Goal: Transaction & Acquisition: Purchase product/service

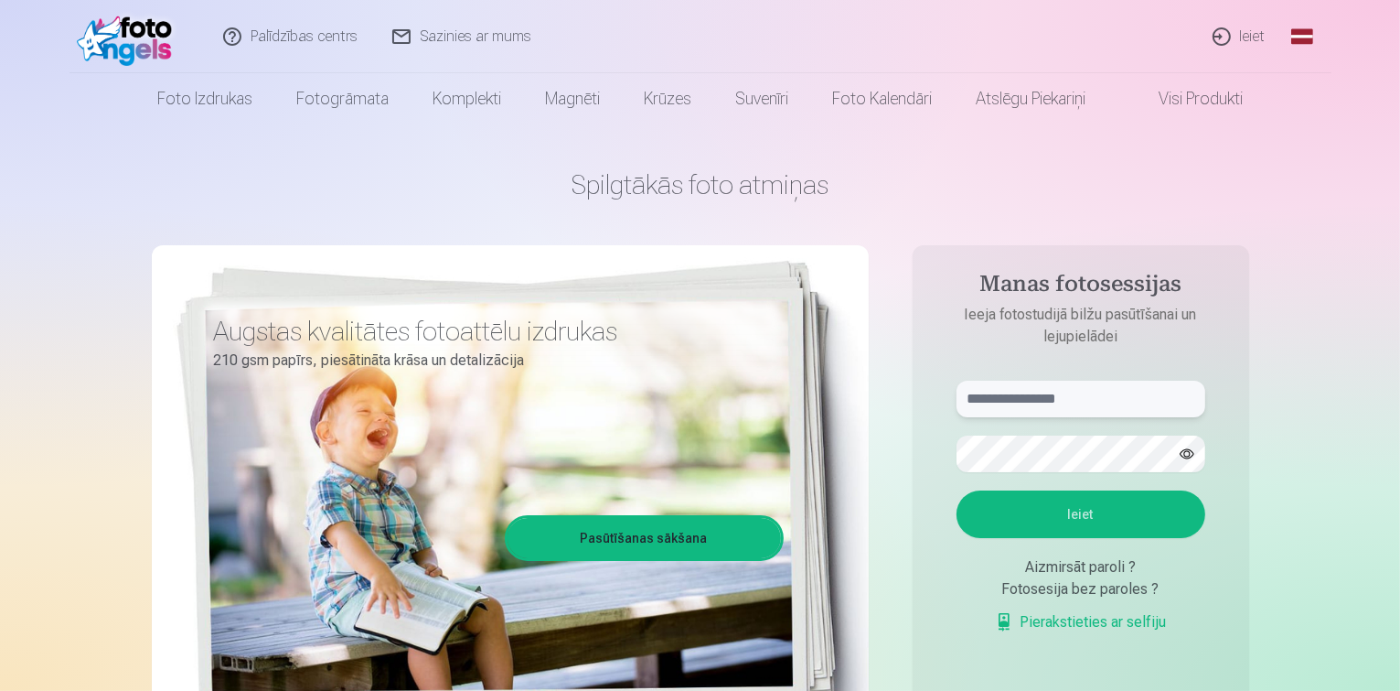
click at [1042, 397] on input "text" at bounding box center [1081, 399] width 249 height 37
type input "**********"
click at [1017, 503] on button "Ieiet" at bounding box center [1081, 514] width 249 height 48
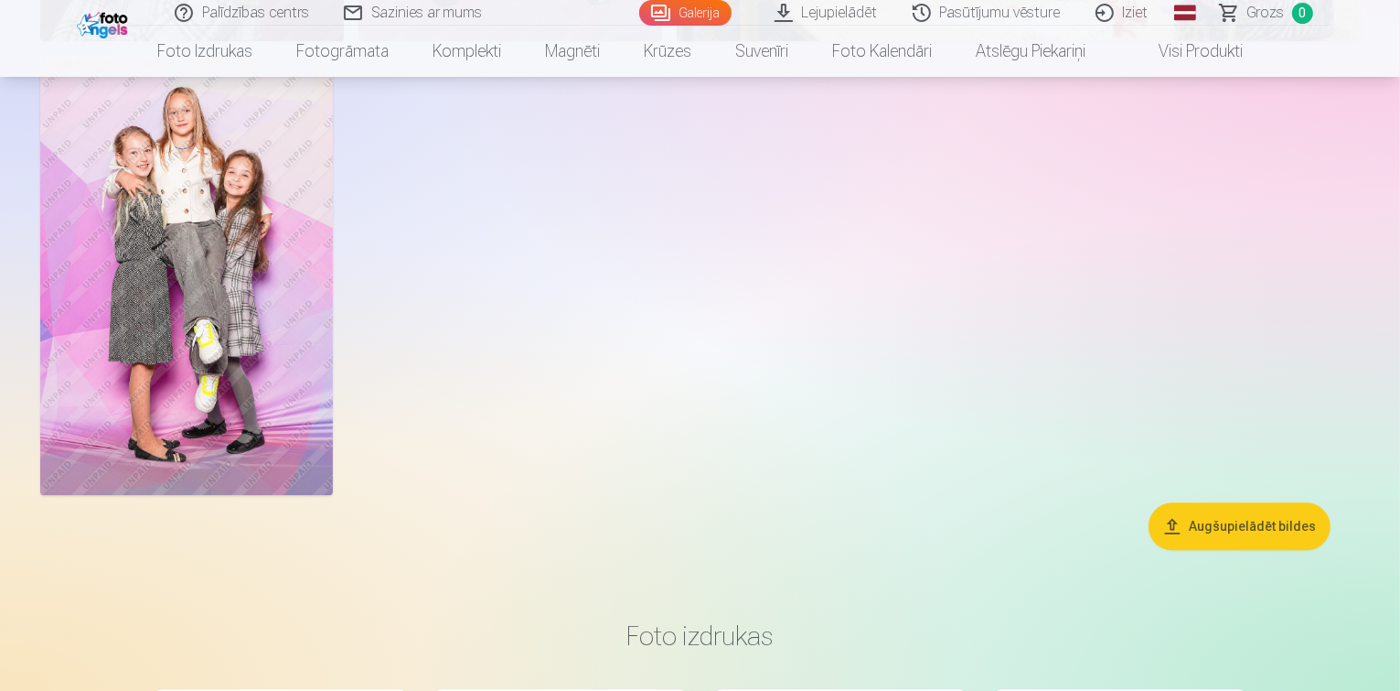
scroll to position [3864, 0]
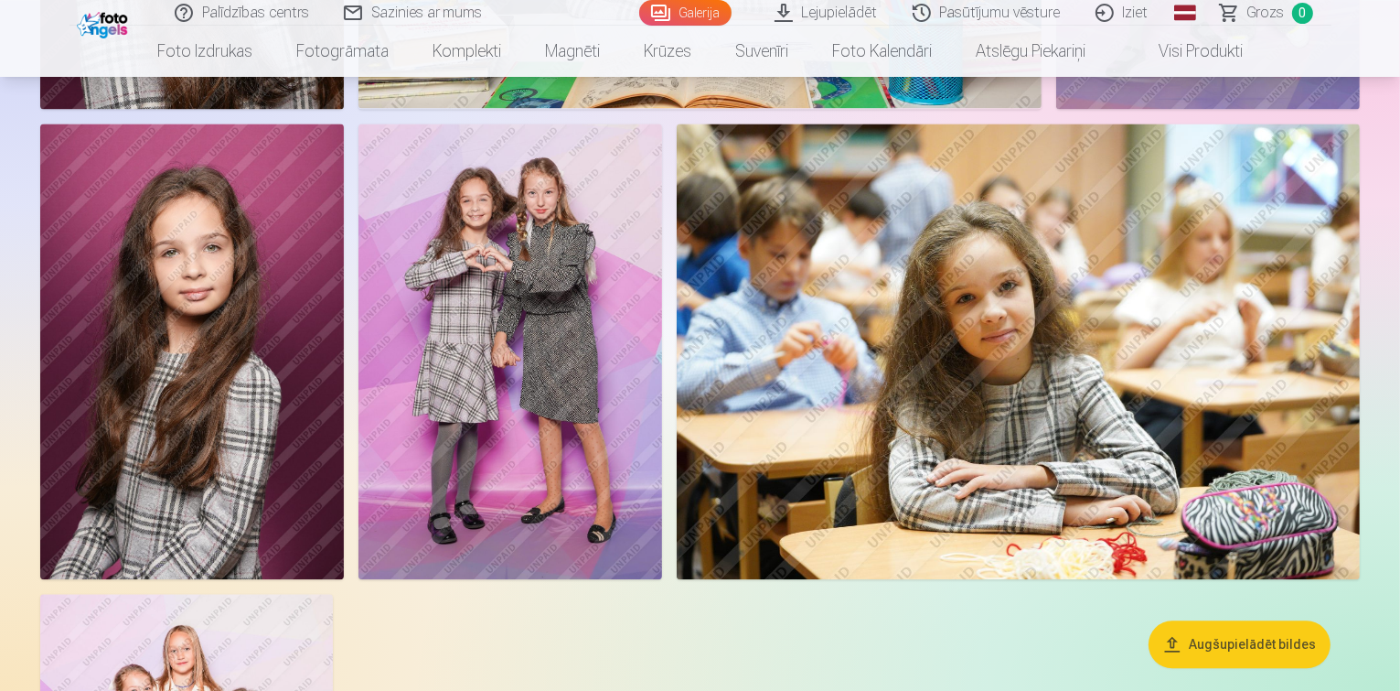
drag, startPoint x: 1394, startPoint y: 208, endPoint x: 1381, endPoint y: 126, distance: 82.4
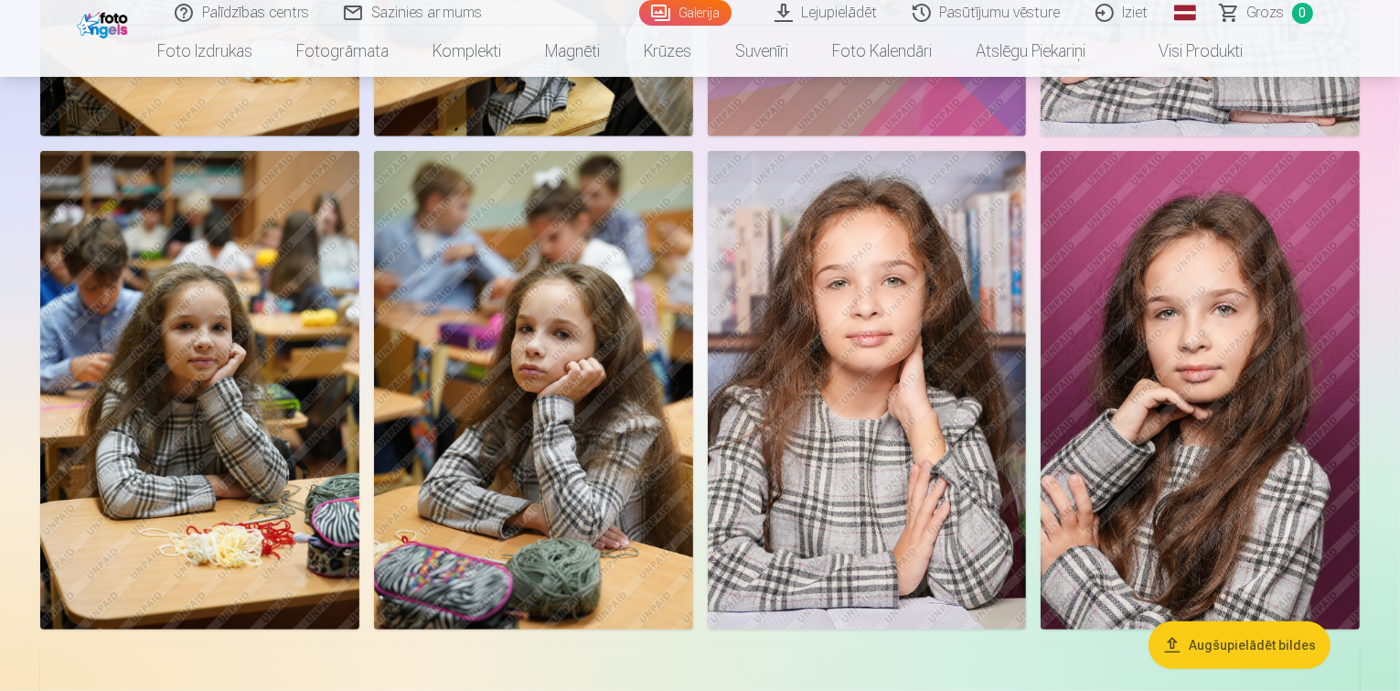
scroll to position [0, 0]
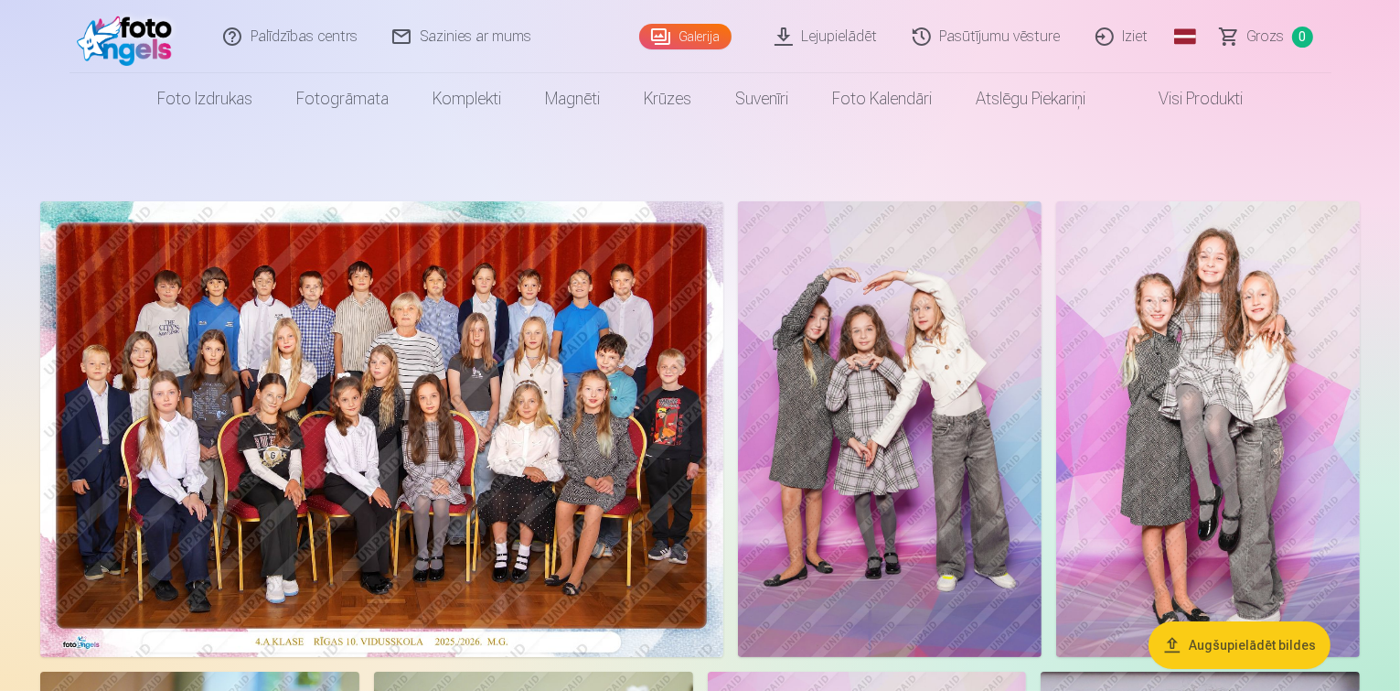
click at [1235, 637] on button "Augšupielādēt bildes" at bounding box center [1240, 645] width 182 height 48
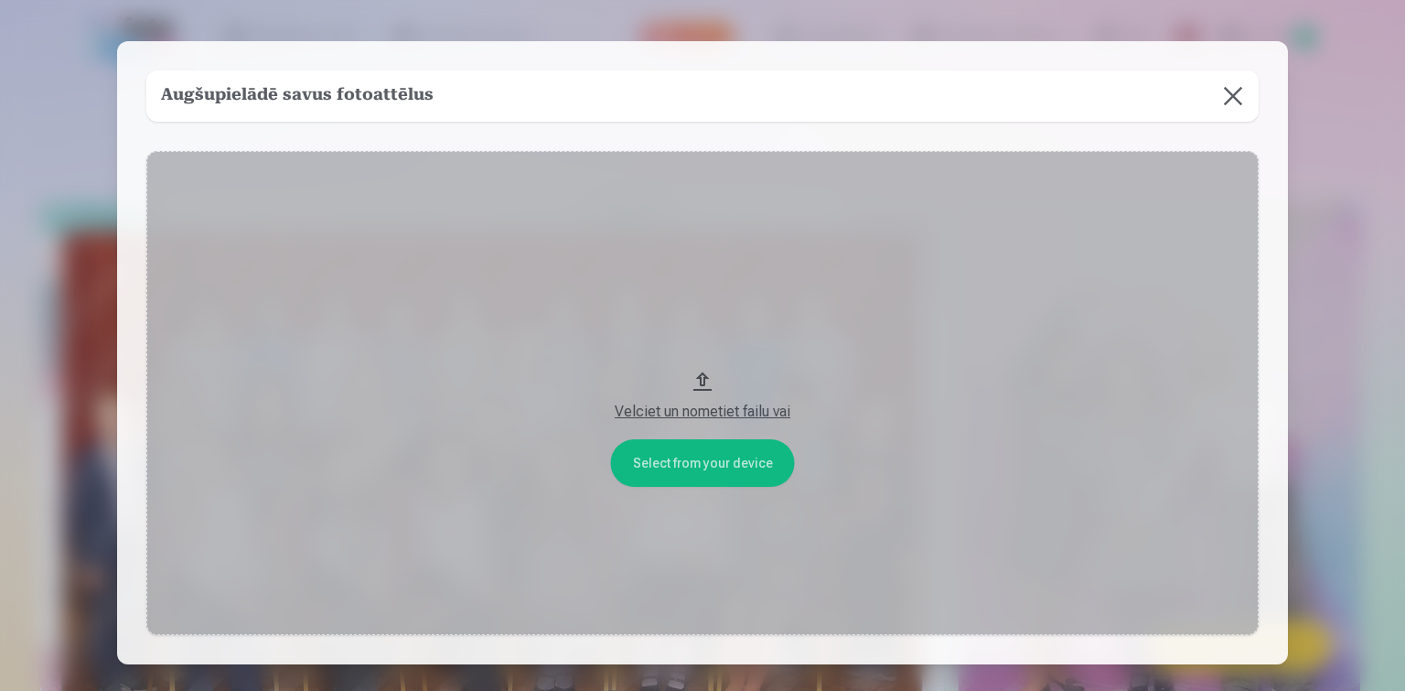
click at [742, 413] on div "Velciet un nometiet failu vai" at bounding box center [703, 412] width 1076 height 22
click at [1226, 101] on button at bounding box center [1232, 95] width 51 height 51
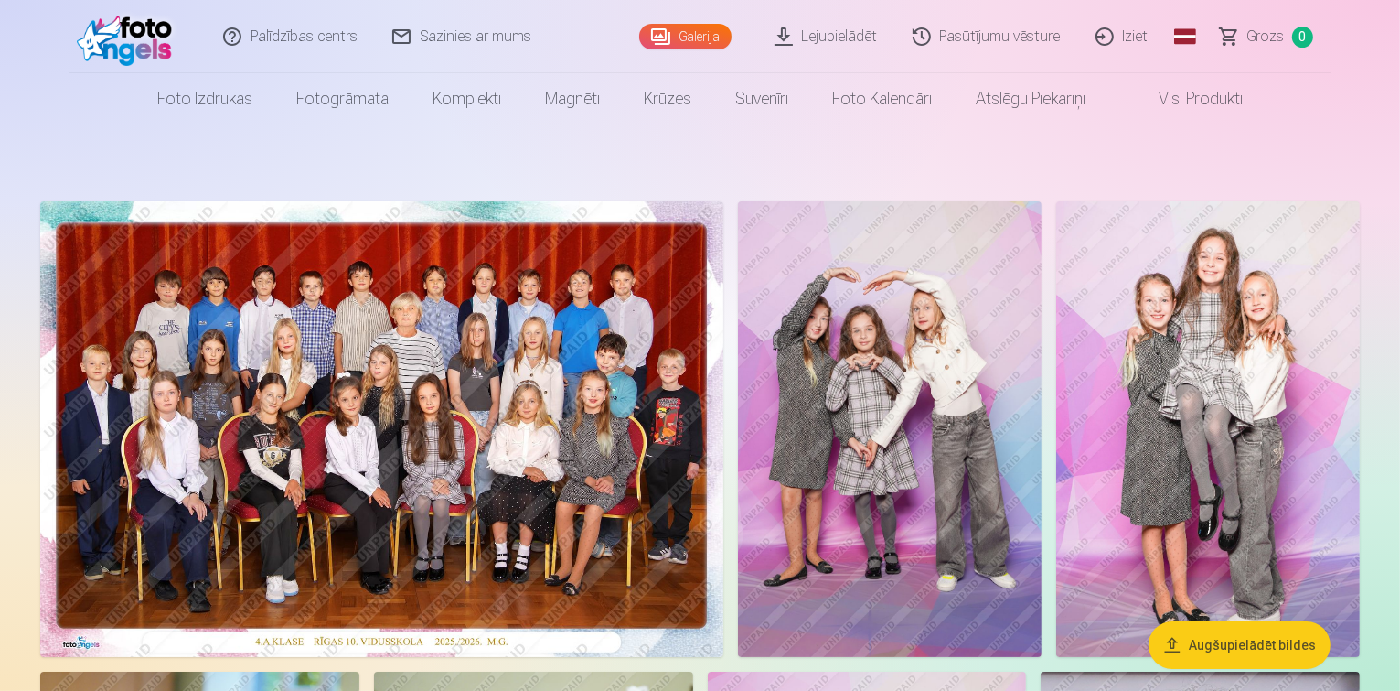
click at [650, 483] on img at bounding box center [381, 429] width 683 height 456
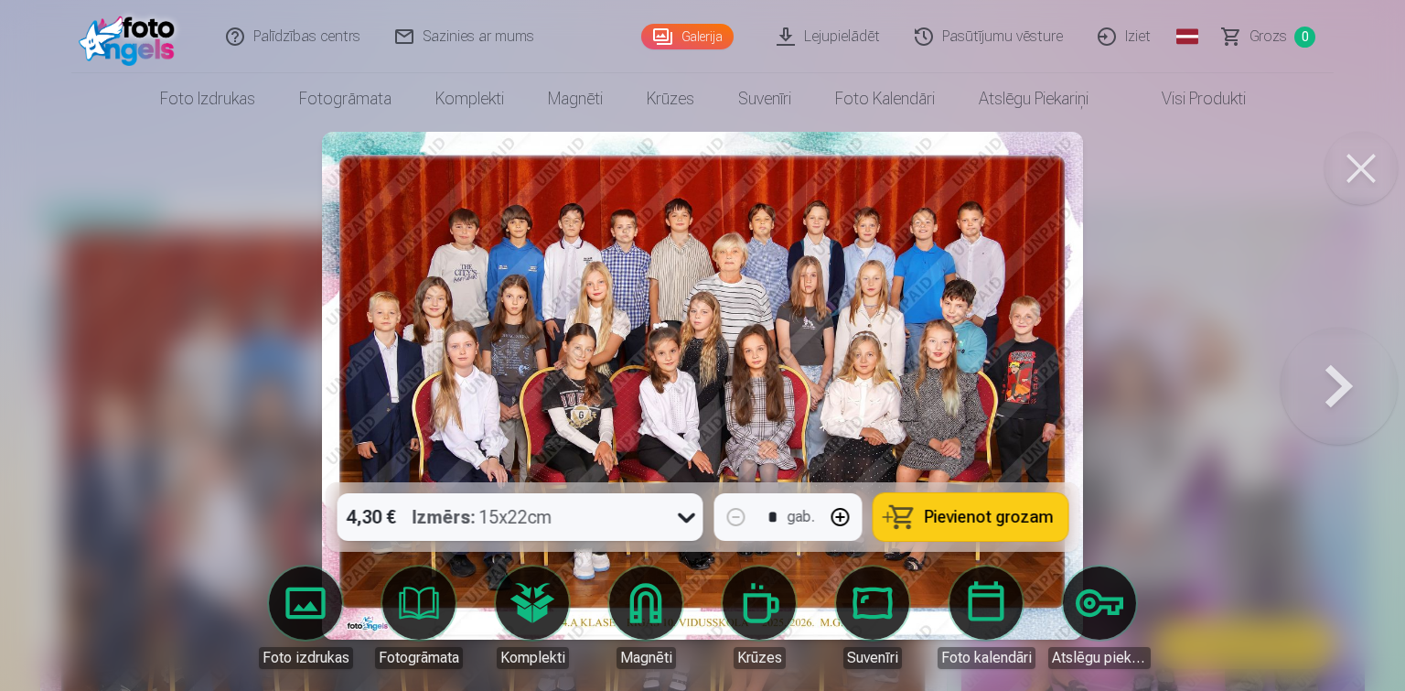
click at [989, 513] on span "Pievienot grozam" at bounding box center [989, 517] width 129 height 16
click at [1366, 156] on button at bounding box center [1361, 168] width 73 height 73
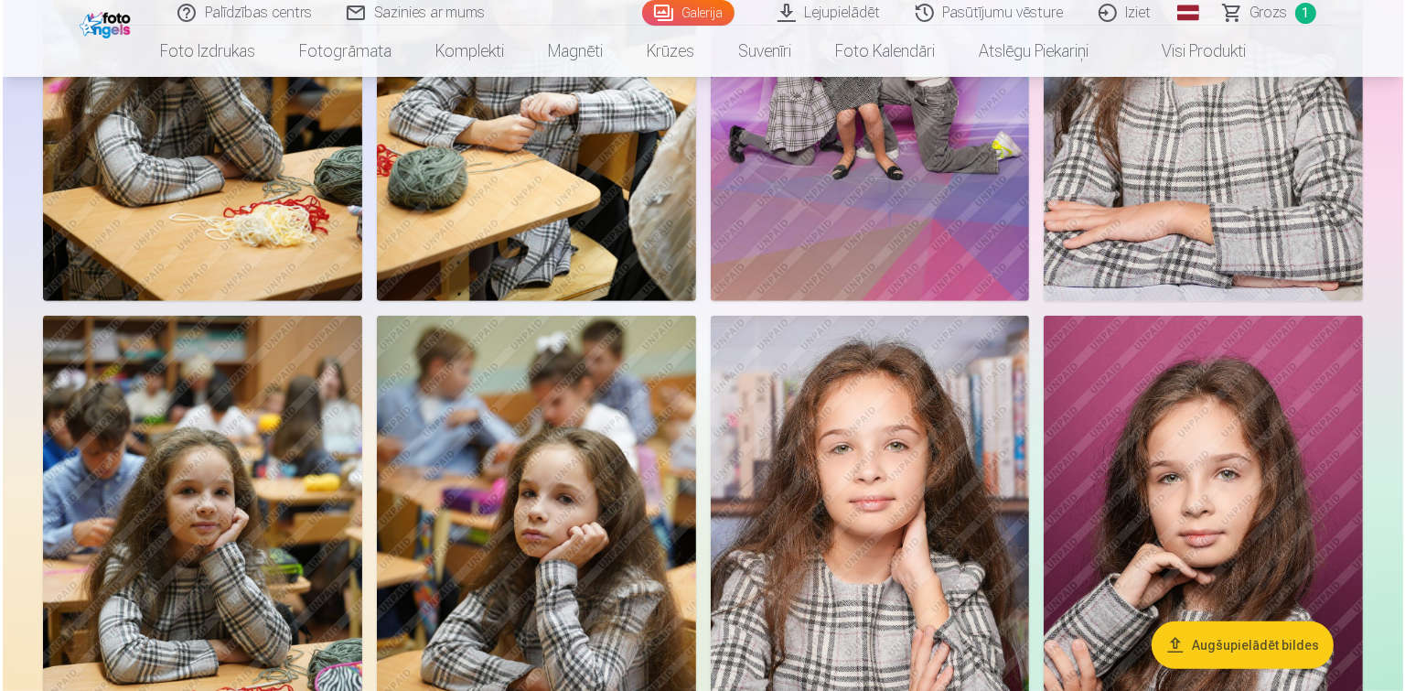
scroll to position [880, 0]
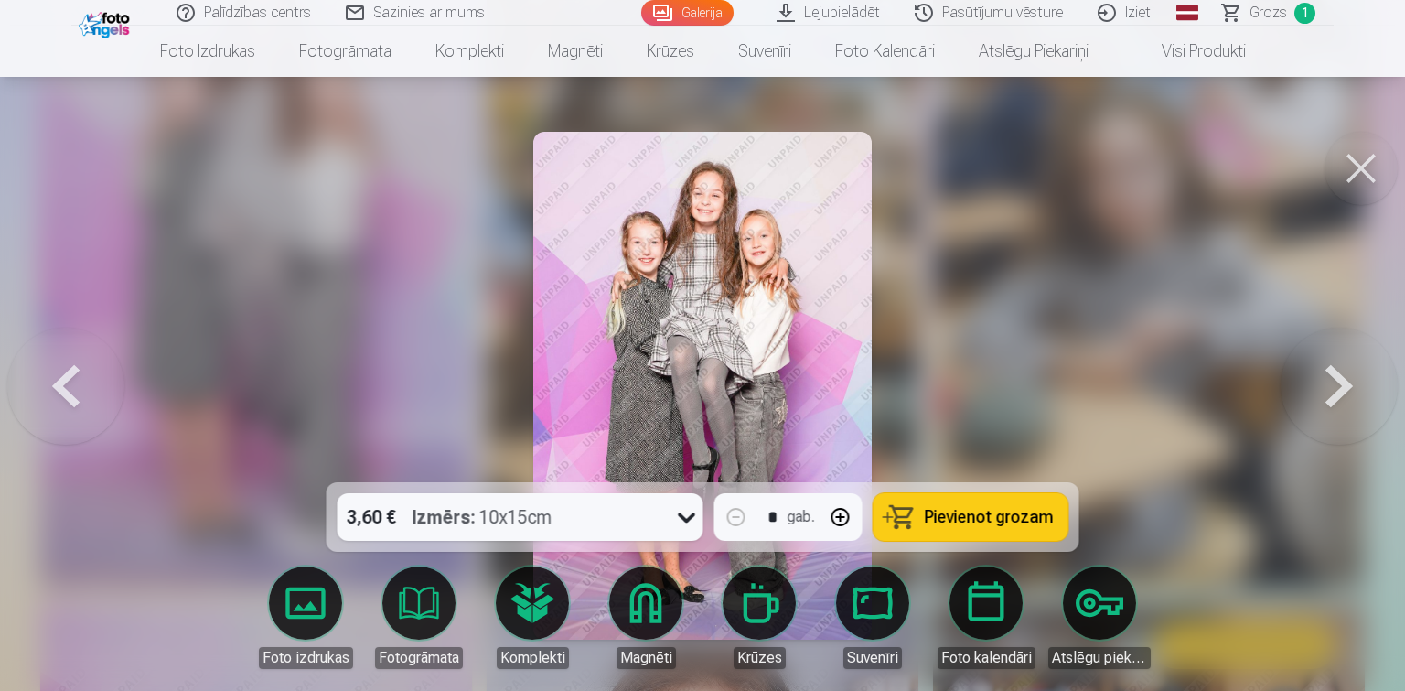
click at [1007, 518] on span "Pievienot grozam" at bounding box center [989, 517] width 129 height 16
click at [1354, 166] on button at bounding box center [1361, 168] width 73 height 73
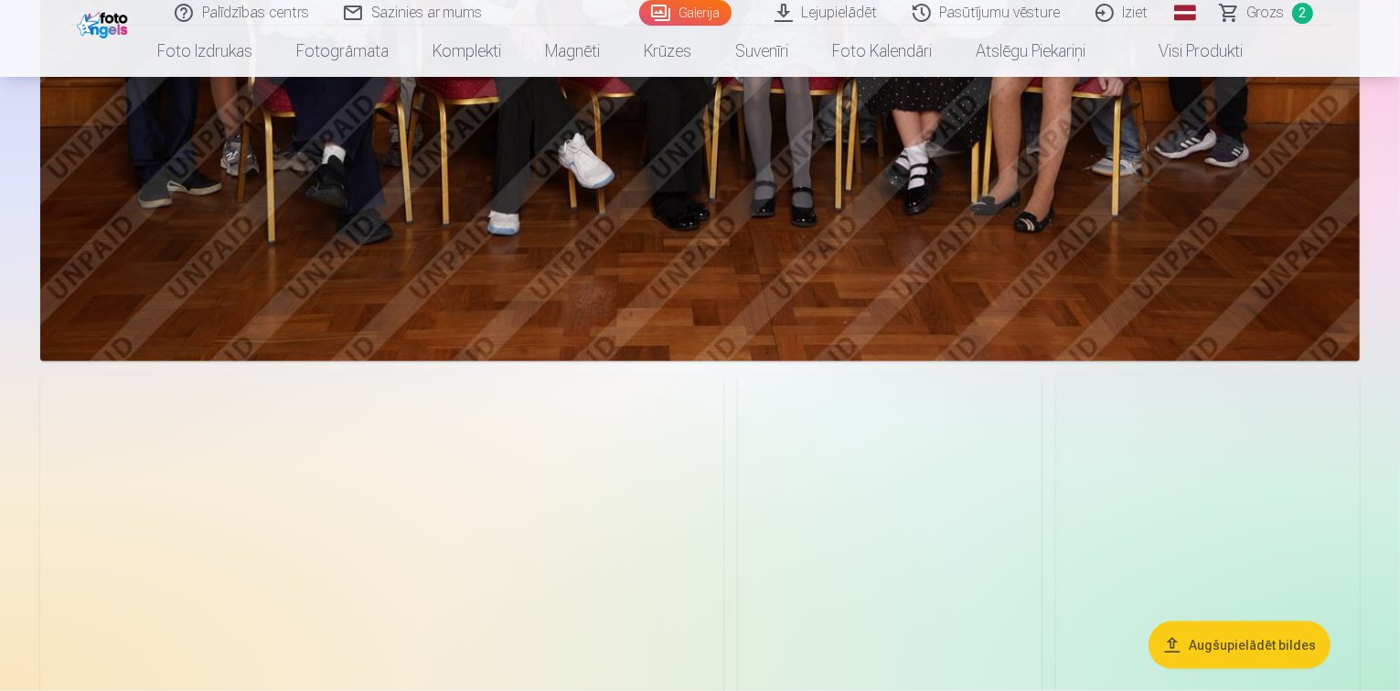
scroll to position [2162, 0]
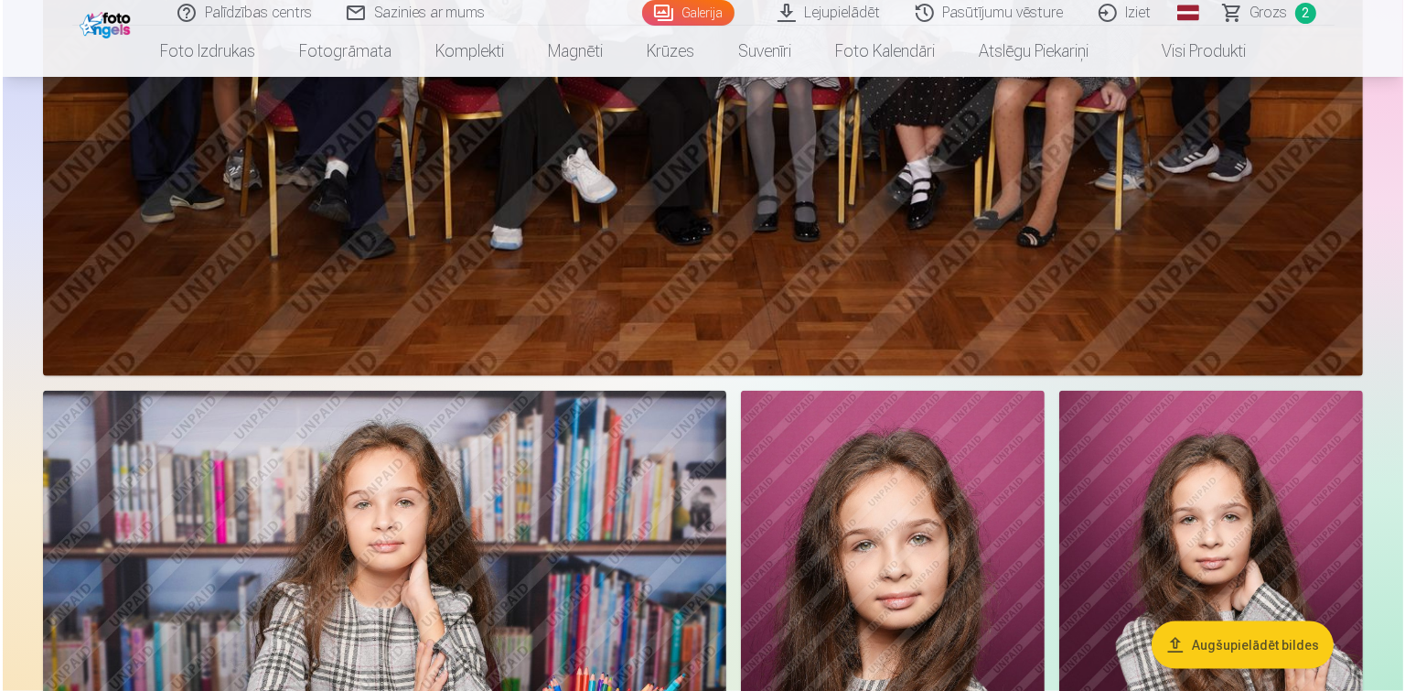
scroll to position [2170, 0]
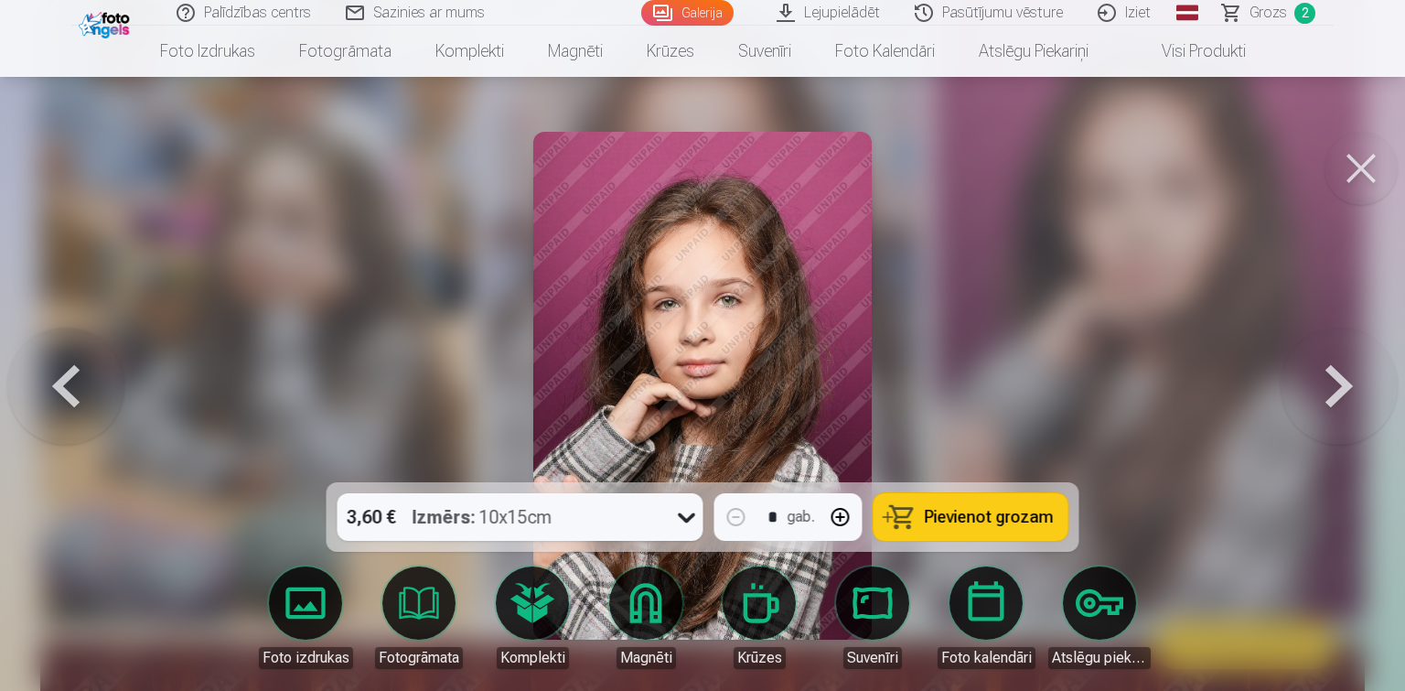
click at [911, 513] on button "Pievienot grozam" at bounding box center [971, 517] width 195 height 48
click at [1365, 167] on button at bounding box center [1361, 168] width 73 height 73
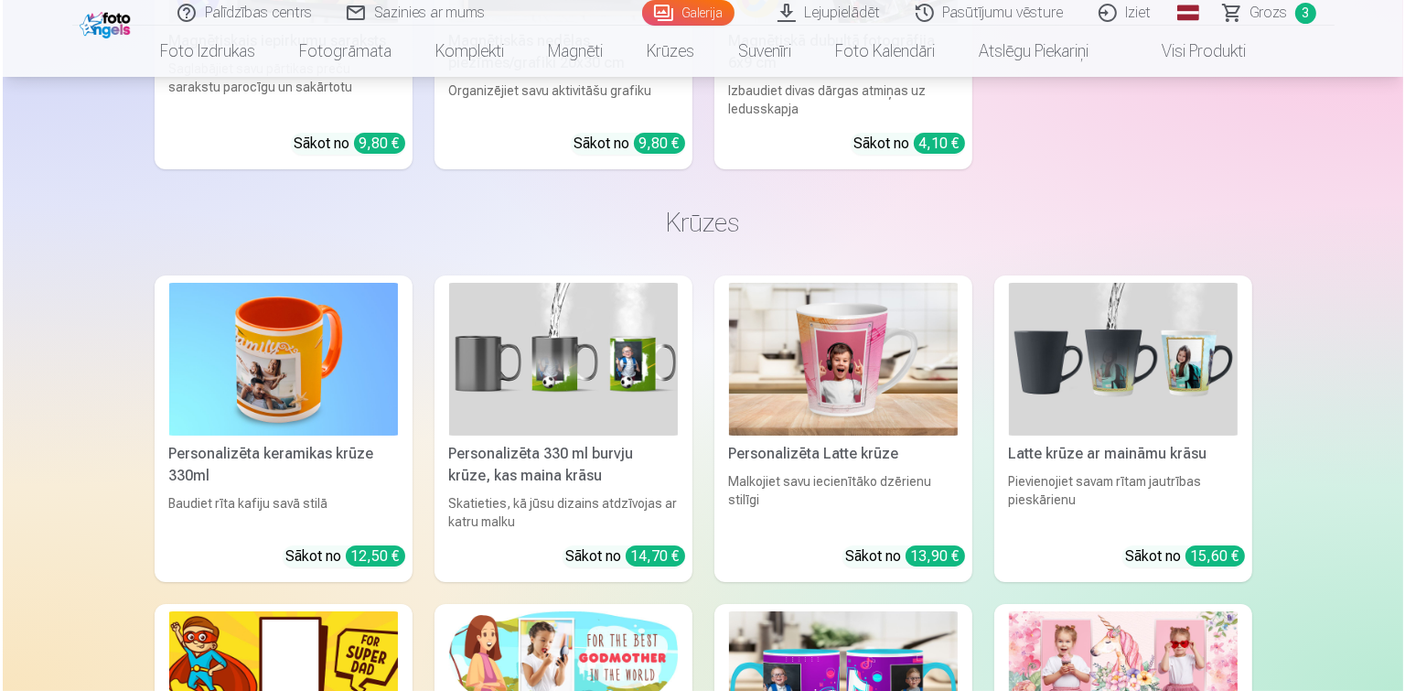
scroll to position [7369, 0]
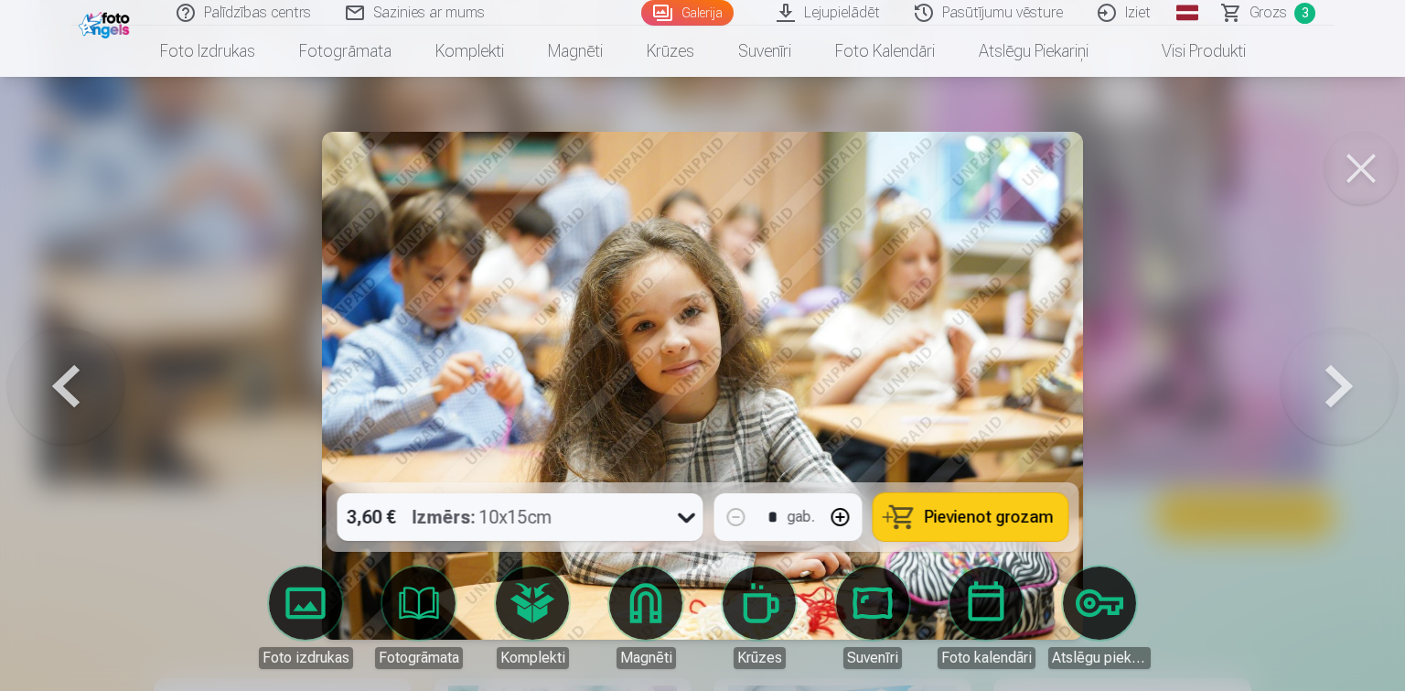
click at [940, 512] on span "Pievienot grozam" at bounding box center [989, 517] width 129 height 16
click at [1372, 174] on button at bounding box center [1361, 168] width 73 height 73
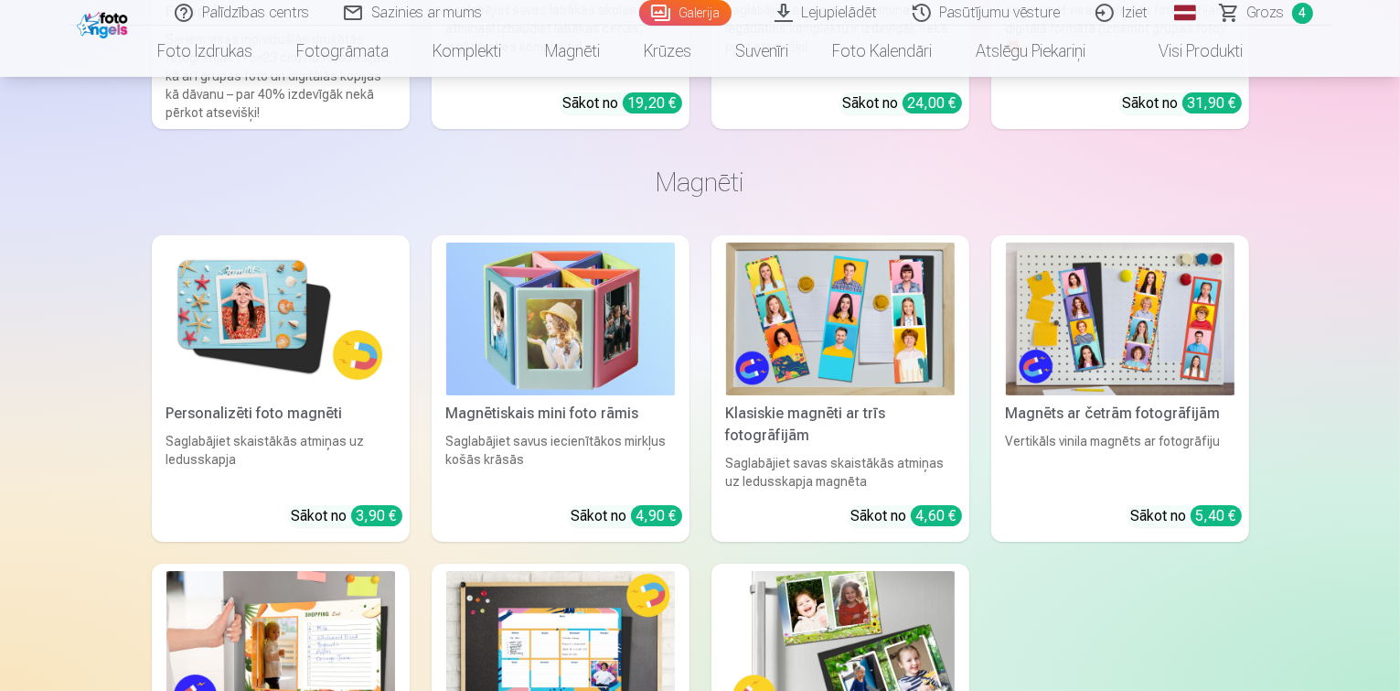
scroll to position [6459, 0]
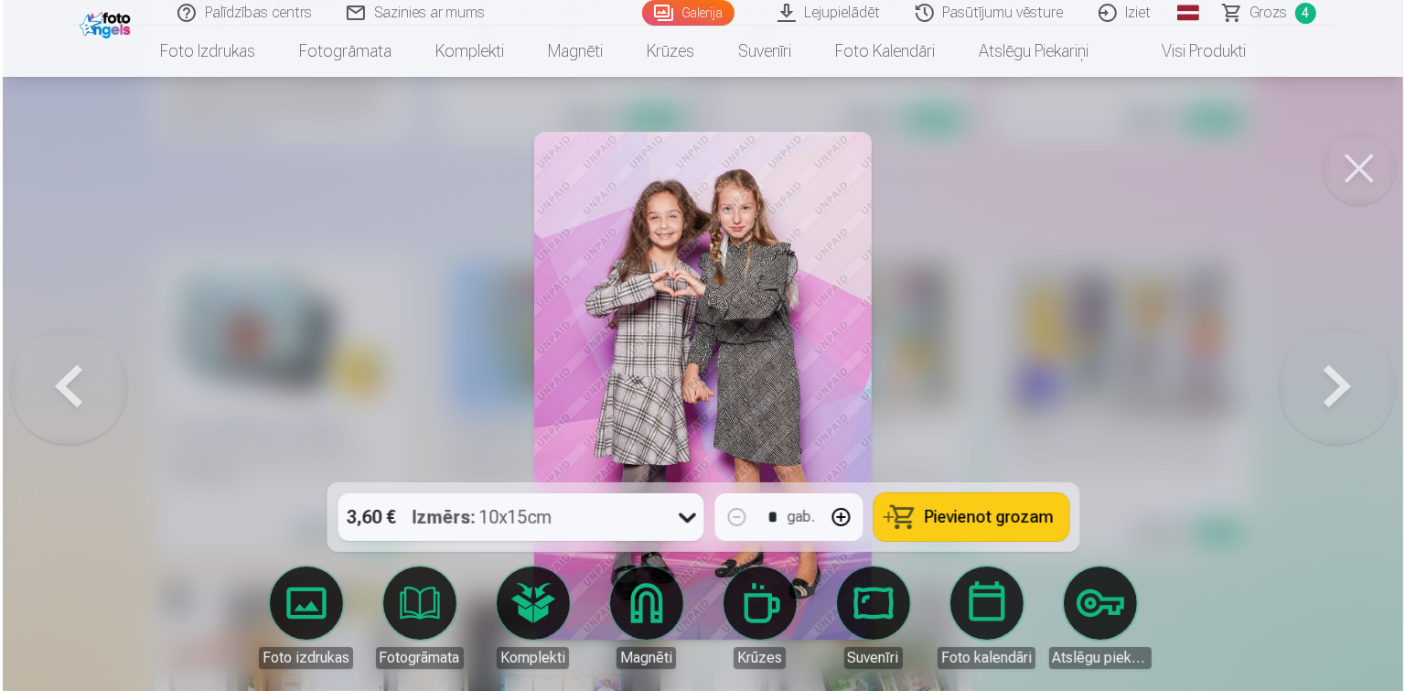
scroll to position [6479, 0]
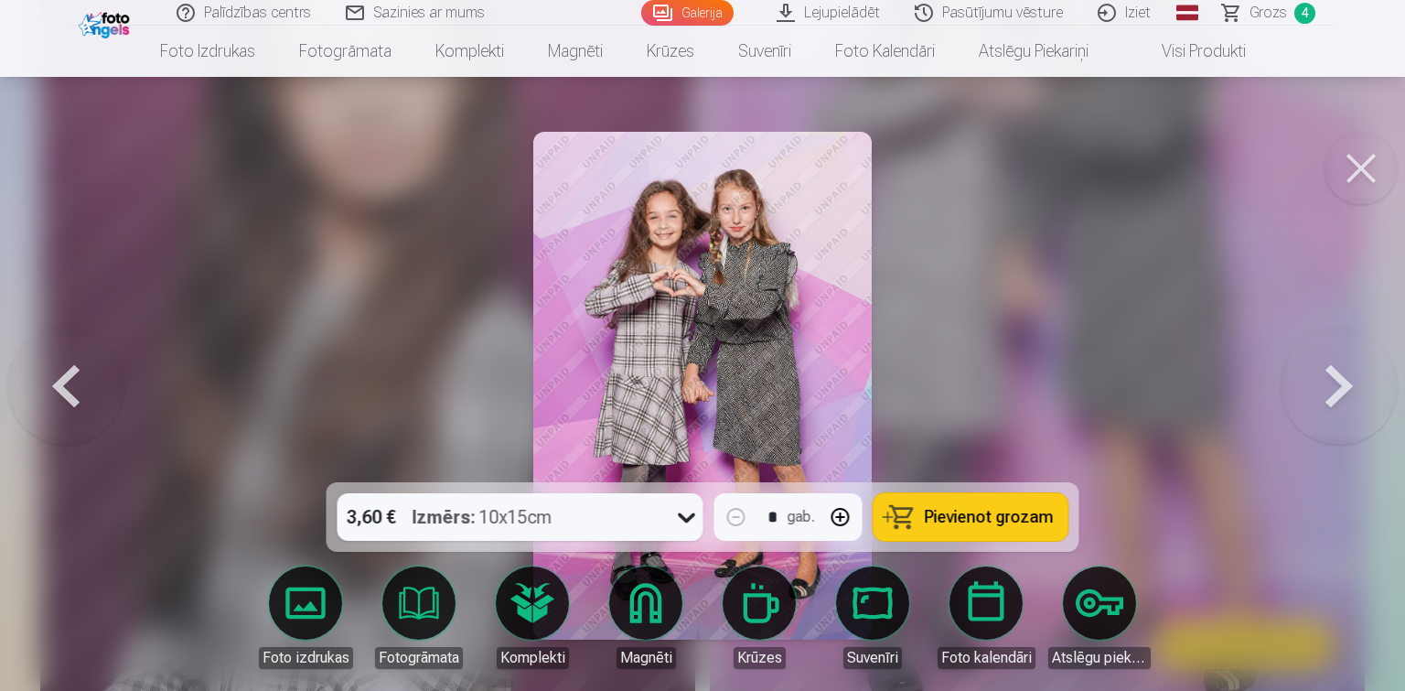
click at [973, 518] on span "Pievienot grozam" at bounding box center [989, 517] width 129 height 16
click at [1349, 177] on button at bounding box center [1361, 168] width 73 height 73
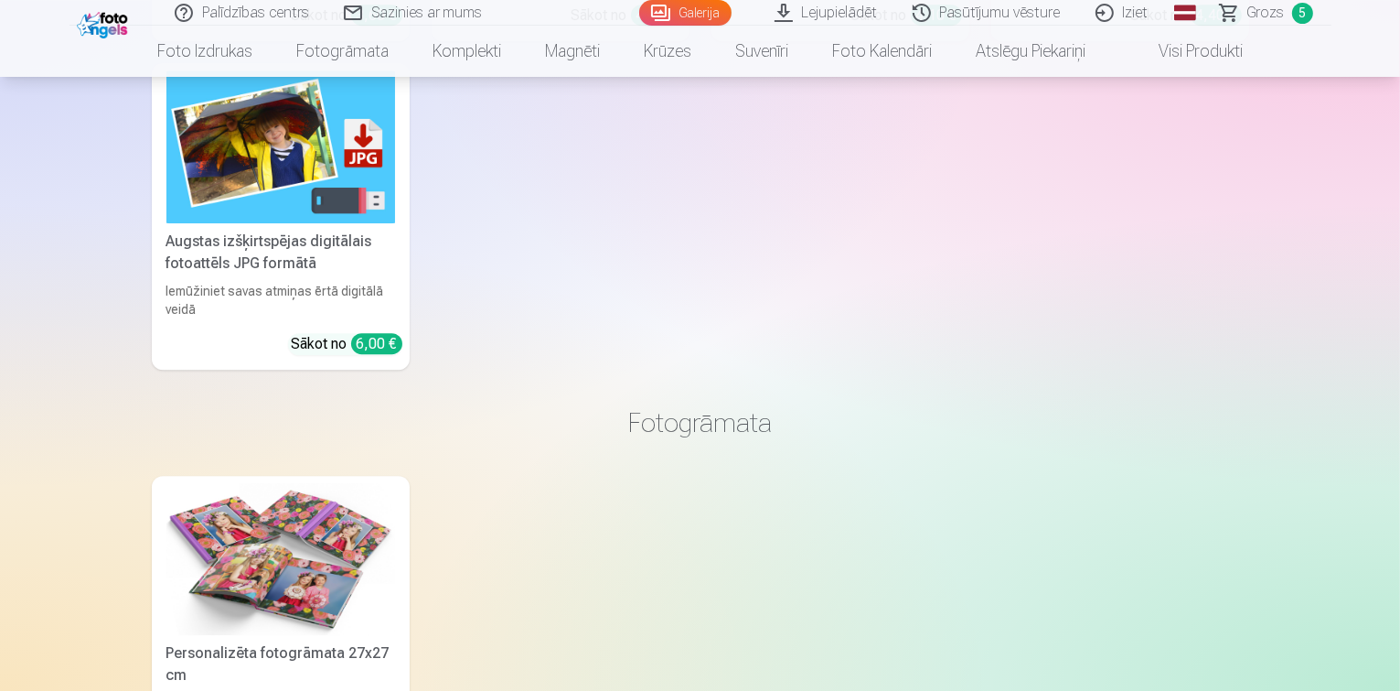
scroll to position [5251, 0]
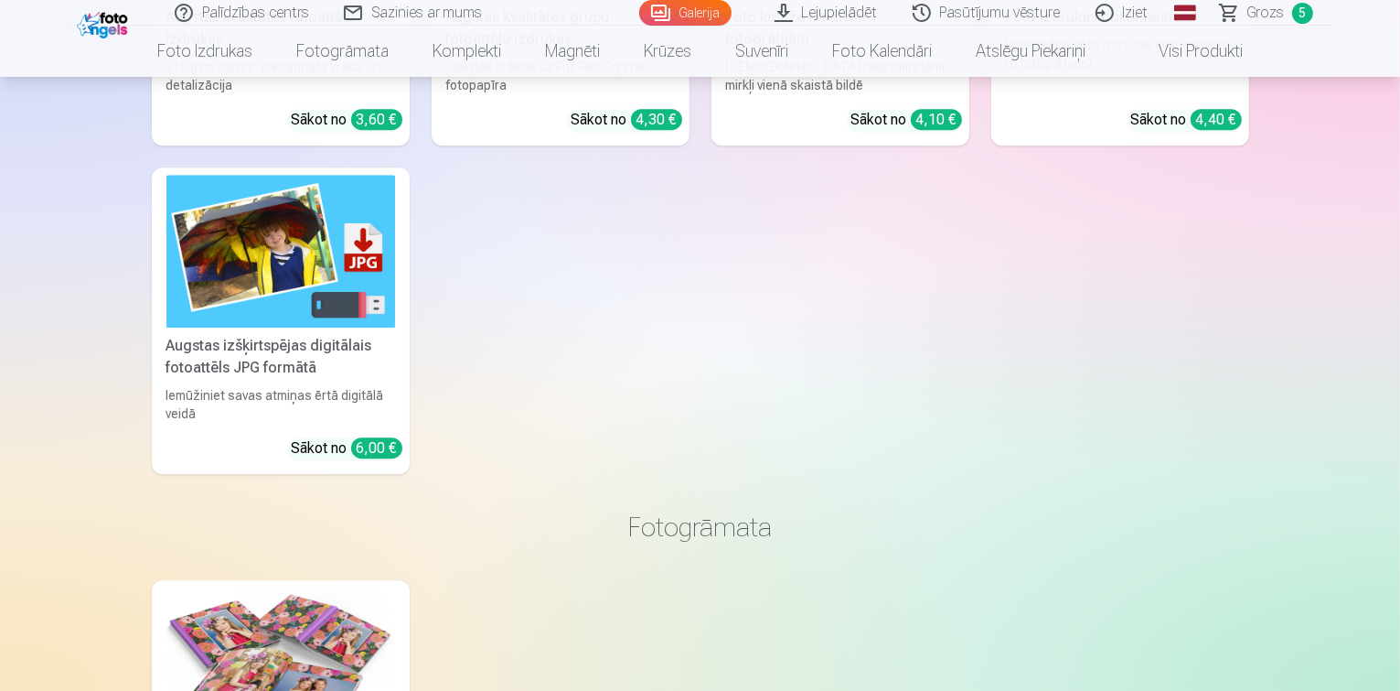
click at [1266, 16] on span "Grozs" at bounding box center [1267, 13] width 38 height 22
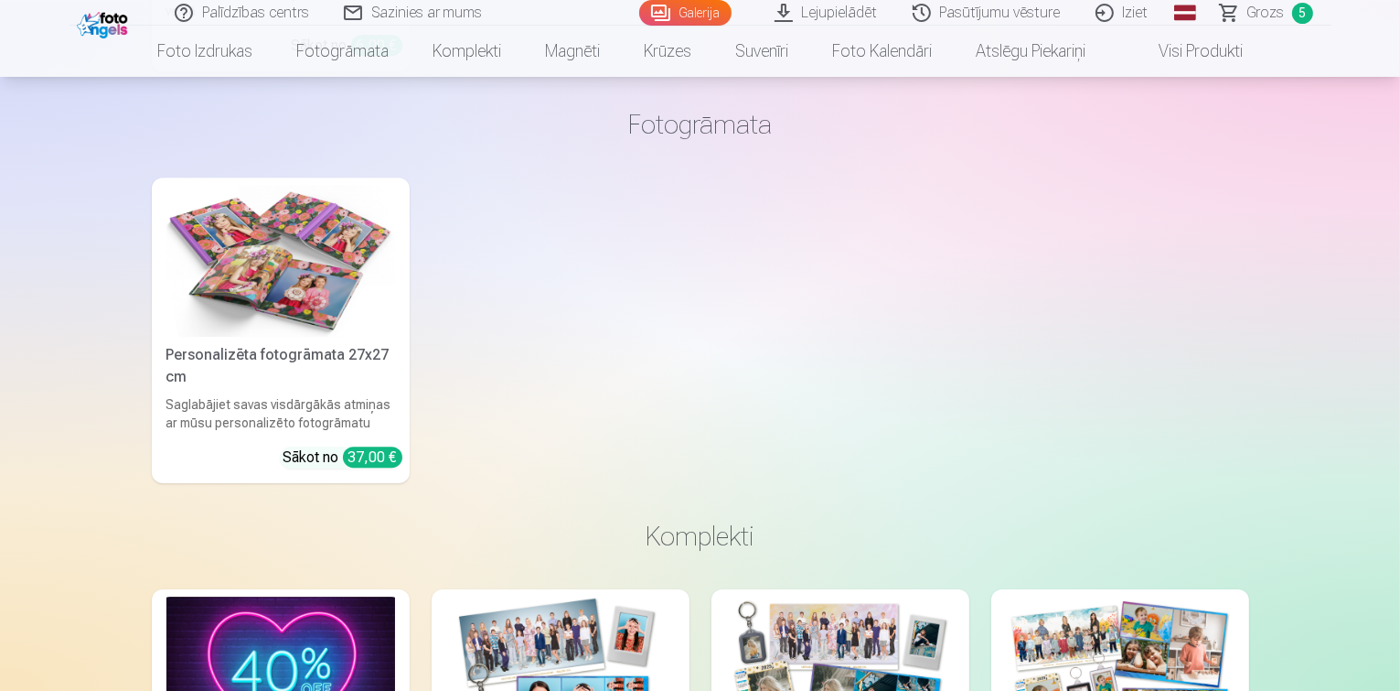
scroll to position [5579, 0]
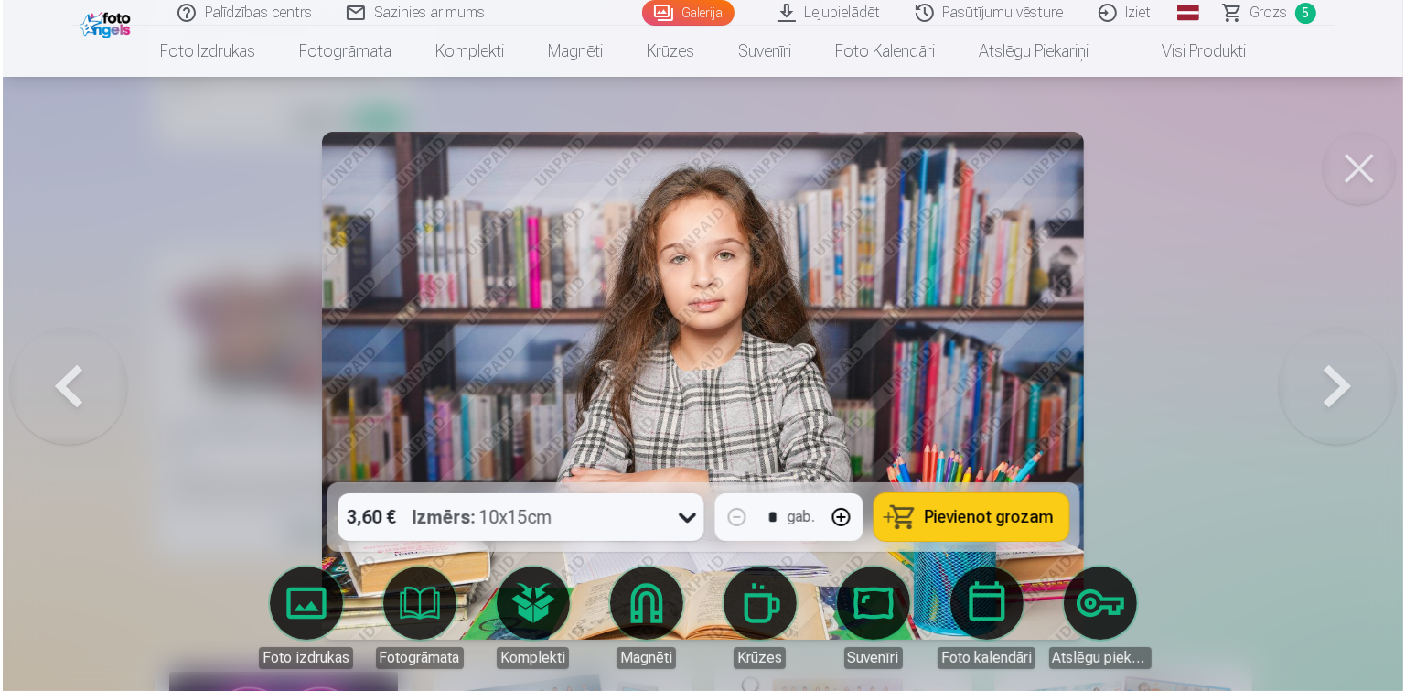
scroll to position [5594, 0]
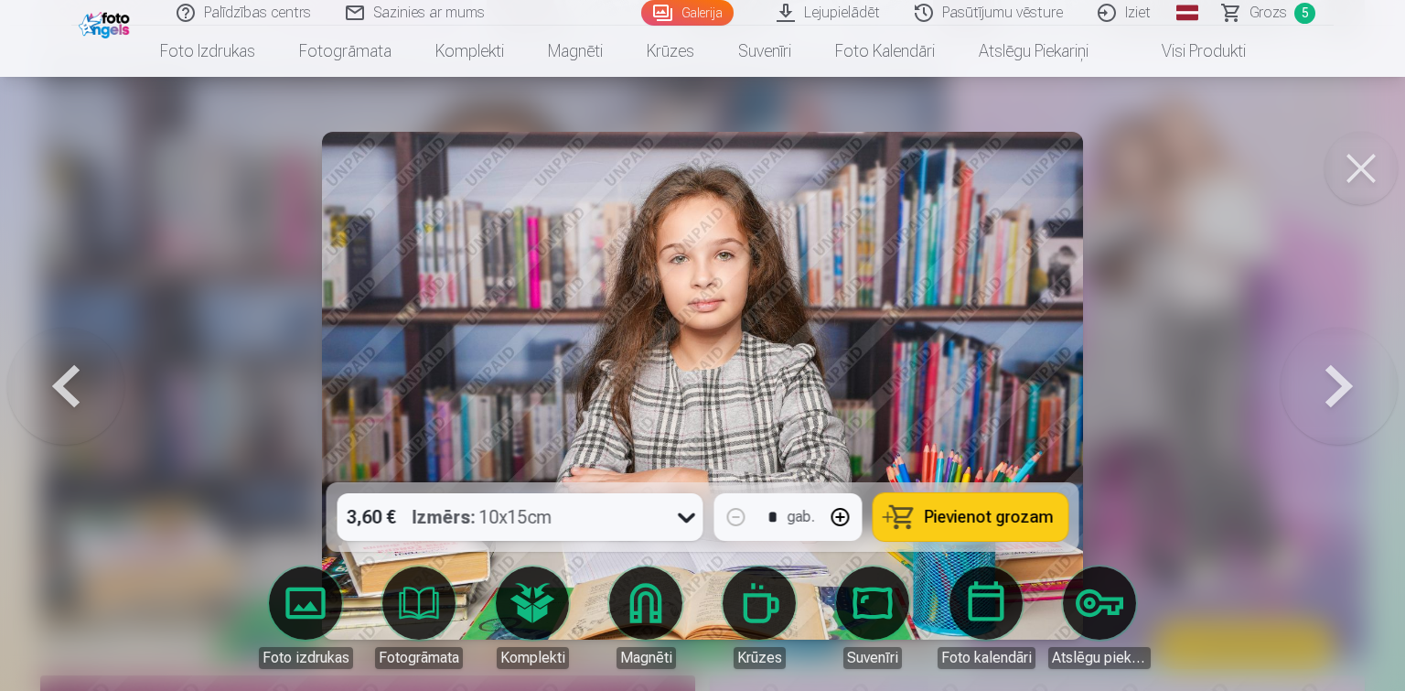
click at [977, 510] on span "Pievienot grozam" at bounding box center [989, 517] width 129 height 16
click at [1359, 175] on button at bounding box center [1361, 168] width 73 height 73
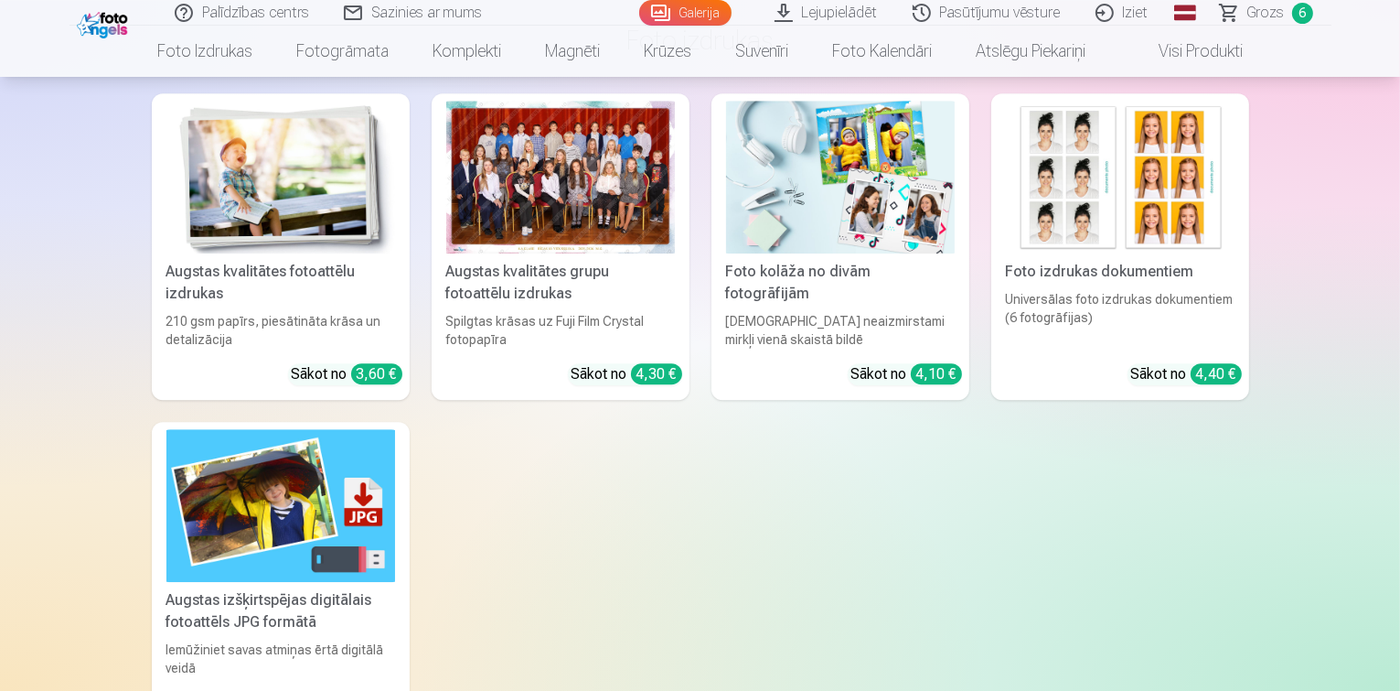
scroll to position [4938, 0]
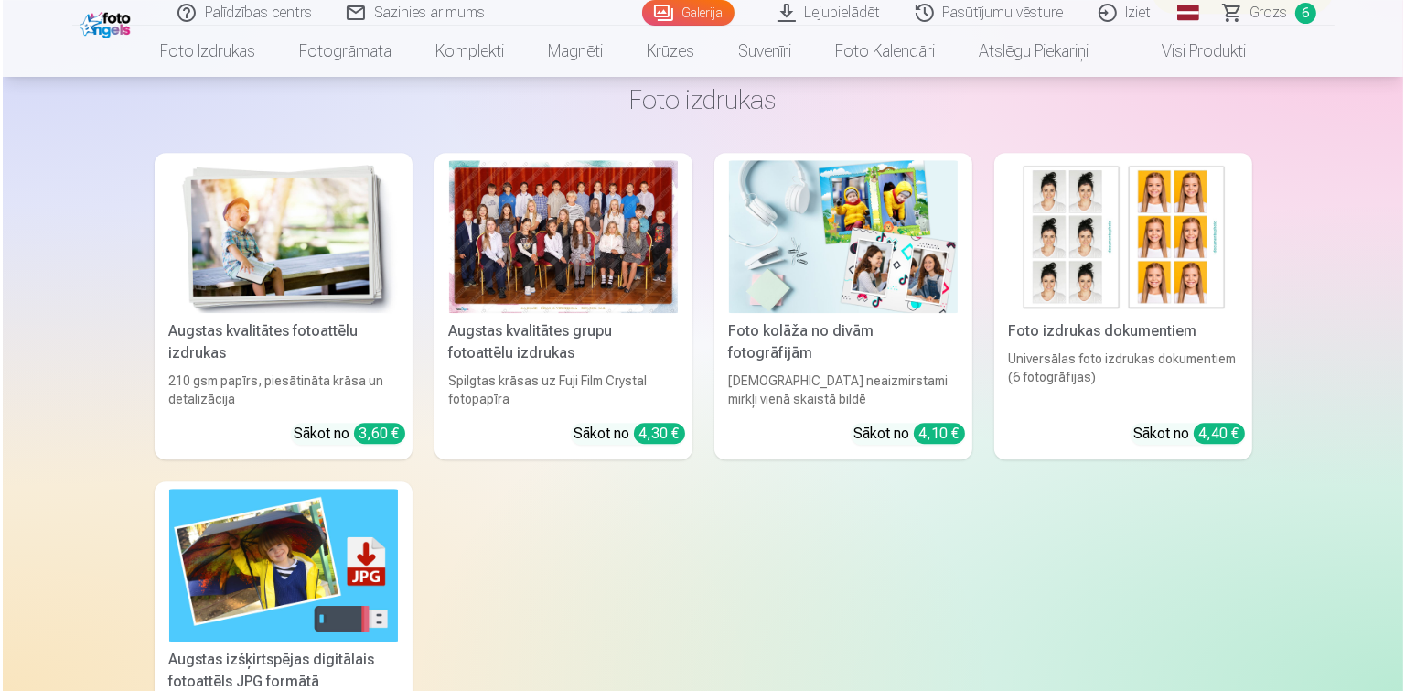
scroll to position [4951, 0]
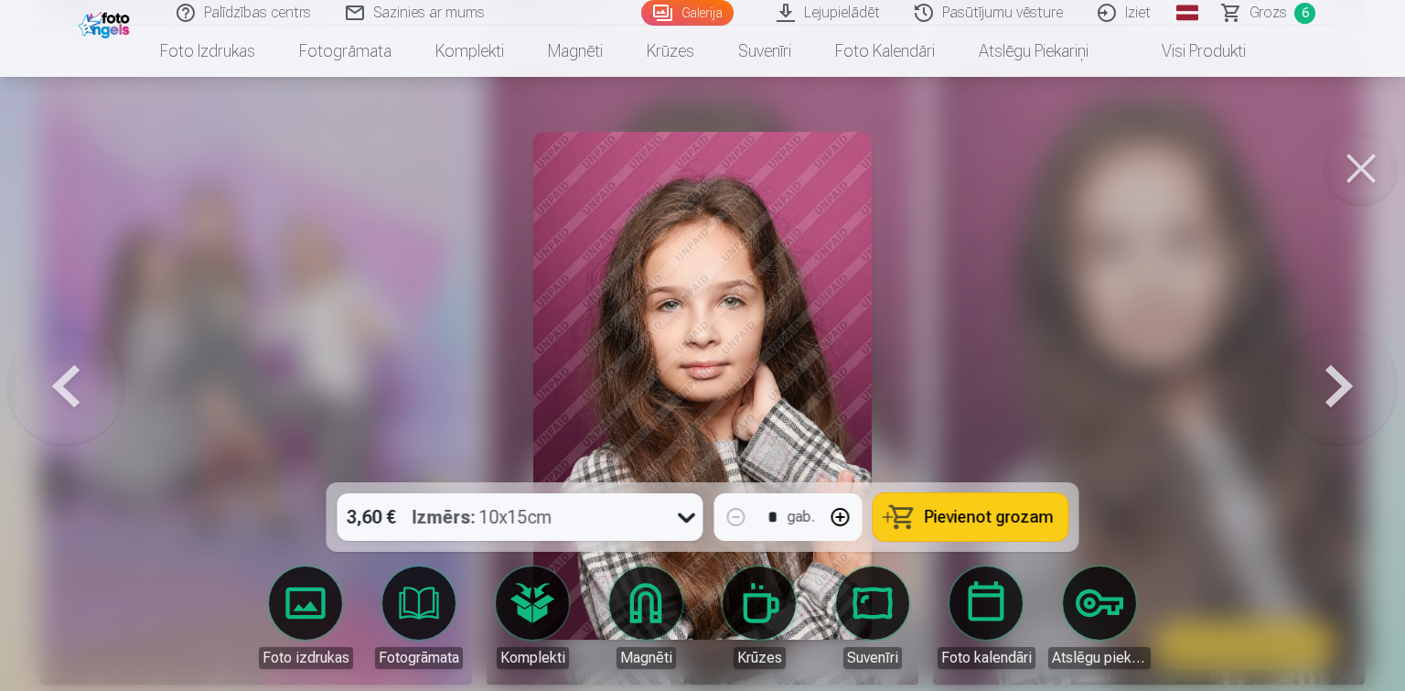
click at [694, 515] on icon at bounding box center [686, 516] width 29 height 29
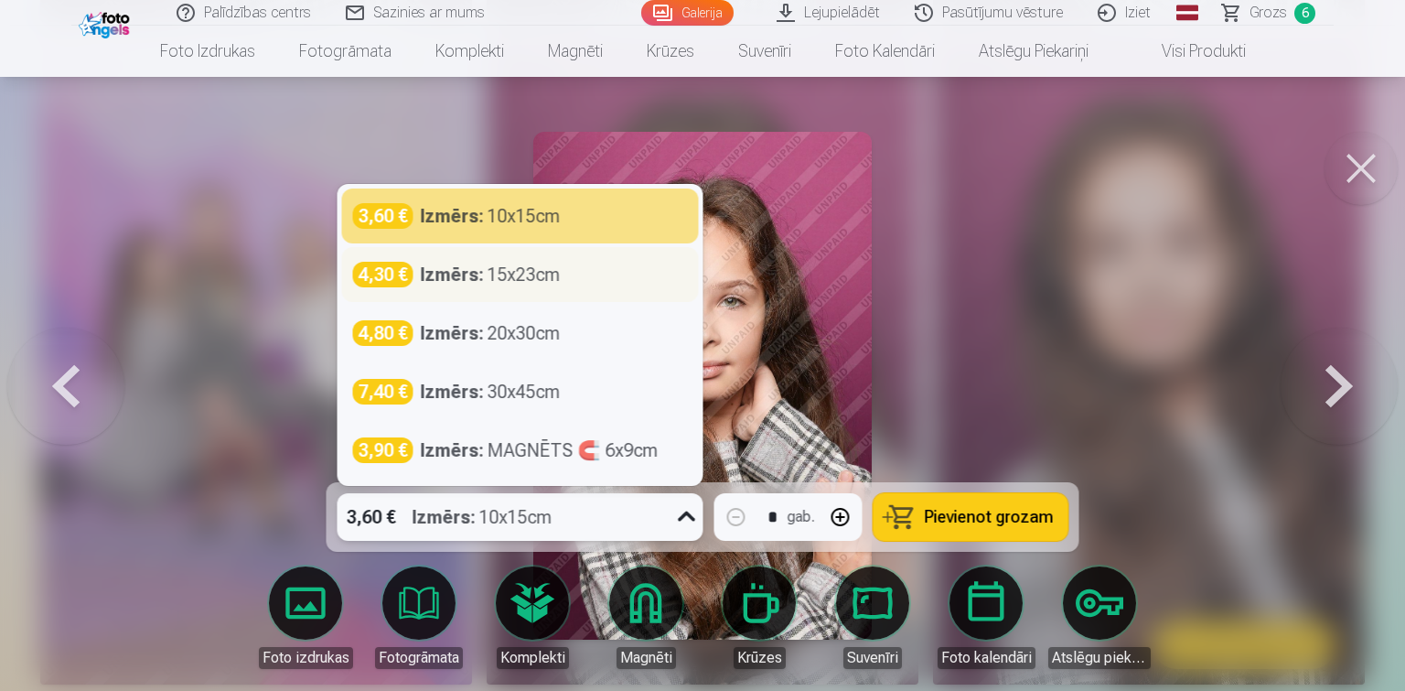
click at [523, 281] on div "Izmērs : 15x23cm" at bounding box center [491, 275] width 140 height 26
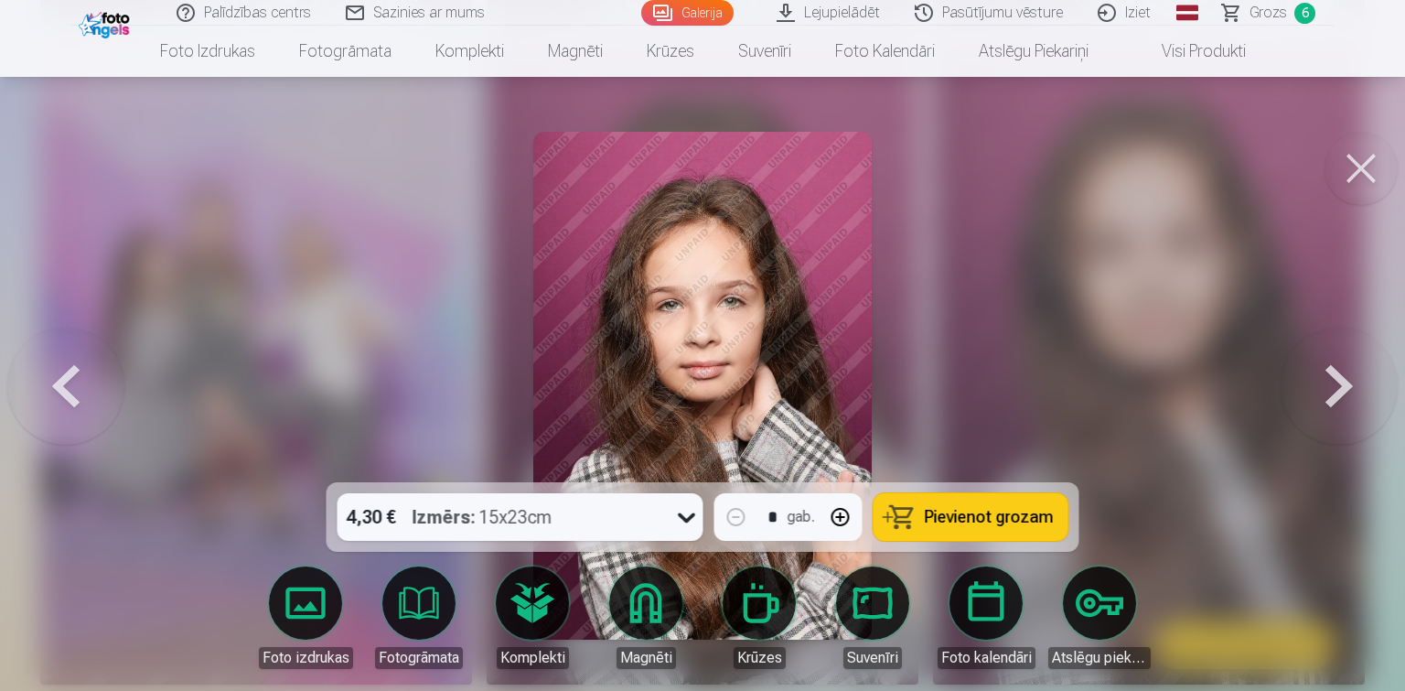
click at [955, 513] on span "Pievienot grozam" at bounding box center [989, 517] width 129 height 16
click at [1361, 168] on button at bounding box center [1361, 168] width 73 height 73
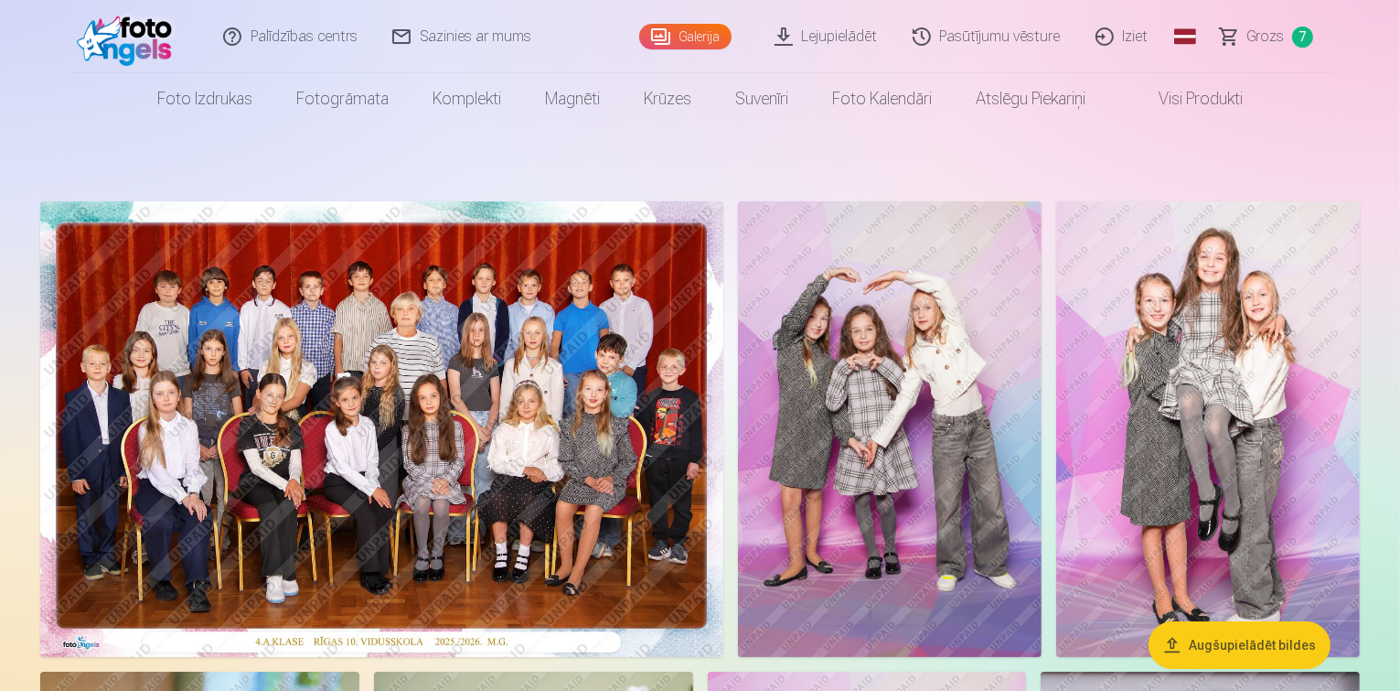
click at [1247, 37] on link "Grozs 7" at bounding box center [1268, 36] width 128 height 73
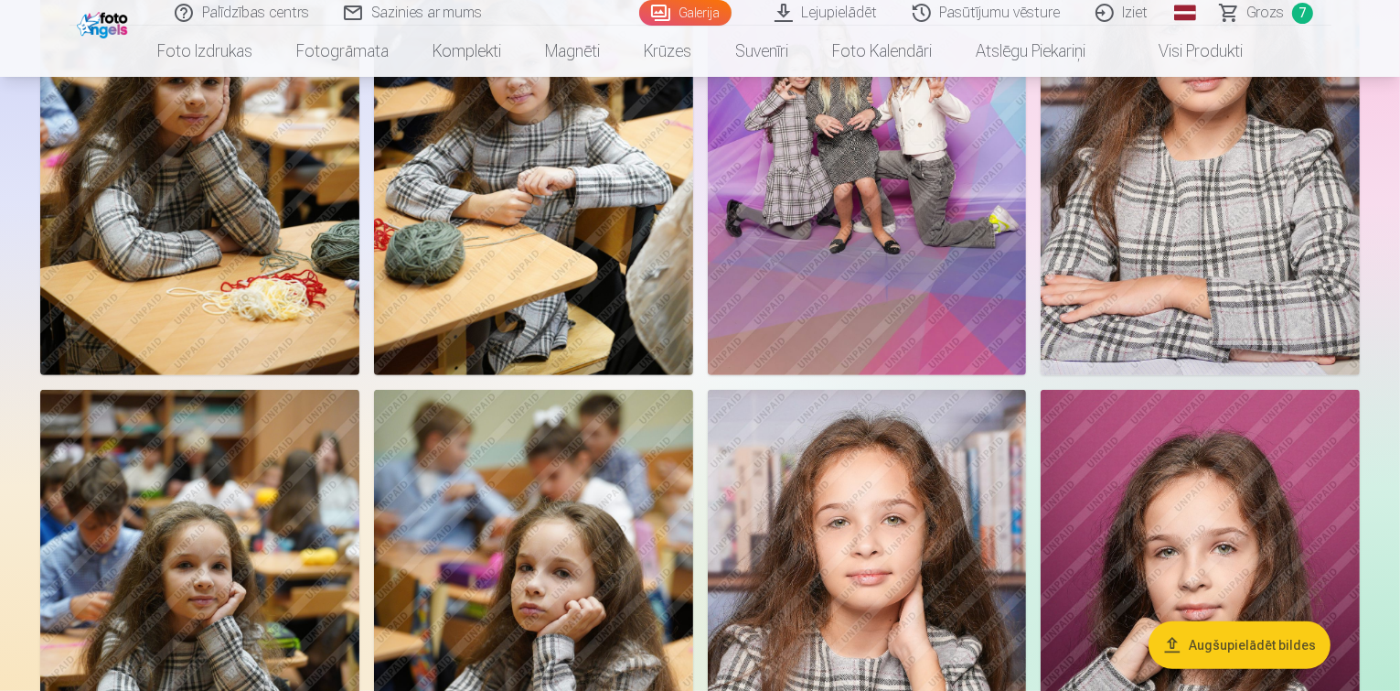
scroll to position [596, 0]
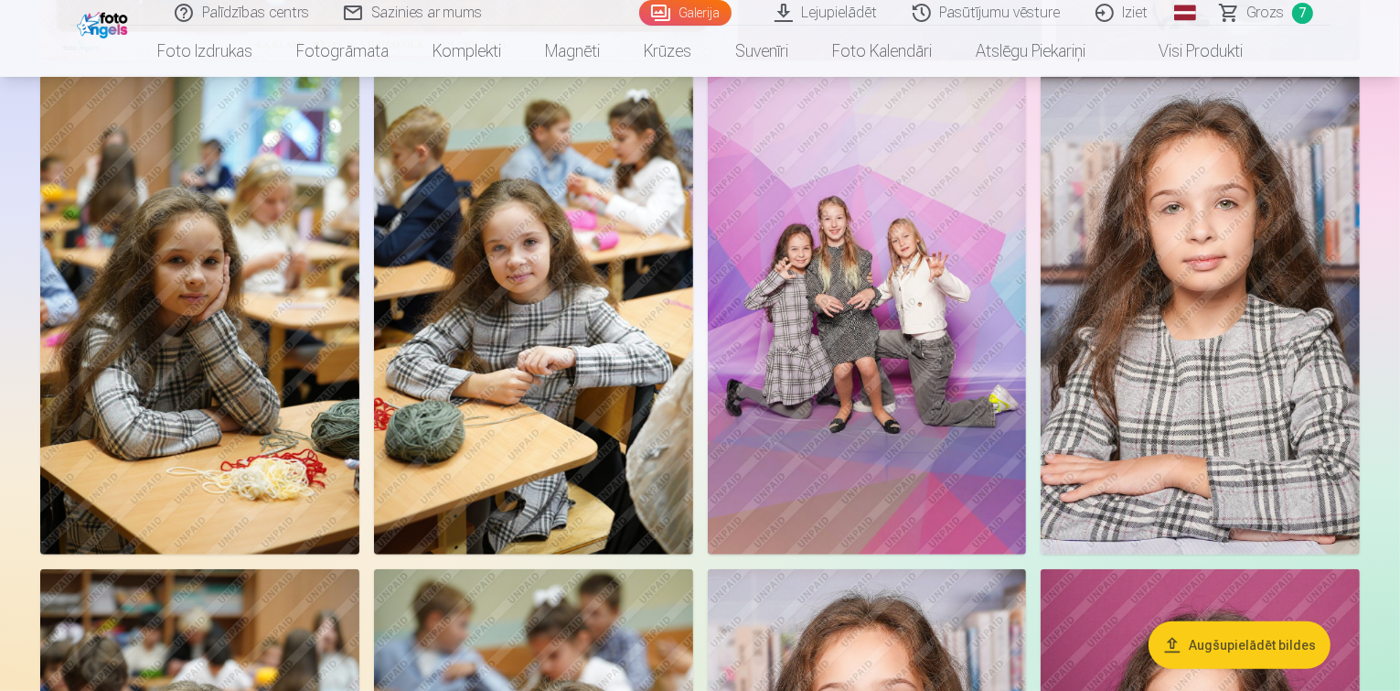
click at [1251, 9] on span "Grozs" at bounding box center [1267, 13] width 38 height 22
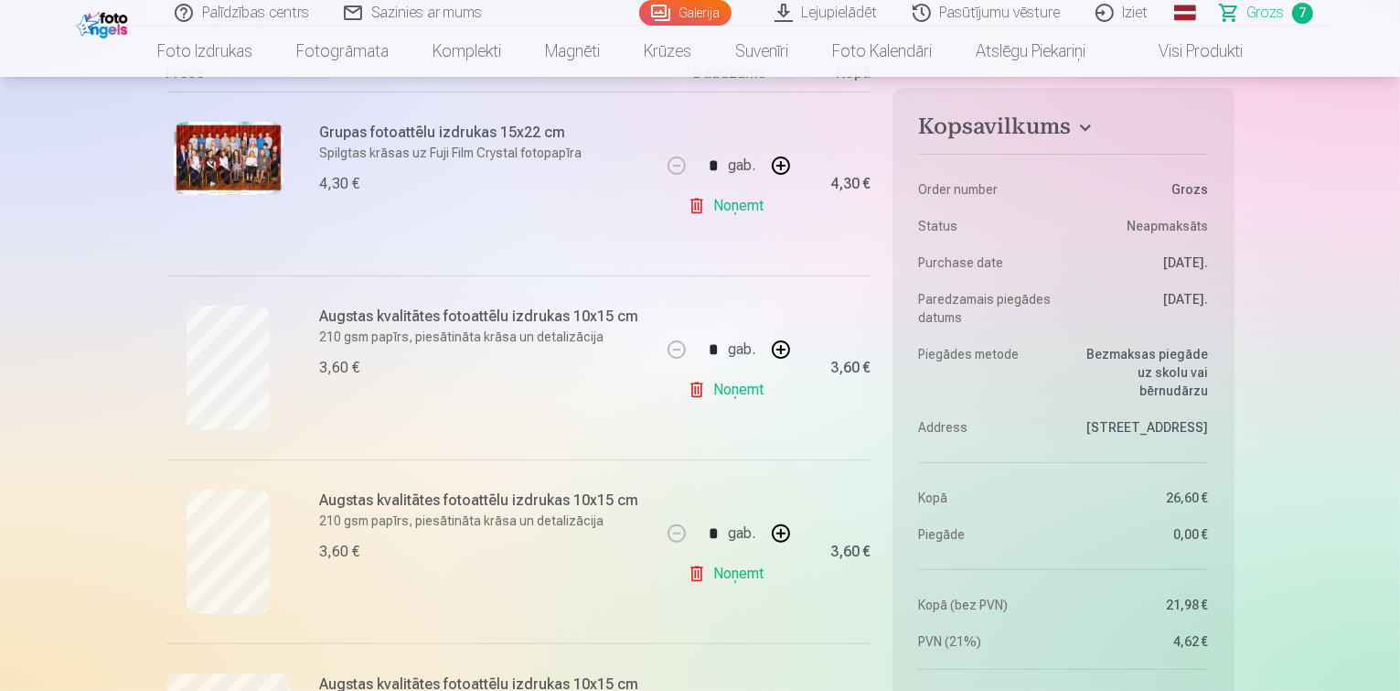
scroll to position [230, 0]
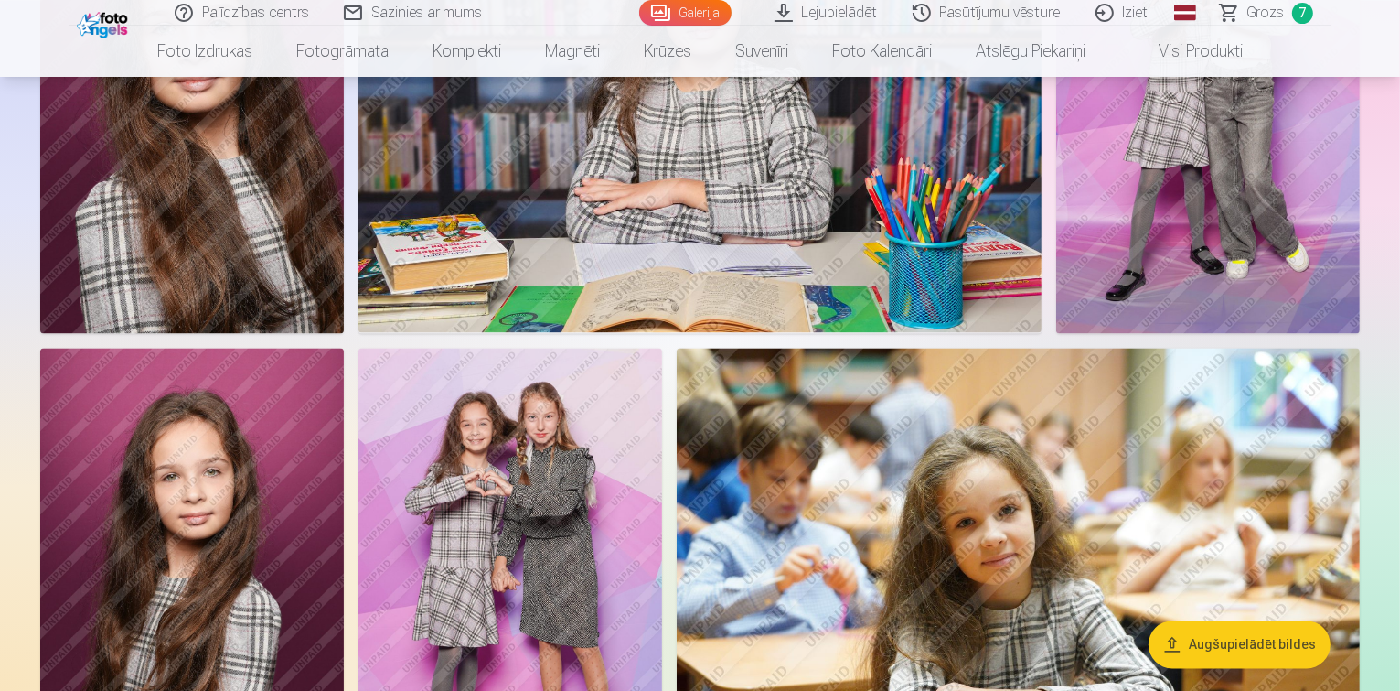
scroll to position [3595, 0]
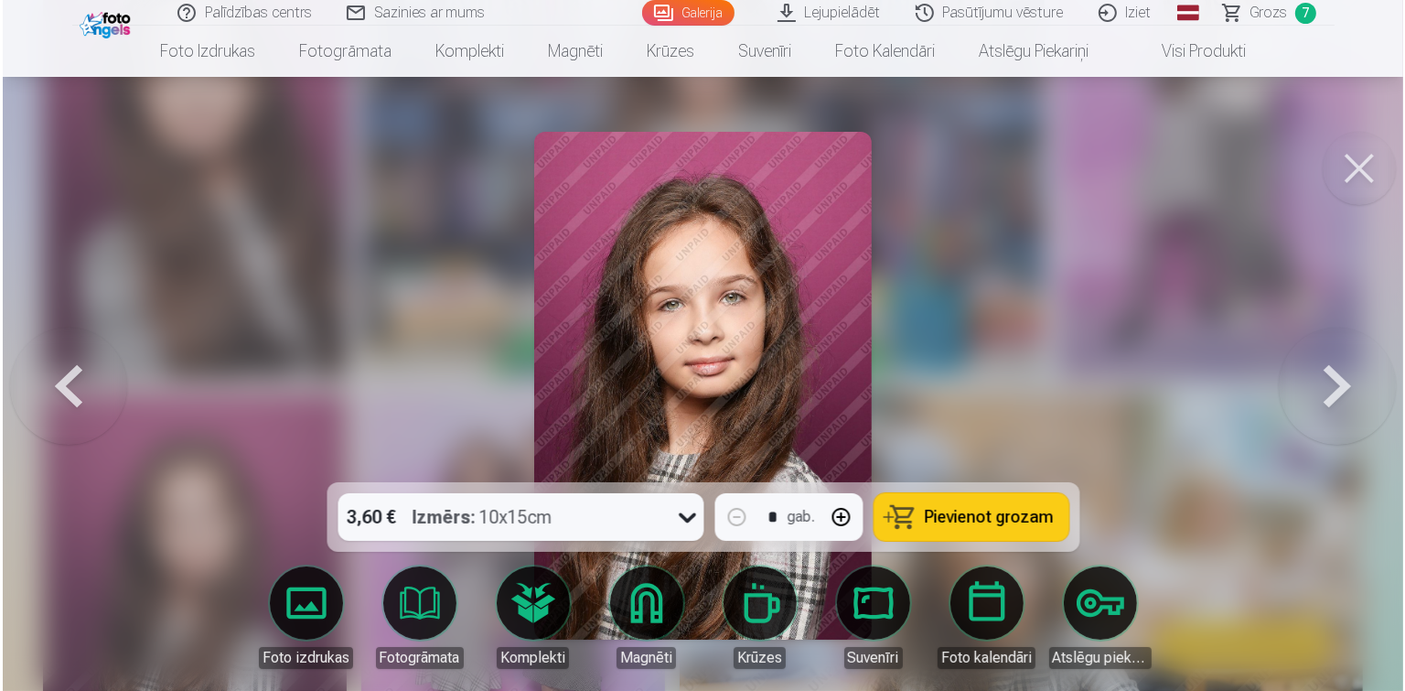
scroll to position [3603, 0]
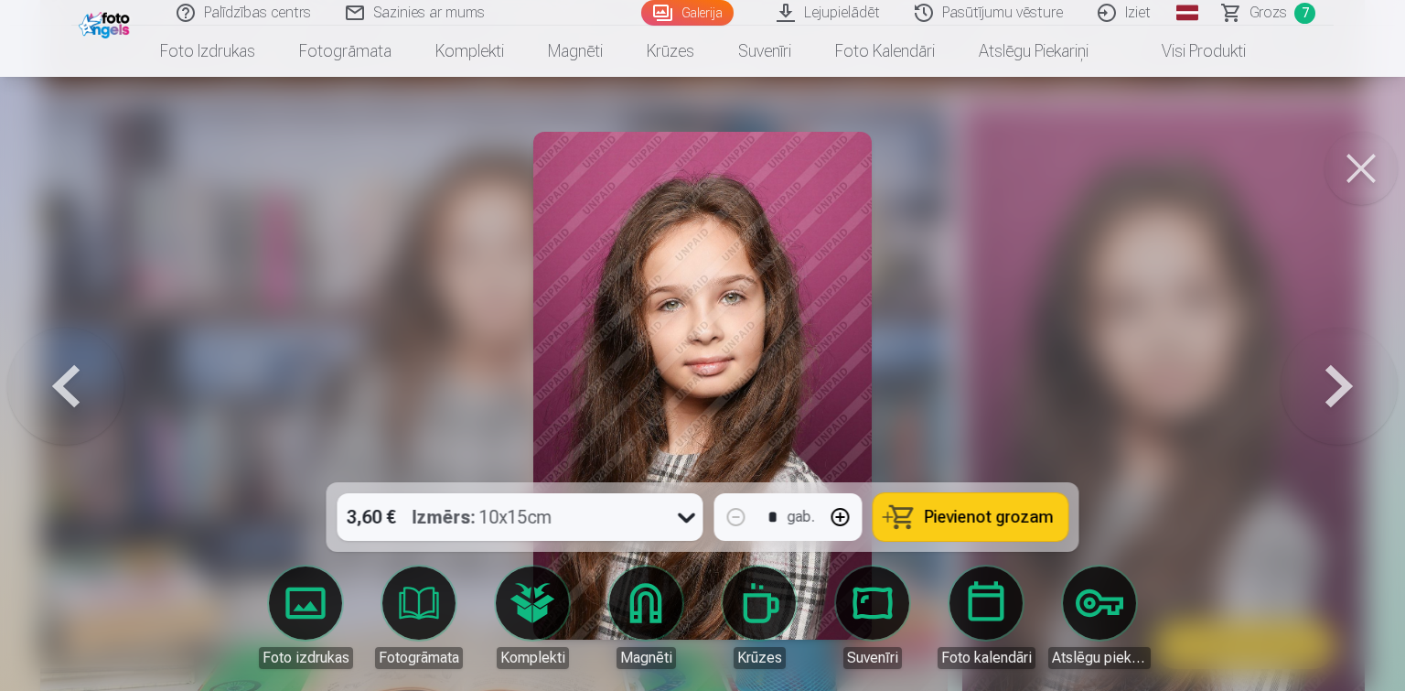
click at [681, 514] on icon at bounding box center [686, 516] width 29 height 29
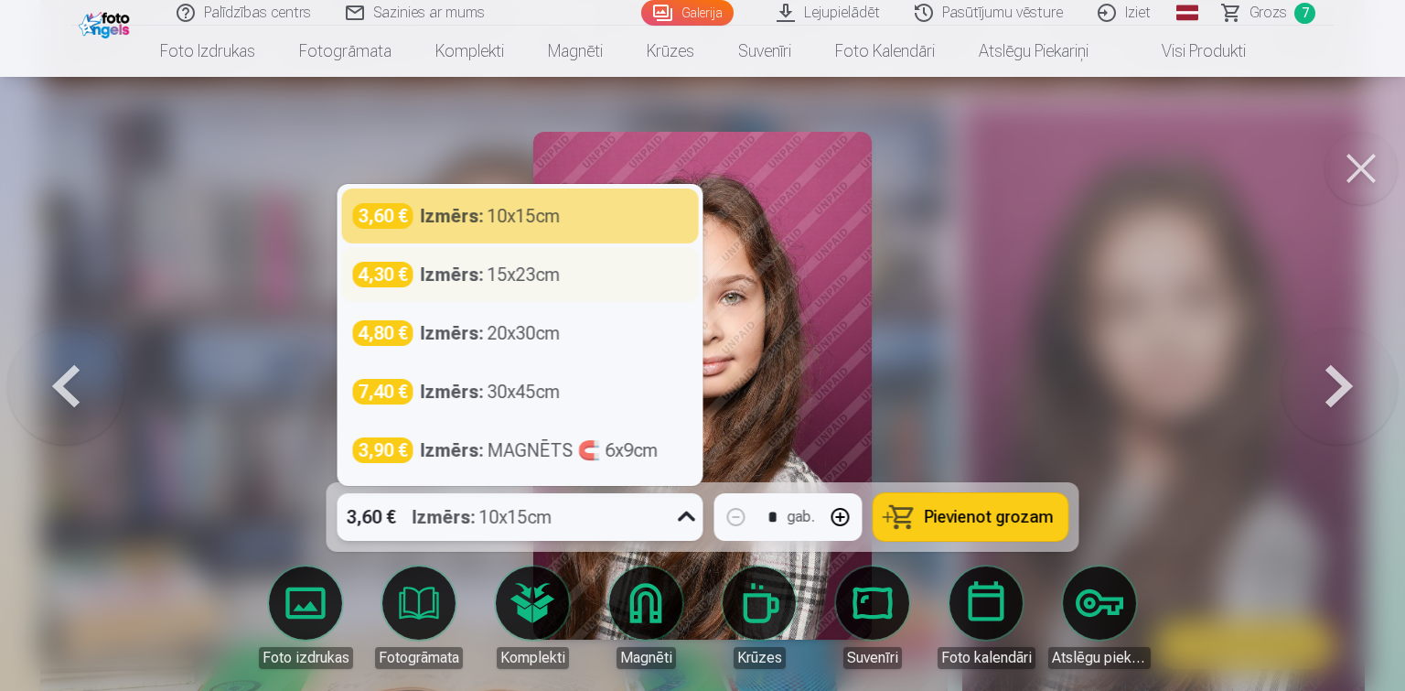
click at [505, 277] on div "Izmērs : 15x23cm" at bounding box center [491, 275] width 140 height 26
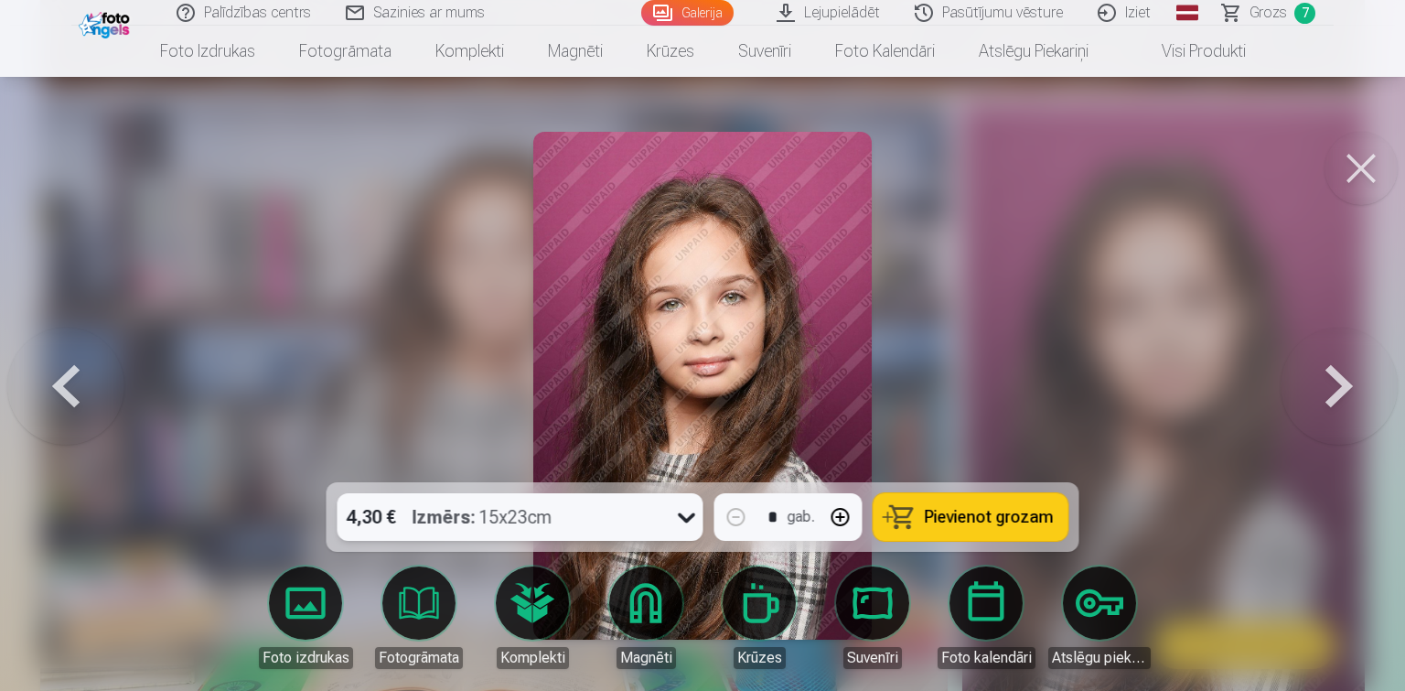
click at [953, 504] on button "Pievienot grozam" at bounding box center [971, 517] width 195 height 48
click at [1287, 9] on link "Grozs 8" at bounding box center [1270, 13] width 128 height 26
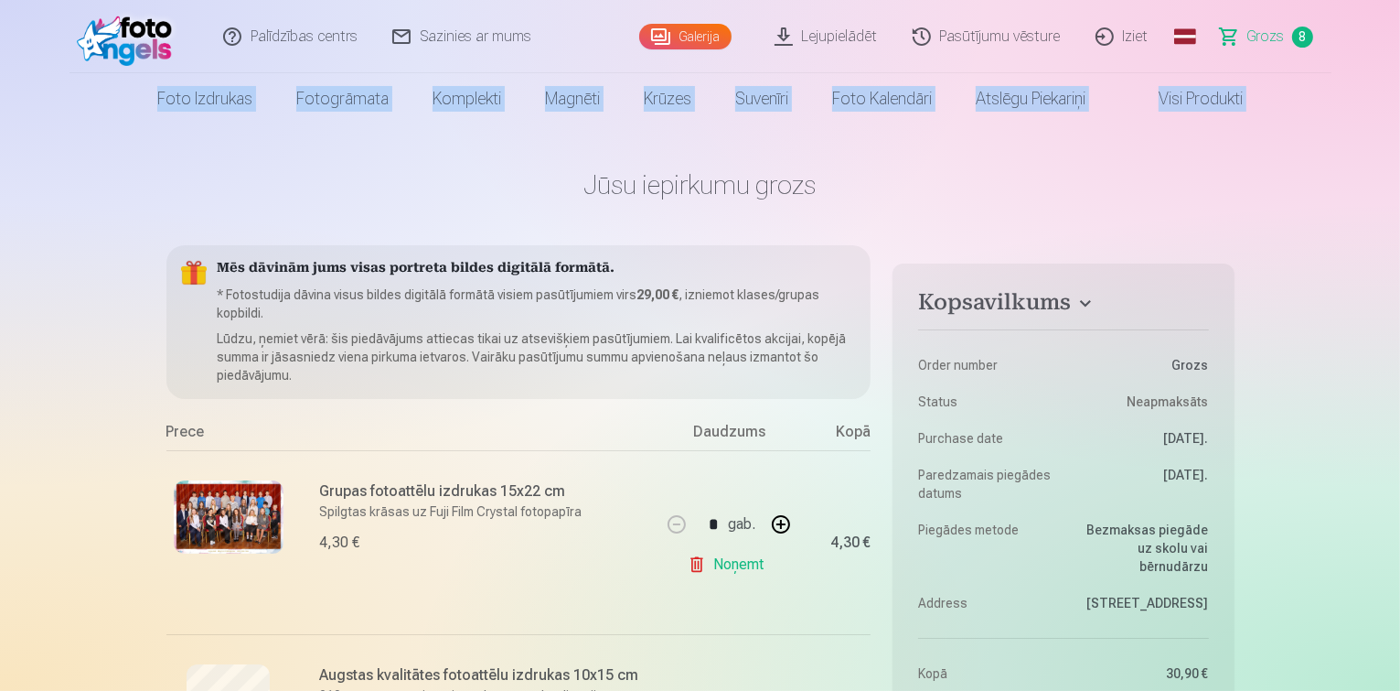
drag, startPoint x: 1400, startPoint y: 24, endPoint x: 1403, endPoint y: 38, distance: 15.1
click at [1400, 38] on html "Palīdzības centrs Sazinies ar mums Galerija Lejupielādēt Pasūtījumu vēsture Izi…" at bounding box center [700, 345] width 1400 height 691
click at [1368, 68] on header "Palīdzības centrs Sazinies ar mums Galerija Lejupielādēt Pasūtījumu vēsture Izi…" at bounding box center [700, 62] width 1400 height 124
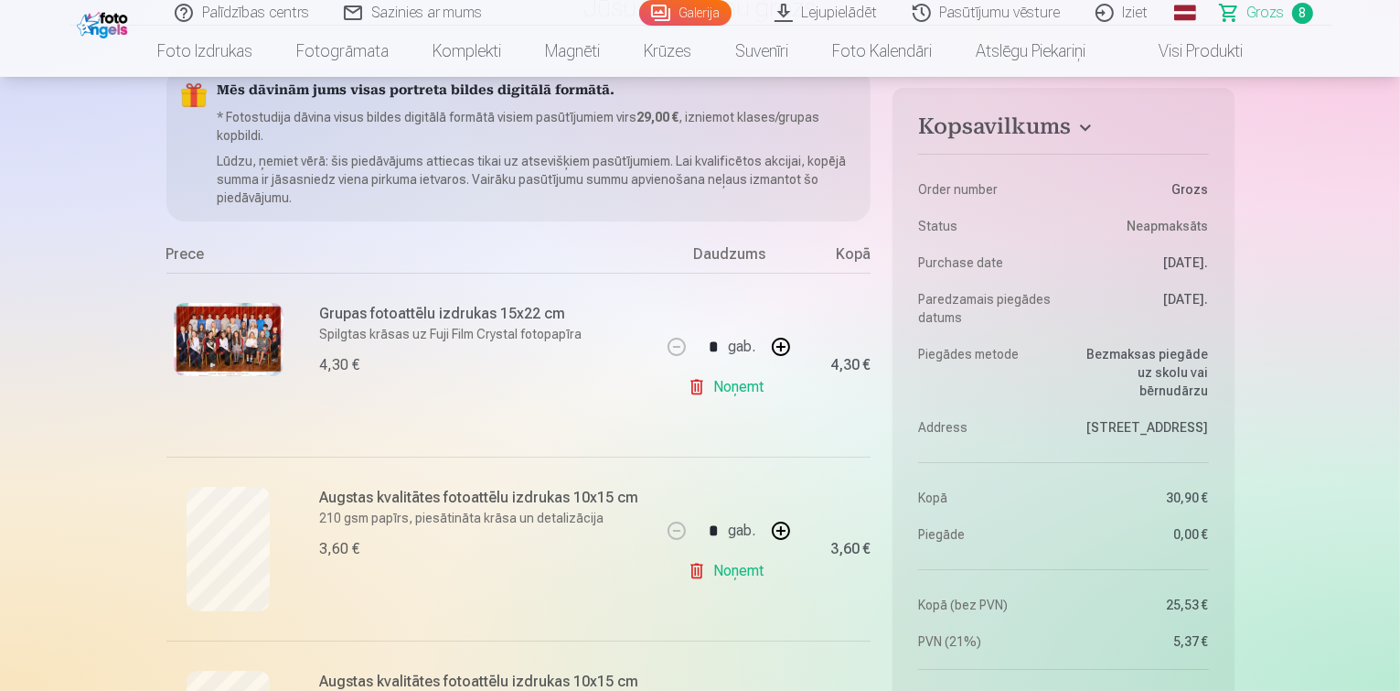
scroll to position [159, 0]
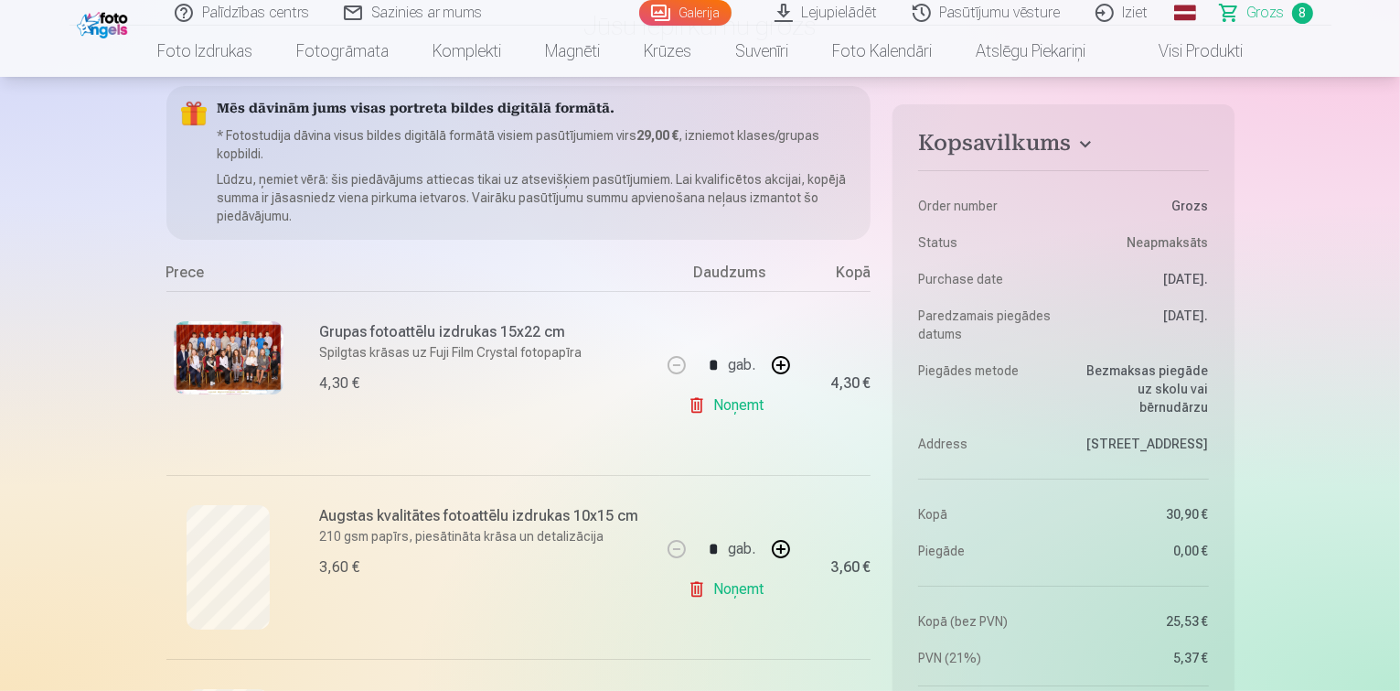
click at [226, 346] on img at bounding box center [229, 357] width 110 height 73
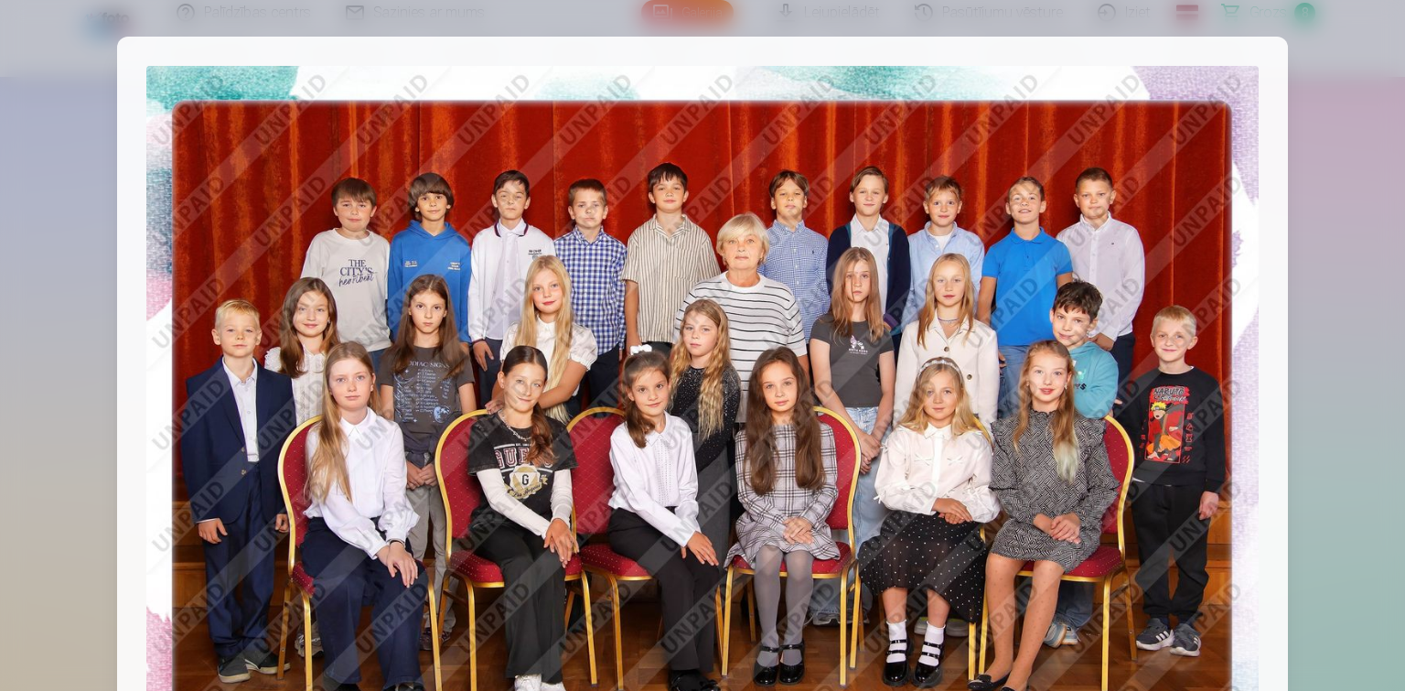
click at [1273, 332] on div at bounding box center [702, 437] width 1171 height 800
click at [110, 59] on div at bounding box center [702, 345] width 1405 height 691
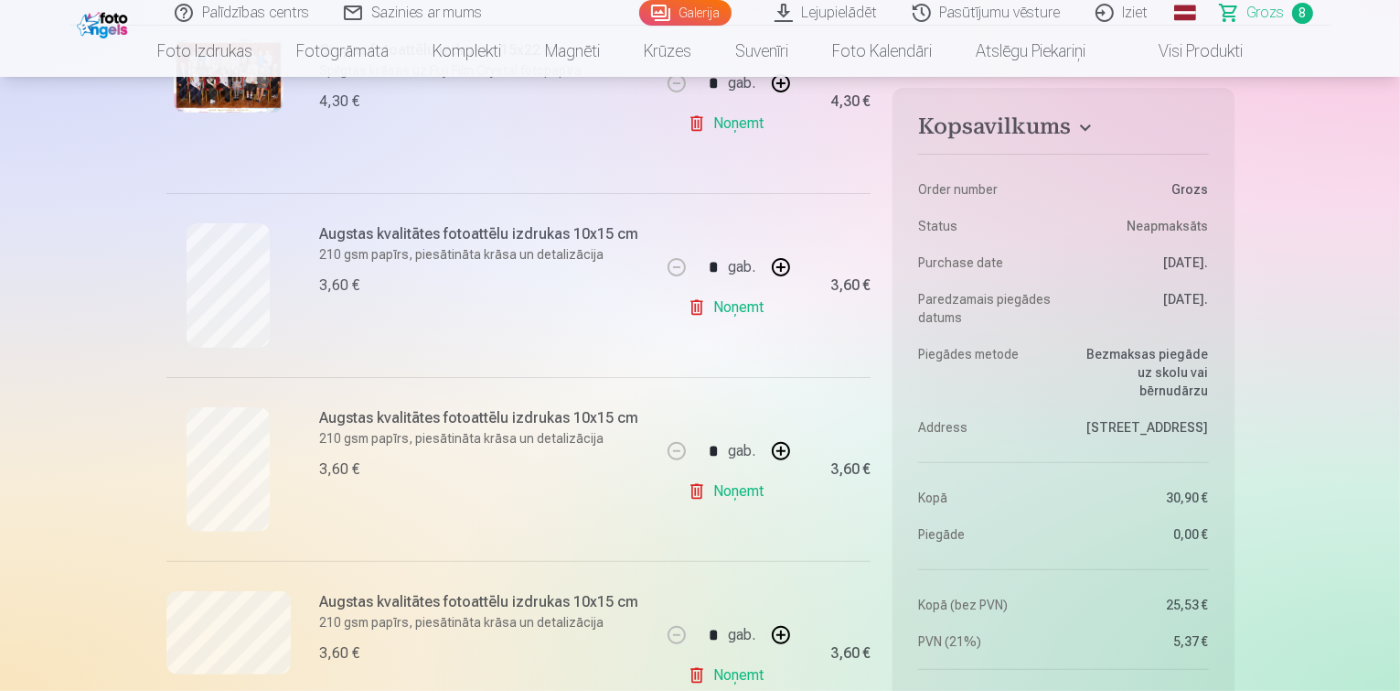
scroll to position [450, 0]
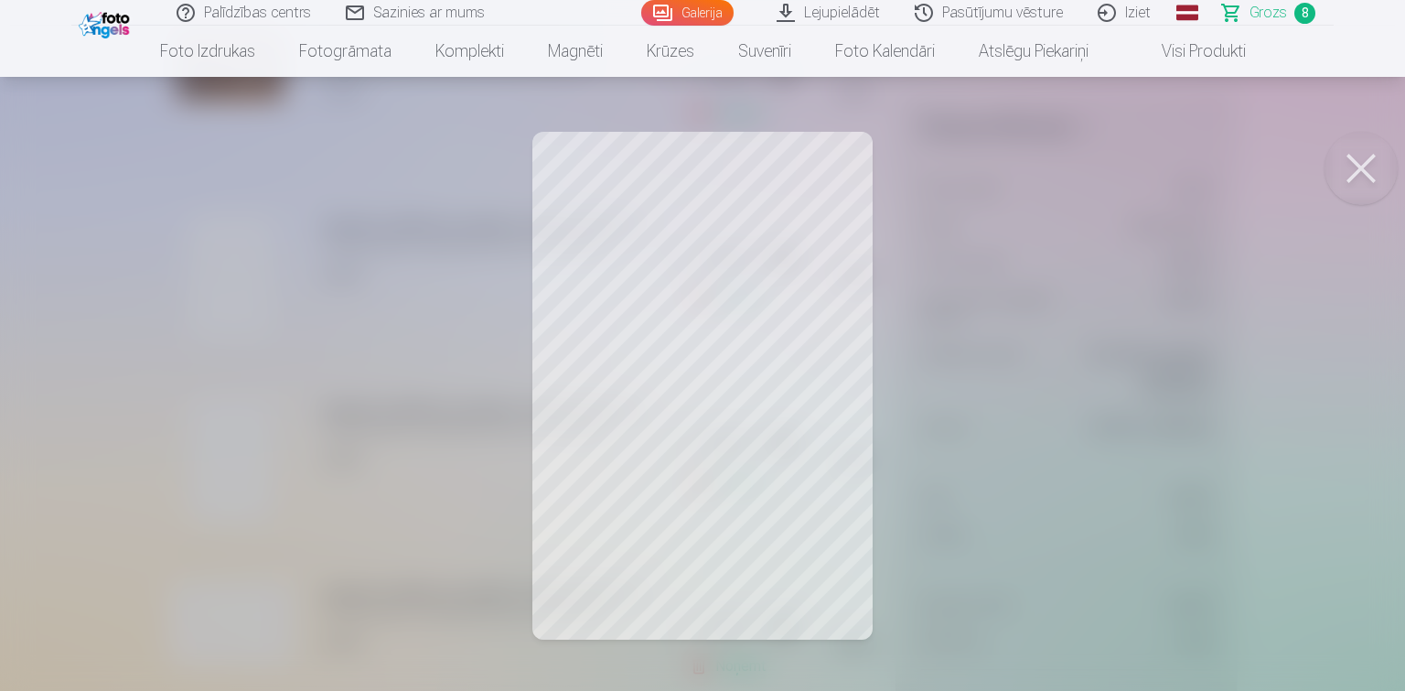
click at [1357, 164] on button at bounding box center [1361, 168] width 73 height 73
click at [1366, 171] on button at bounding box center [1361, 168] width 73 height 73
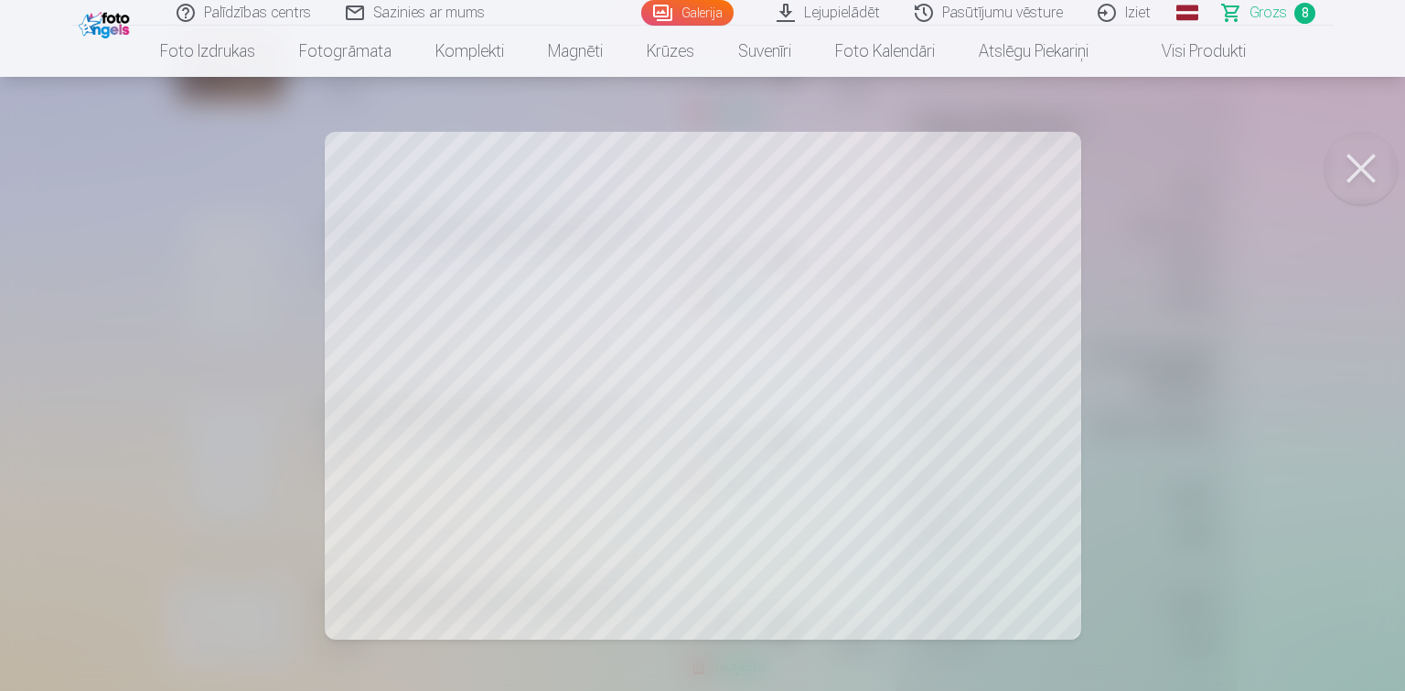
click at [1355, 165] on button at bounding box center [1361, 168] width 73 height 73
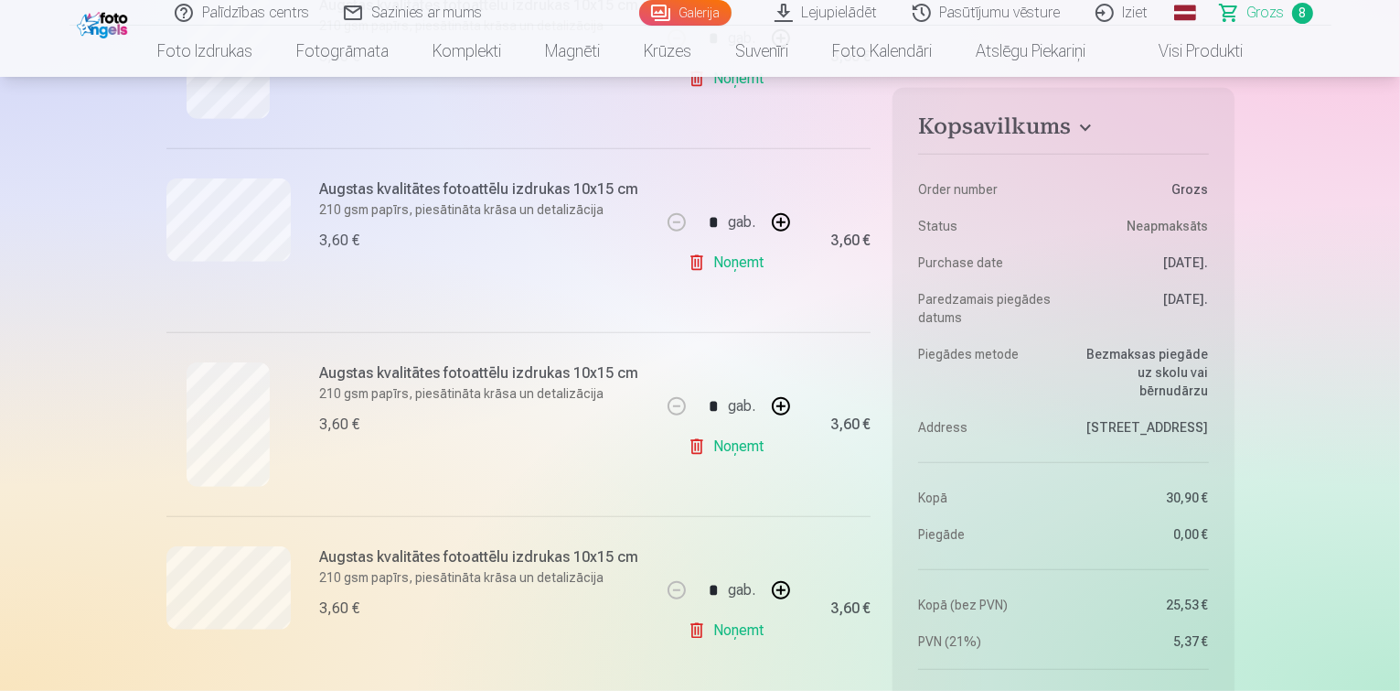
scroll to position [863, 0]
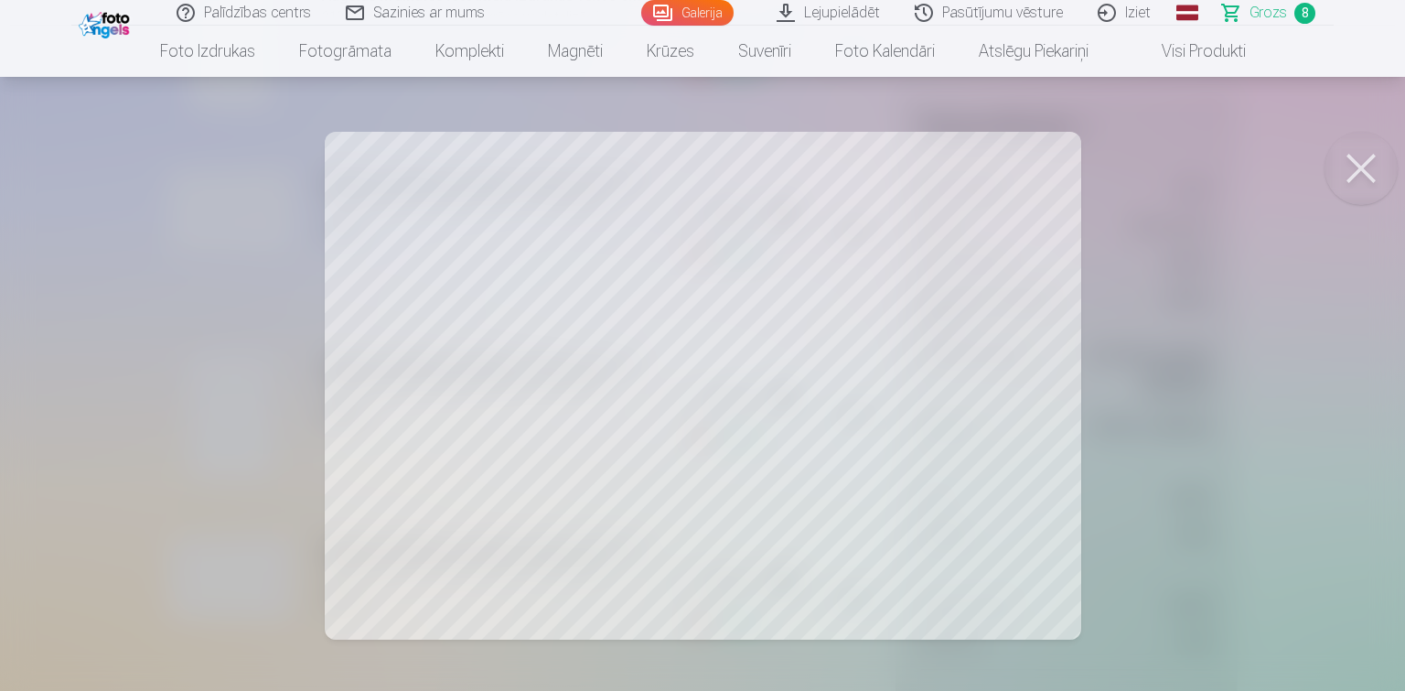
click at [1358, 161] on button at bounding box center [1361, 168] width 73 height 73
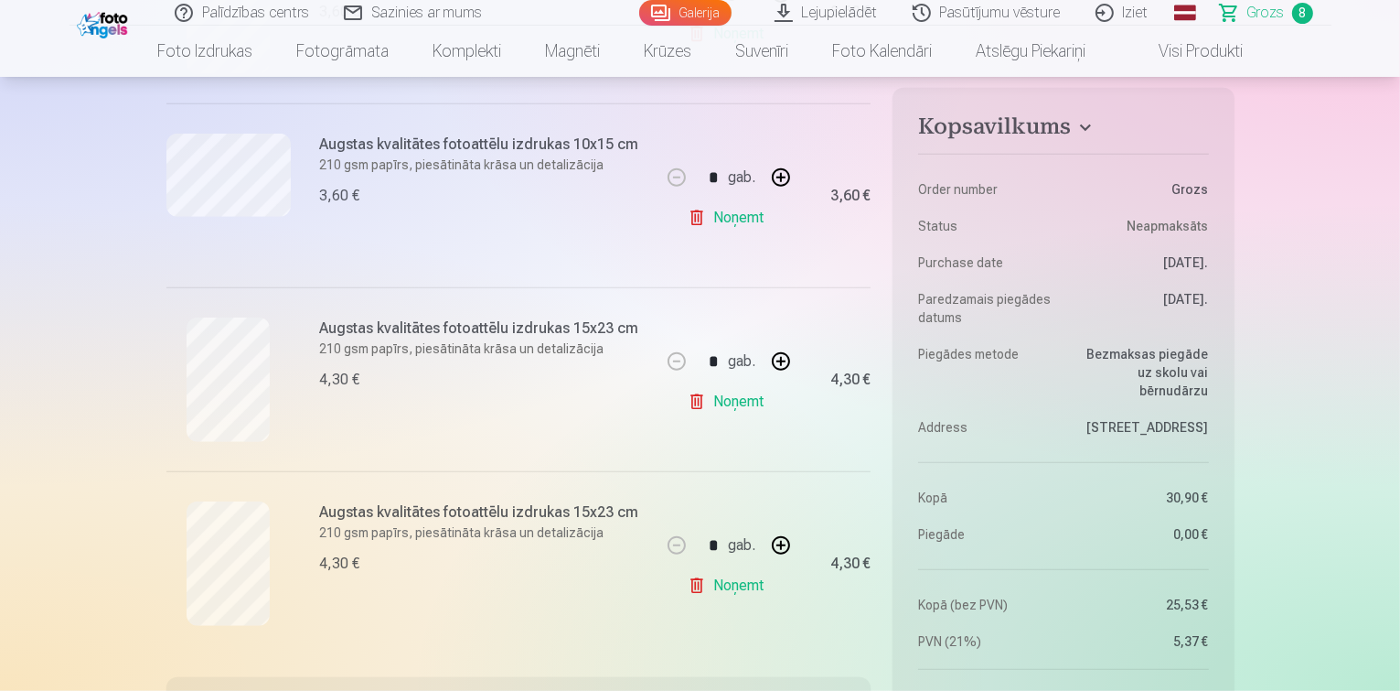
scroll to position [1294, 0]
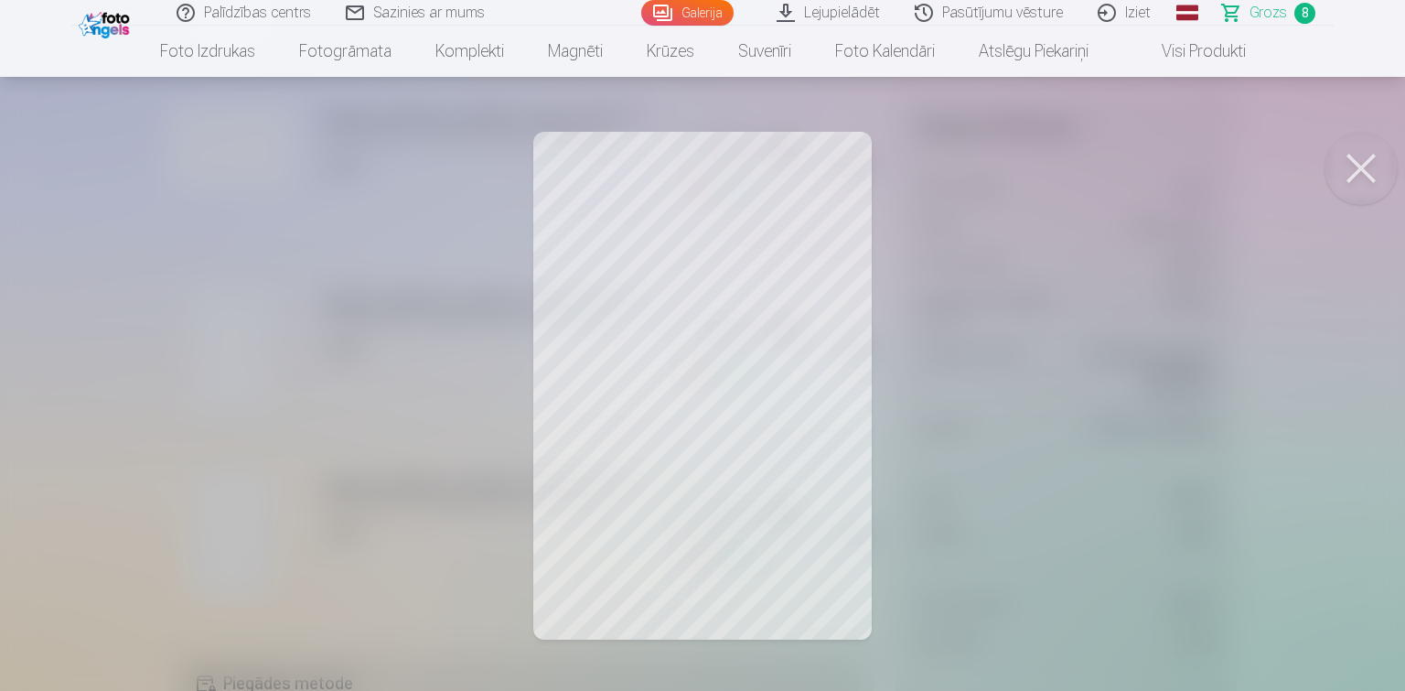
click at [1358, 163] on button at bounding box center [1361, 168] width 73 height 73
click at [1361, 159] on button at bounding box center [1361, 168] width 73 height 73
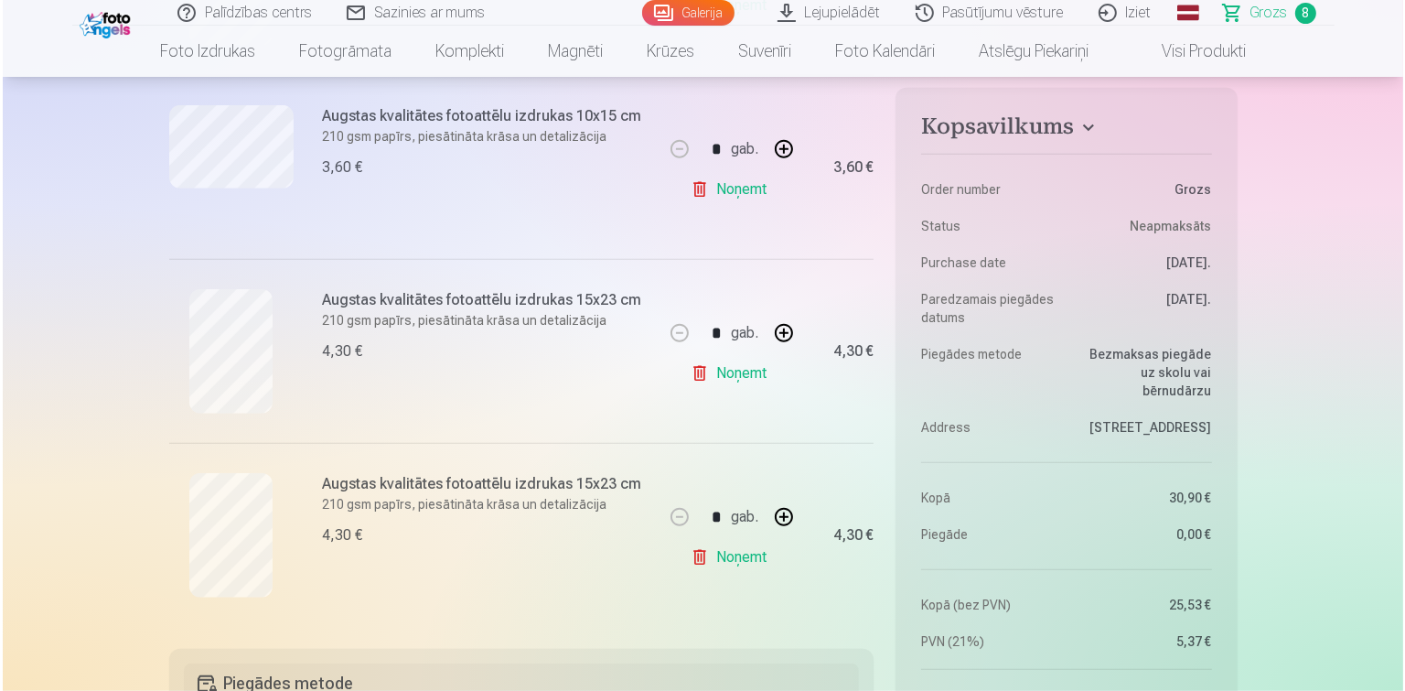
scroll to position [3603, 0]
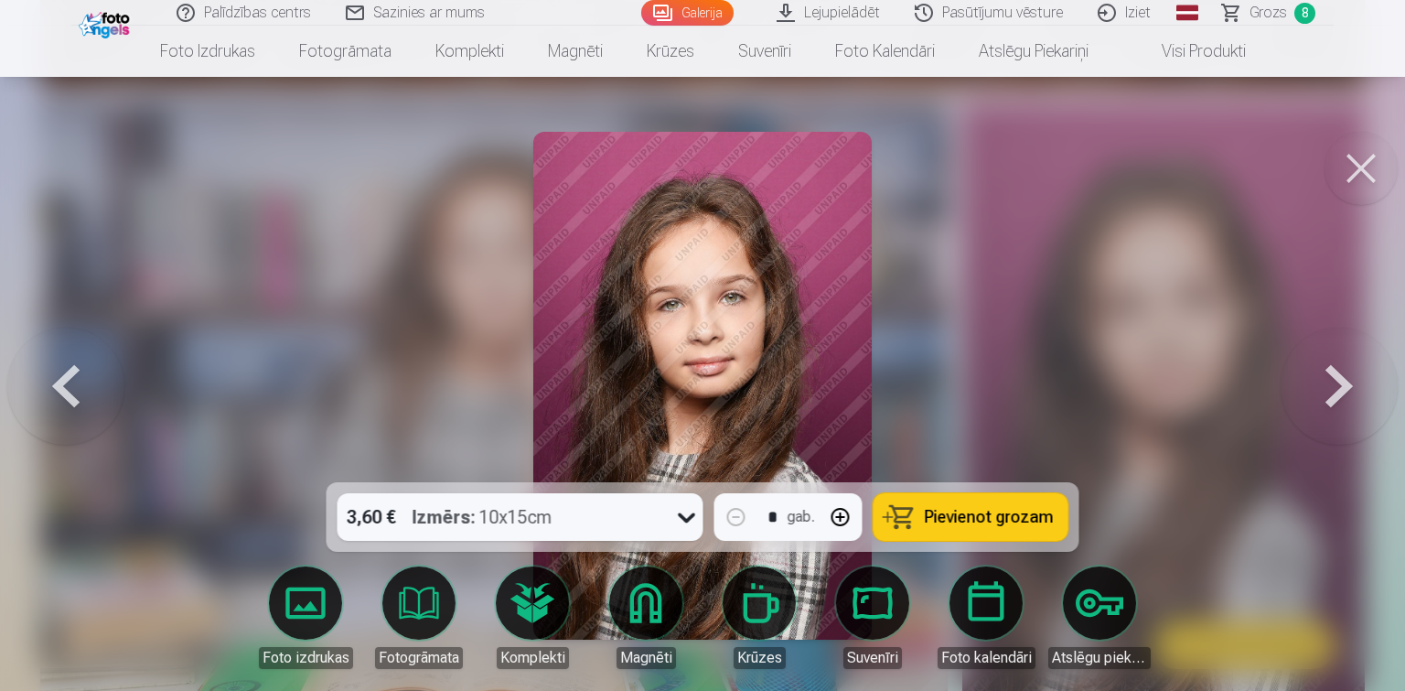
click at [1366, 172] on button at bounding box center [1361, 168] width 73 height 73
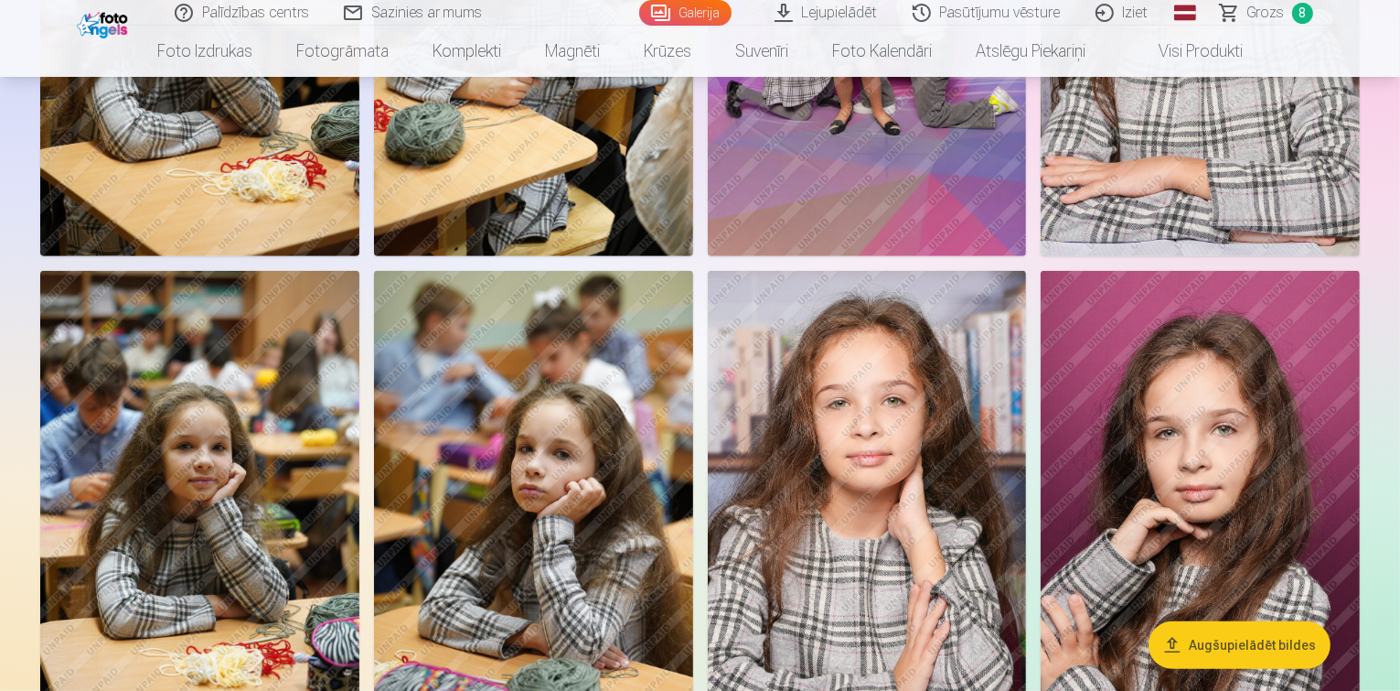
scroll to position [864, 0]
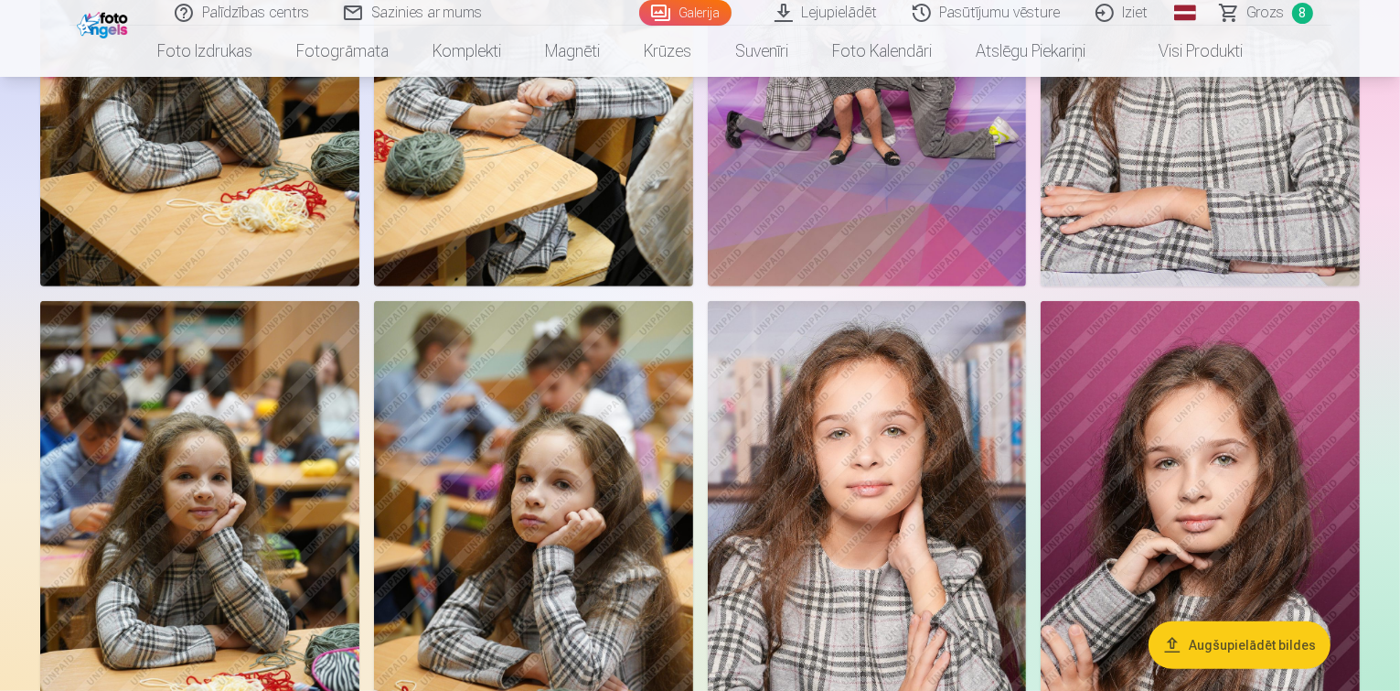
drag, startPoint x: 1404, startPoint y: 21, endPoint x: 1275, endPoint y: 13, distance: 129.2
click at [1275, 13] on span "Grozs" at bounding box center [1267, 13] width 38 height 22
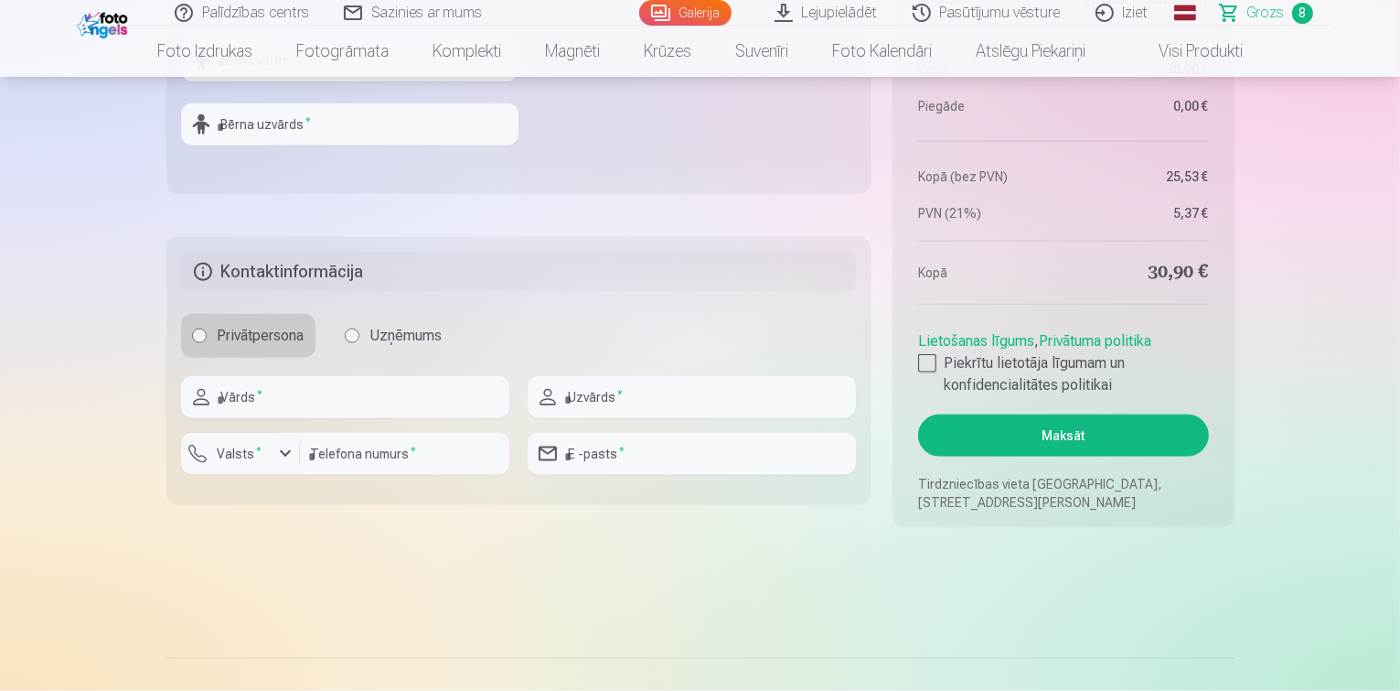
scroll to position [2148, 0]
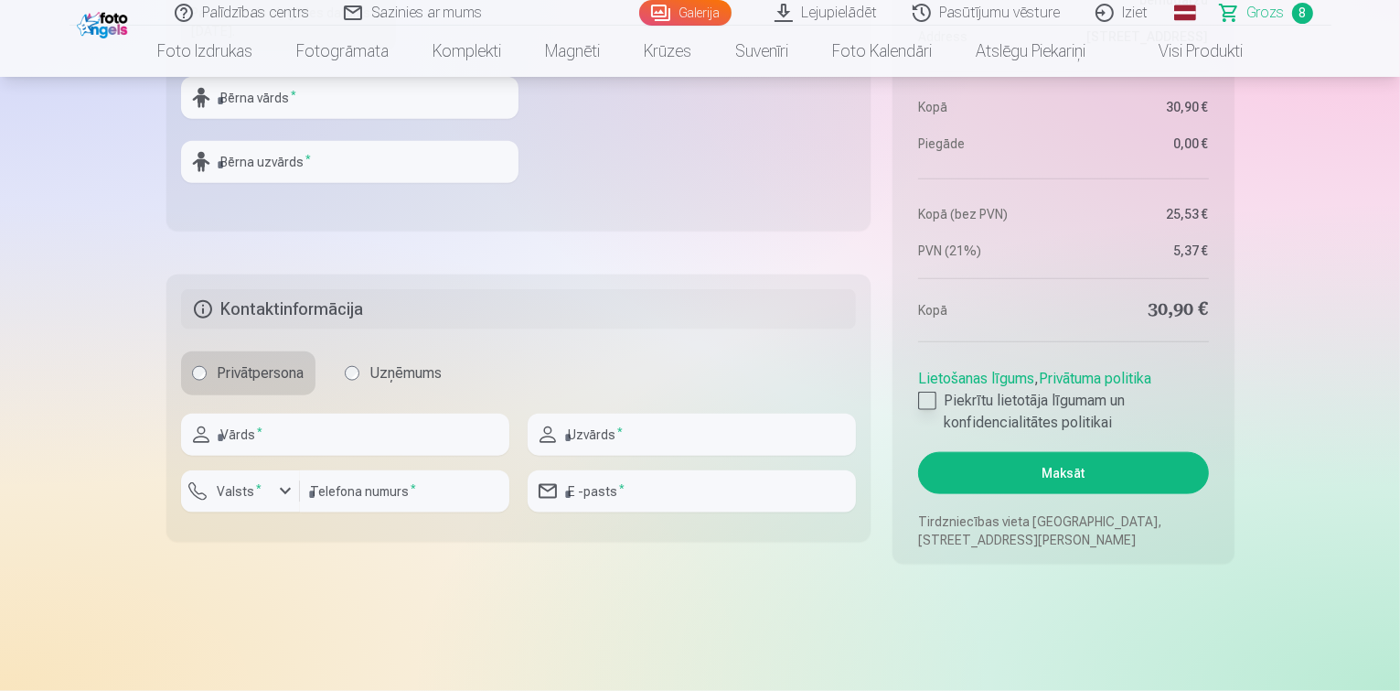
click at [929, 394] on div at bounding box center [927, 400] width 18 height 18
click at [1003, 474] on button "Maksāt" at bounding box center [1063, 473] width 290 height 42
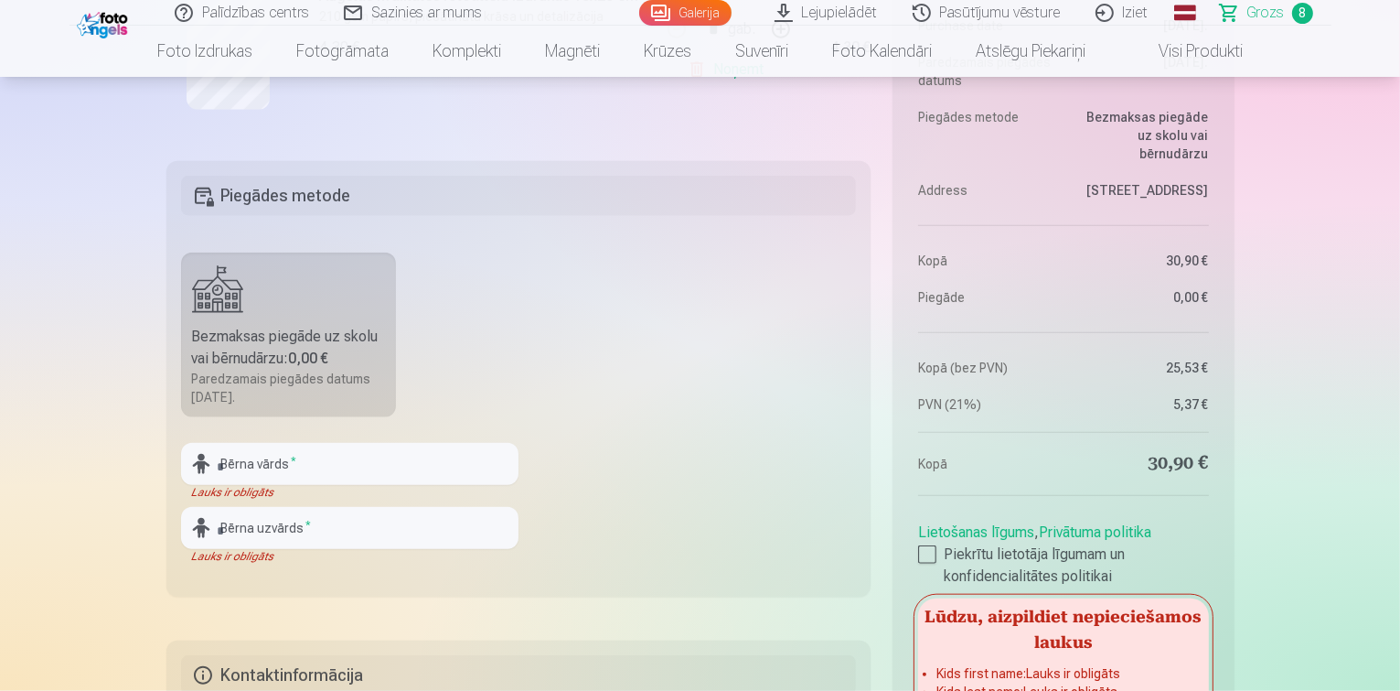
scroll to position [1754, 0]
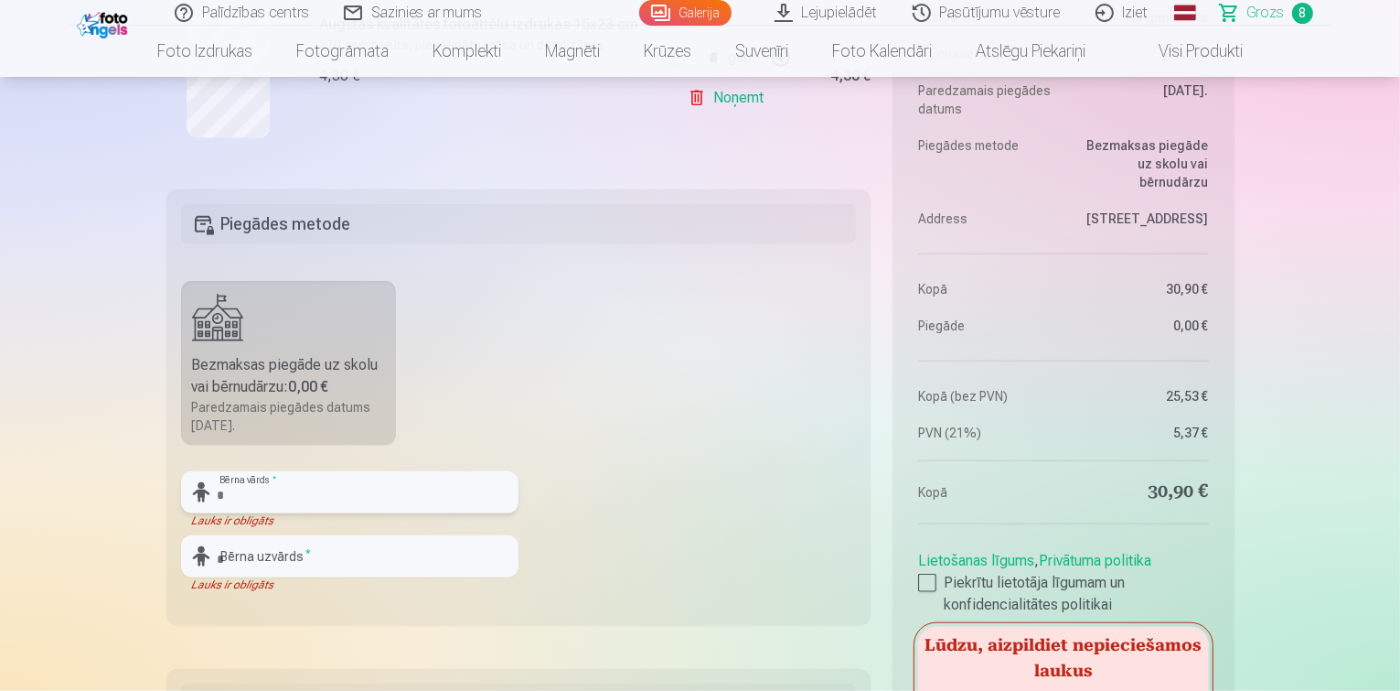
click at [246, 489] on input "text" at bounding box center [350, 492] width 338 height 42
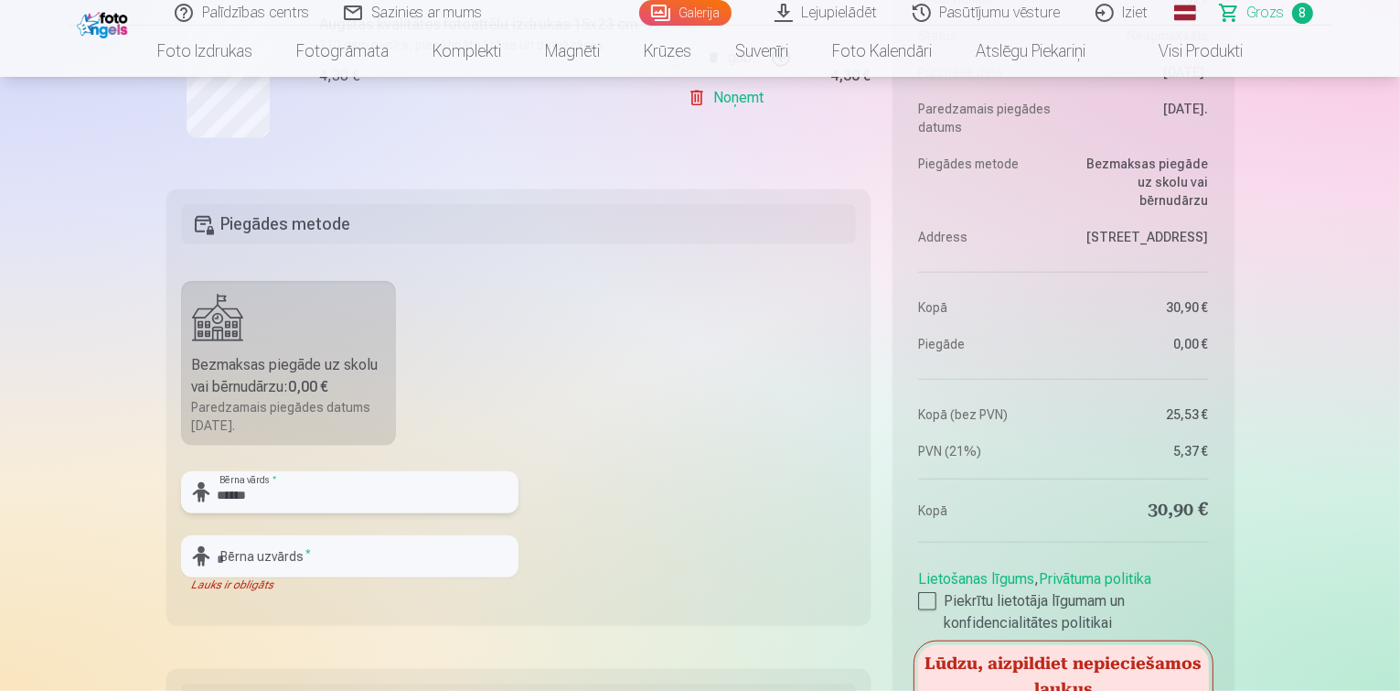
type input "******"
click at [249, 563] on input "text" at bounding box center [350, 556] width 338 height 42
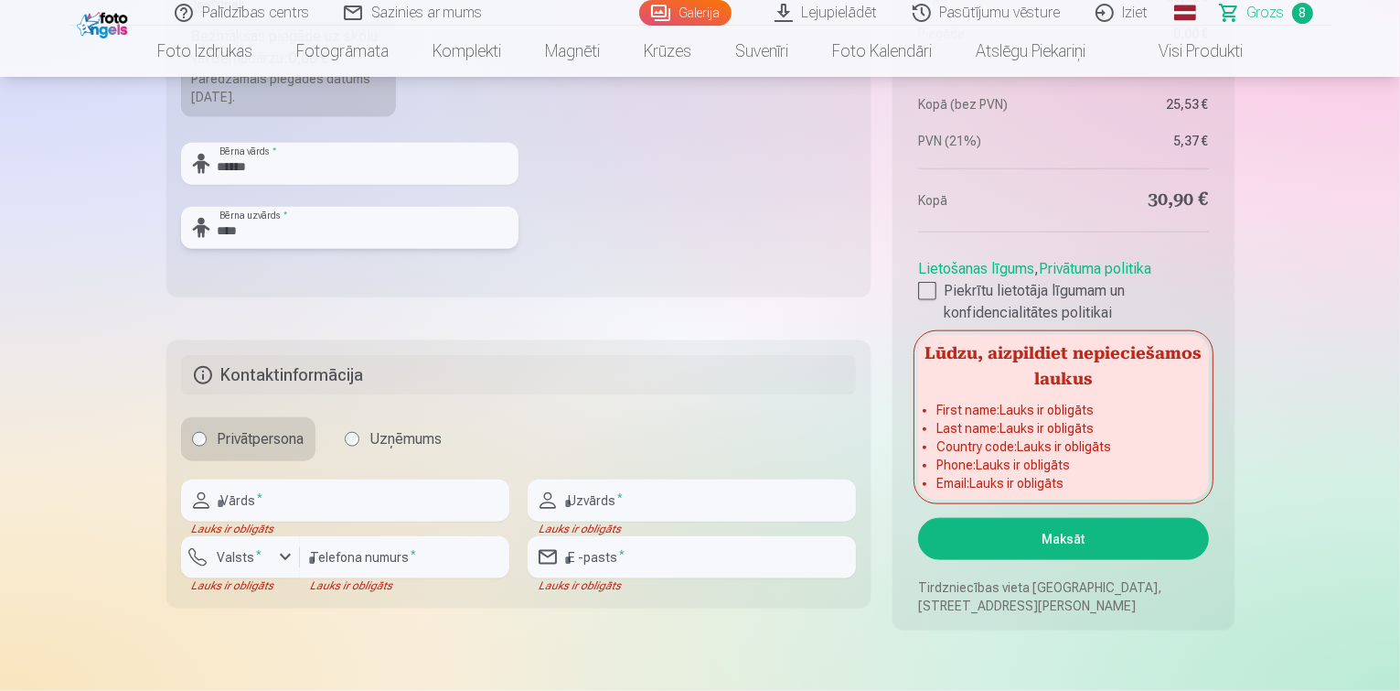
scroll to position [2119, 0]
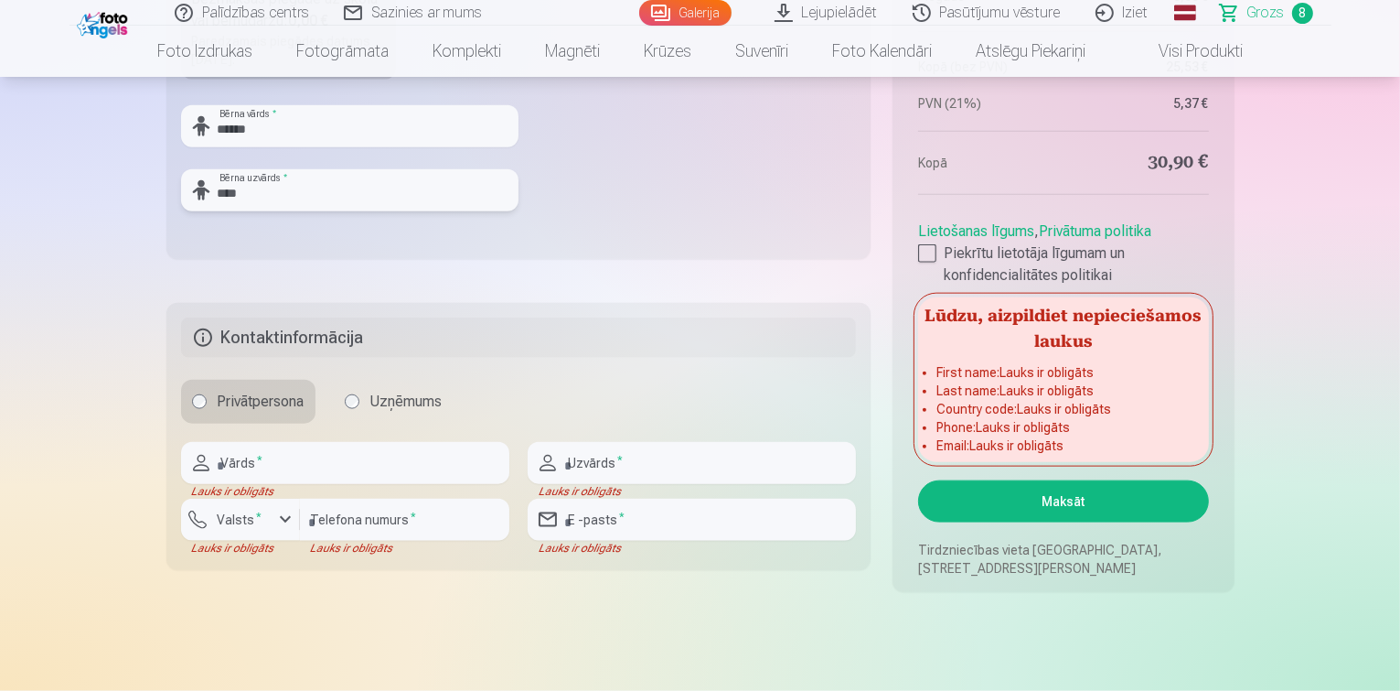
type input "****"
click at [223, 459] on input "text" at bounding box center [345, 463] width 328 height 42
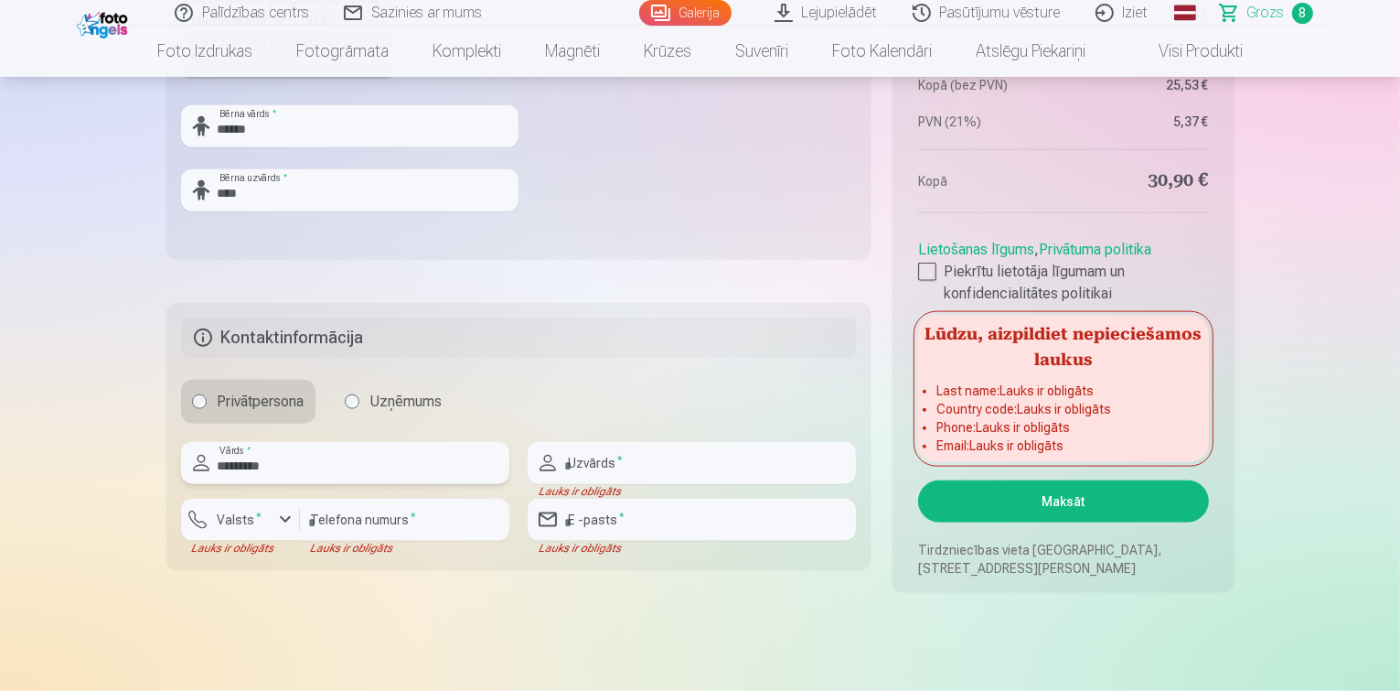
type input "********"
click at [569, 464] on input "text" at bounding box center [692, 463] width 328 height 42
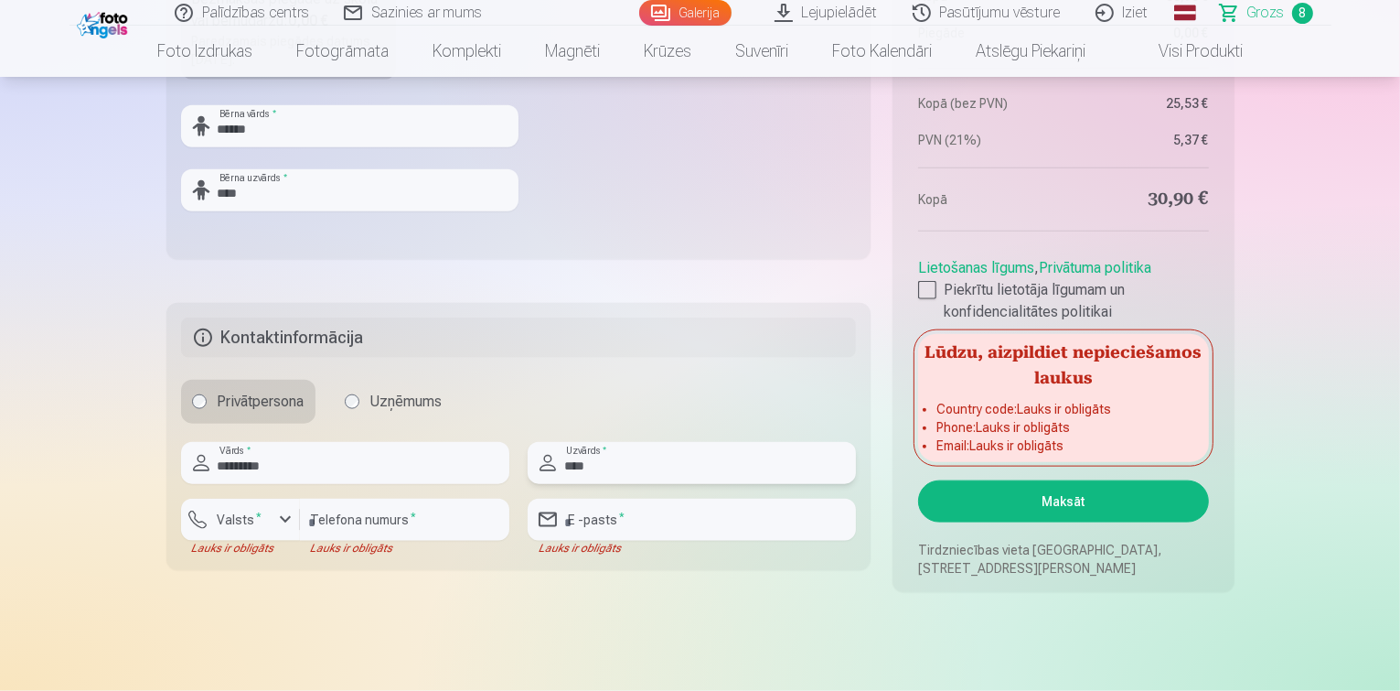
type input "****"
click at [285, 513] on div "button" at bounding box center [285, 520] width 22 height 22
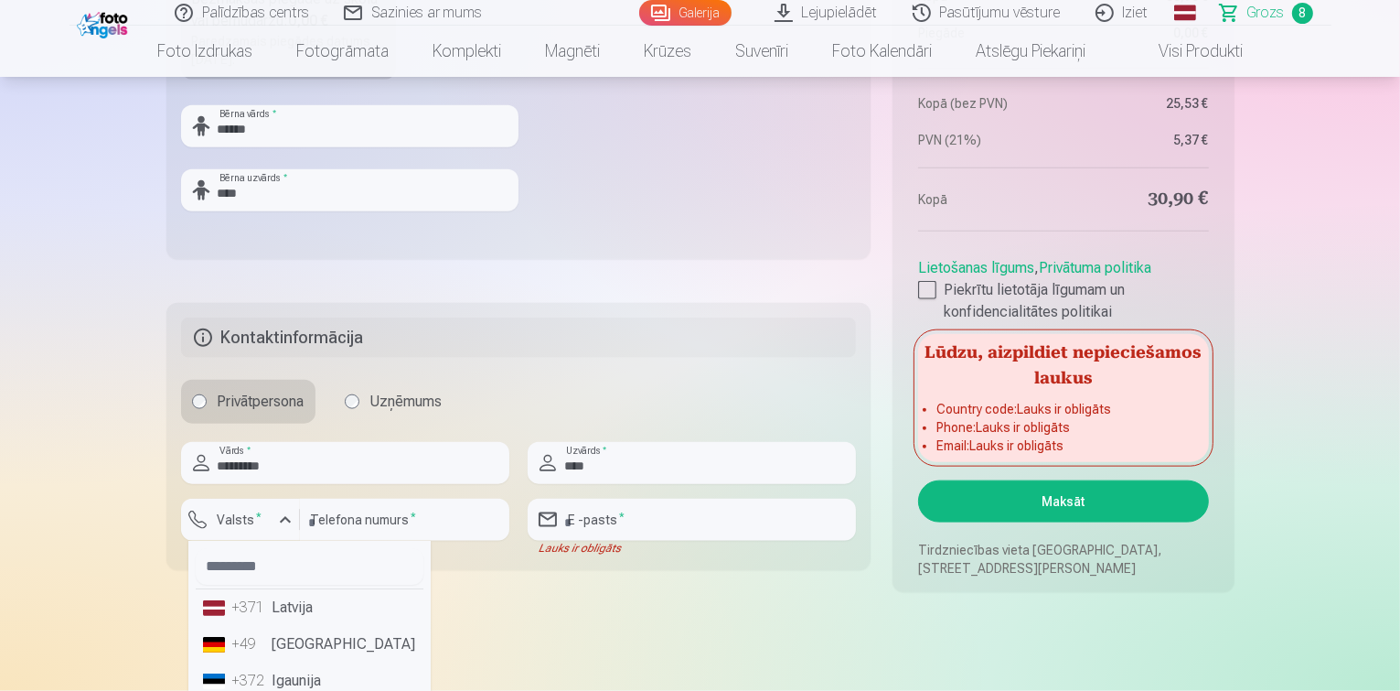
click at [285, 613] on li "+371 Latvija" at bounding box center [310, 607] width 228 height 37
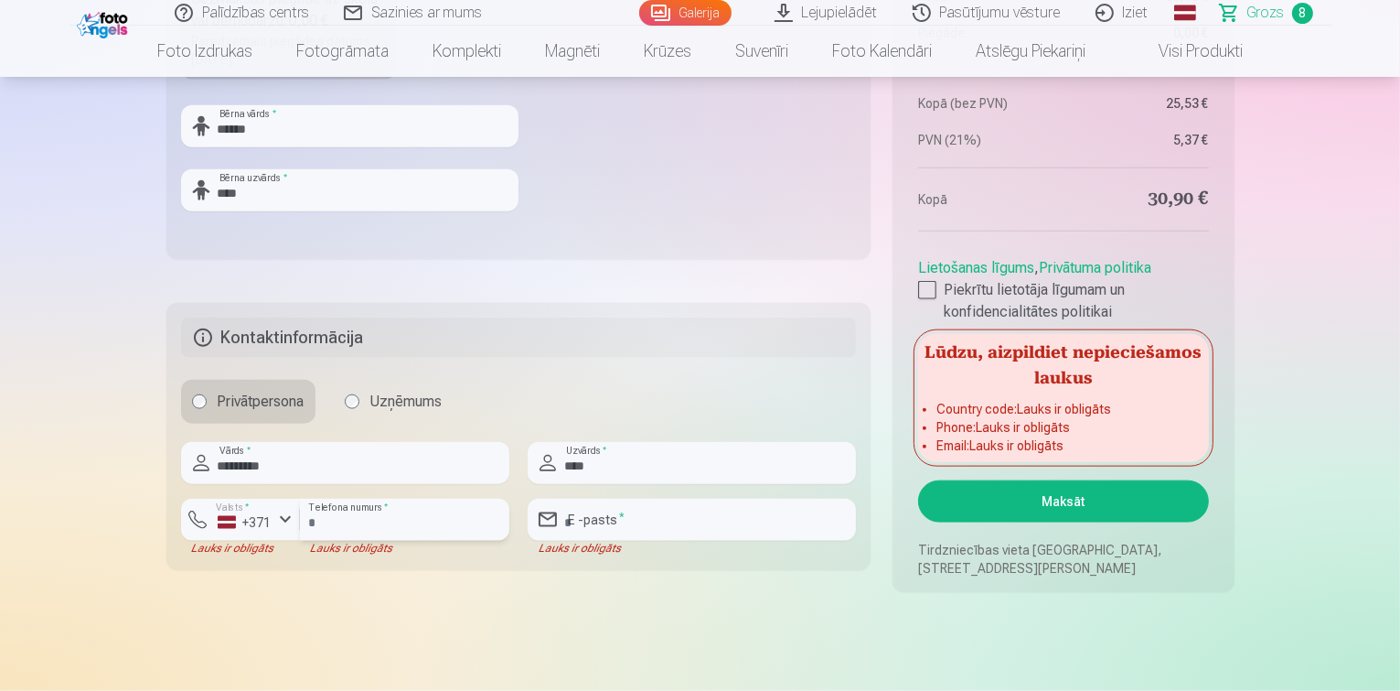
click at [348, 521] on input "number" at bounding box center [404, 520] width 209 height 42
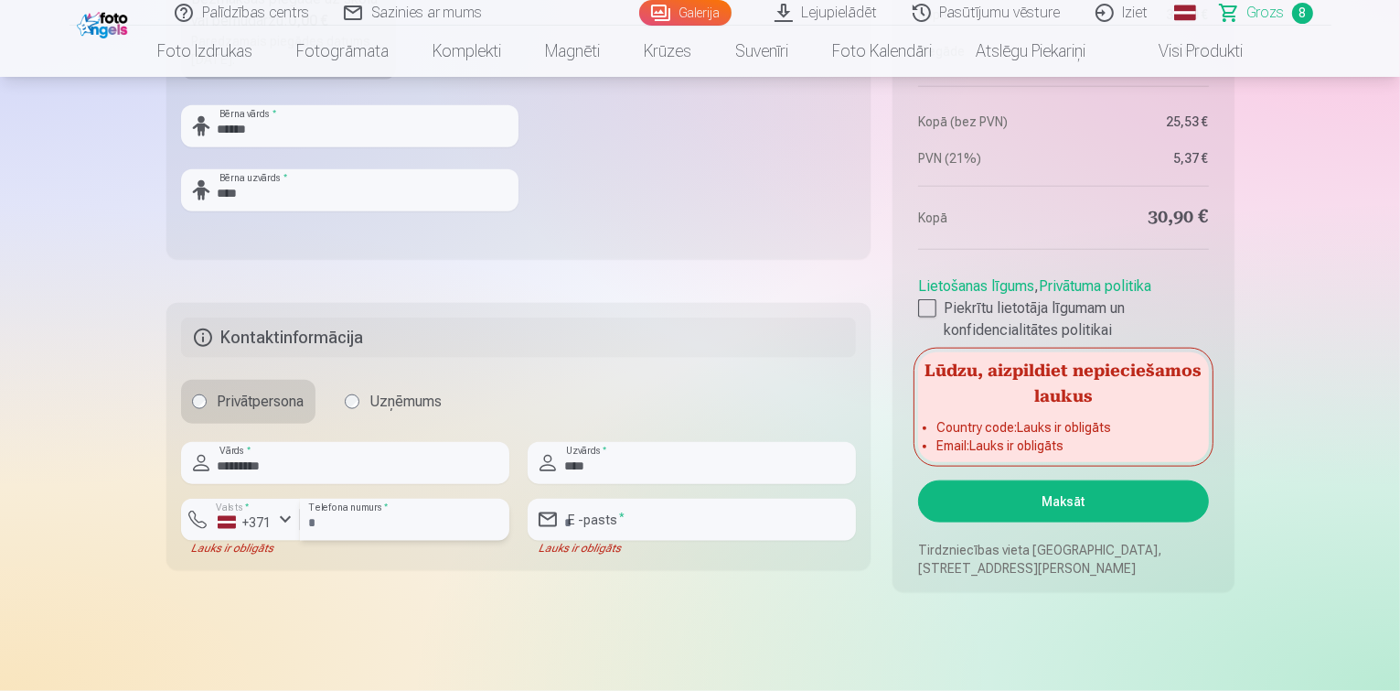
type input "********"
click at [585, 520] on input "email" at bounding box center [692, 520] width 328 height 42
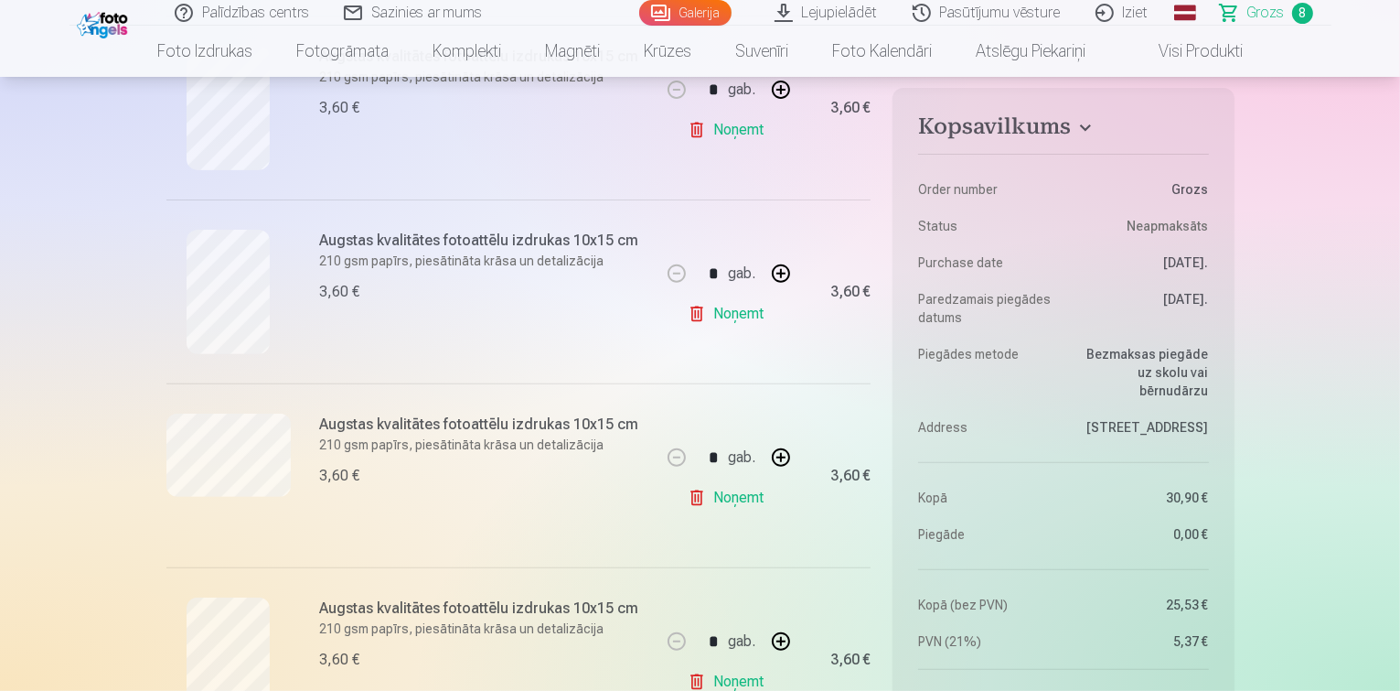
scroll to position [0, 0]
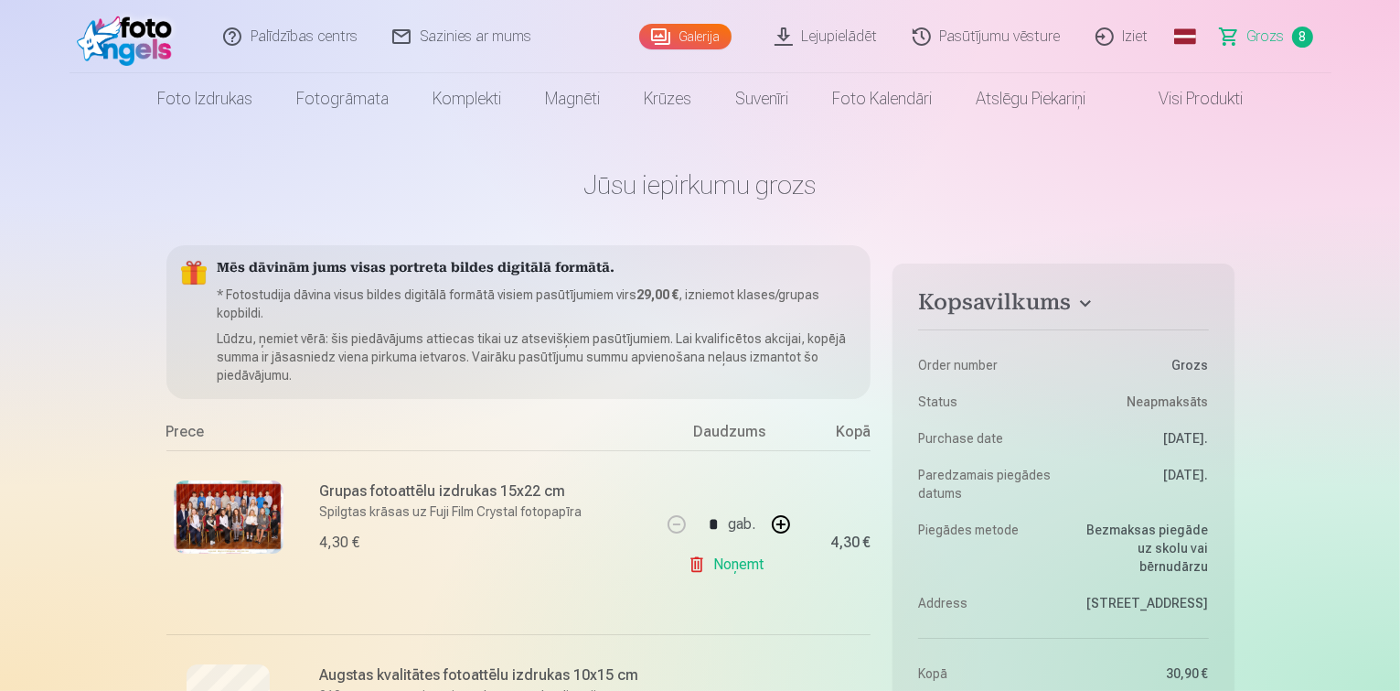
type input "**********"
click at [201, 276] on div "Mēs dāvinām jums visas portreta bildes digitālā formātā. * Fotostudija dāvina v…" at bounding box center [518, 322] width 705 height 154
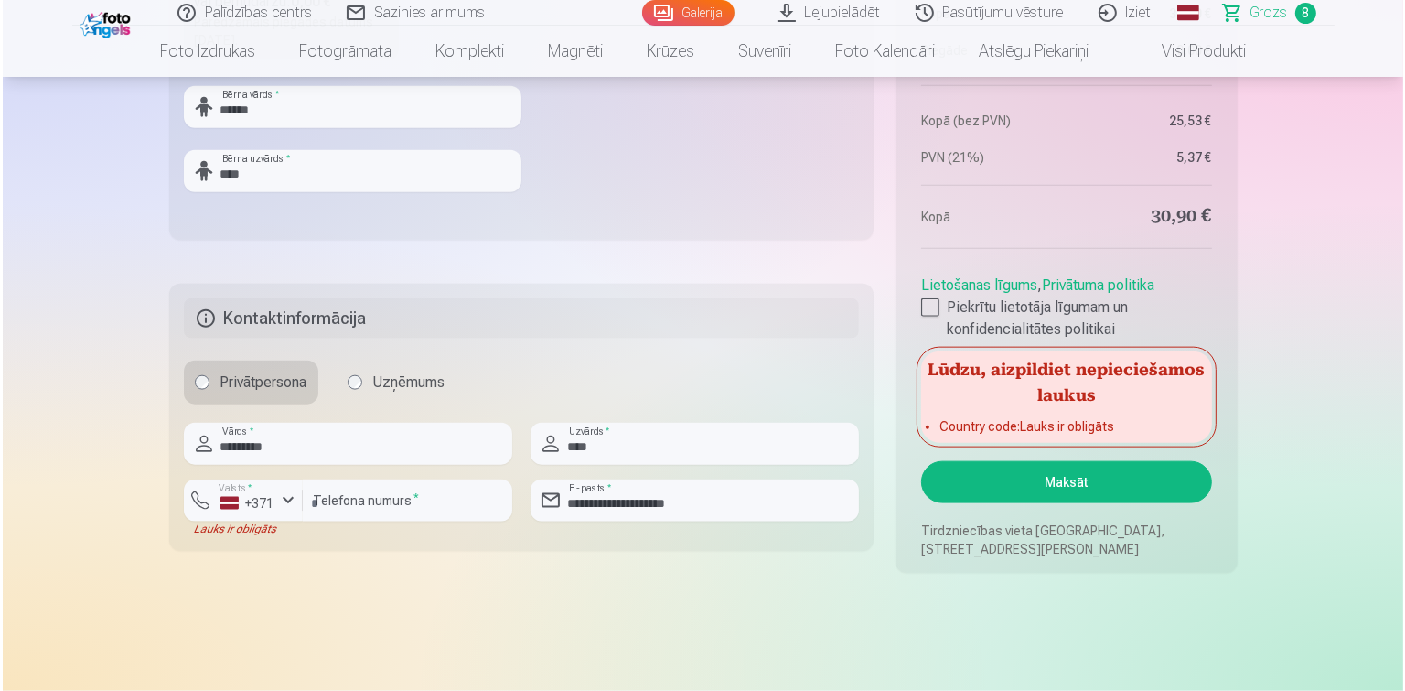
scroll to position [2148, 0]
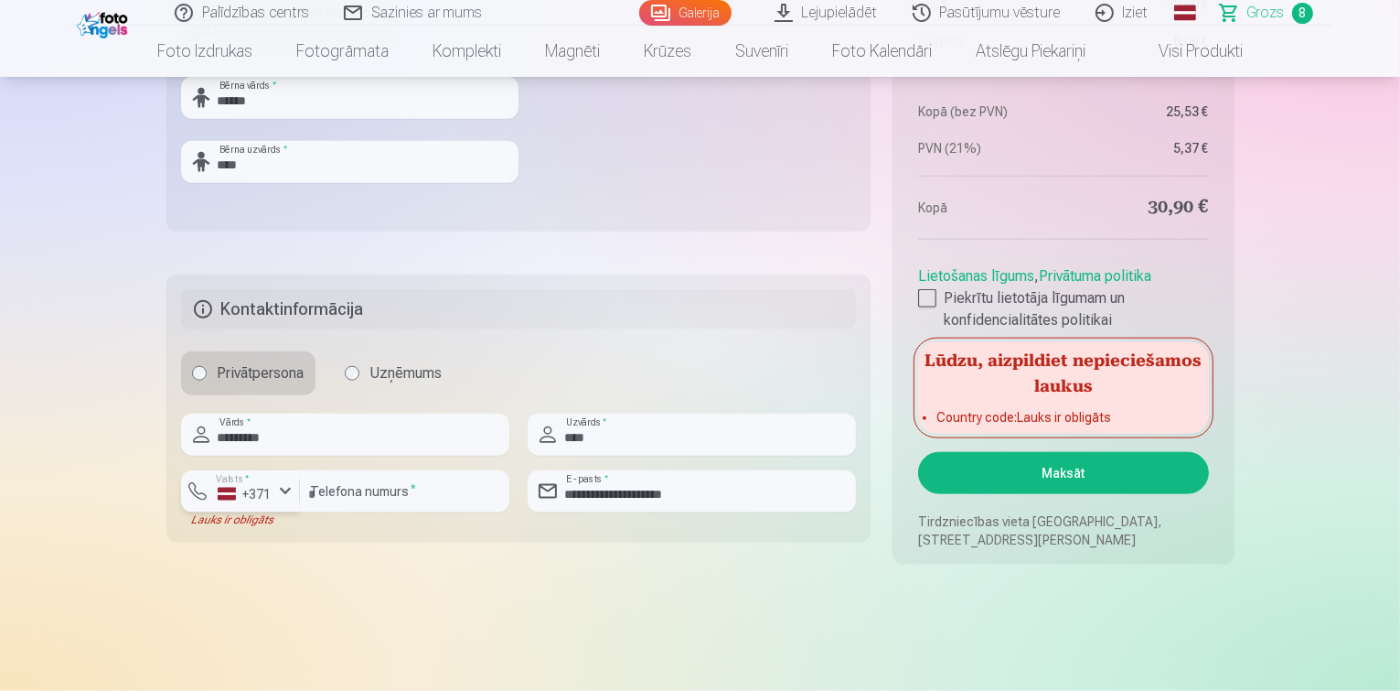
click at [279, 488] on div "button" at bounding box center [285, 491] width 22 height 22
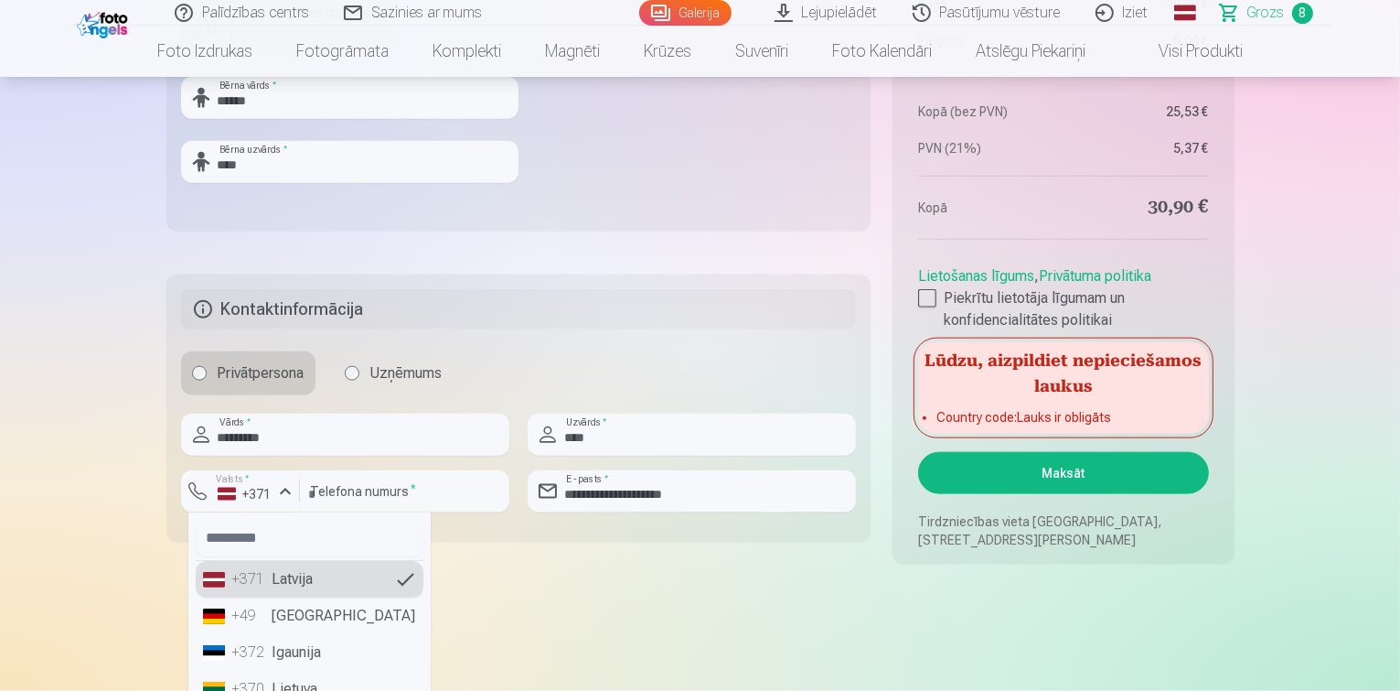
click at [220, 576] on li "+371 Latvija" at bounding box center [310, 579] width 228 height 37
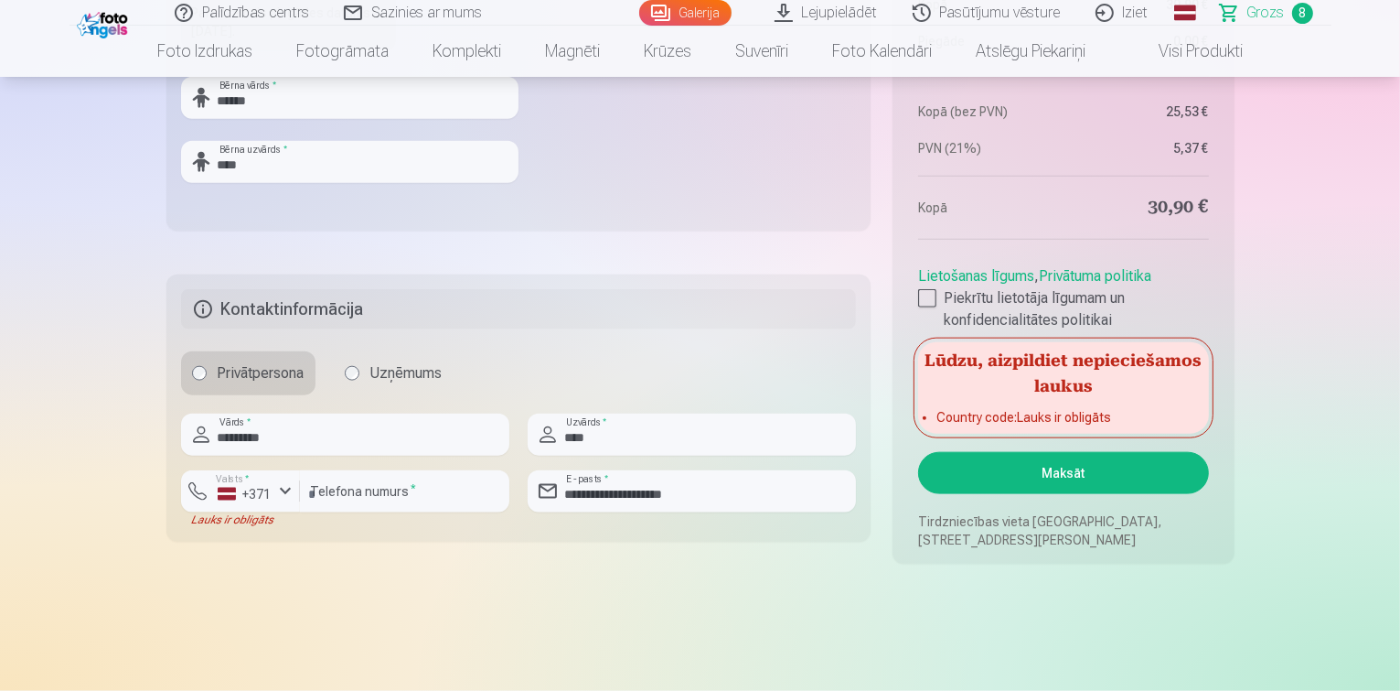
click at [1054, 464] on button "Maksāt" at bounding box center [1063, 473] width 290 height 42
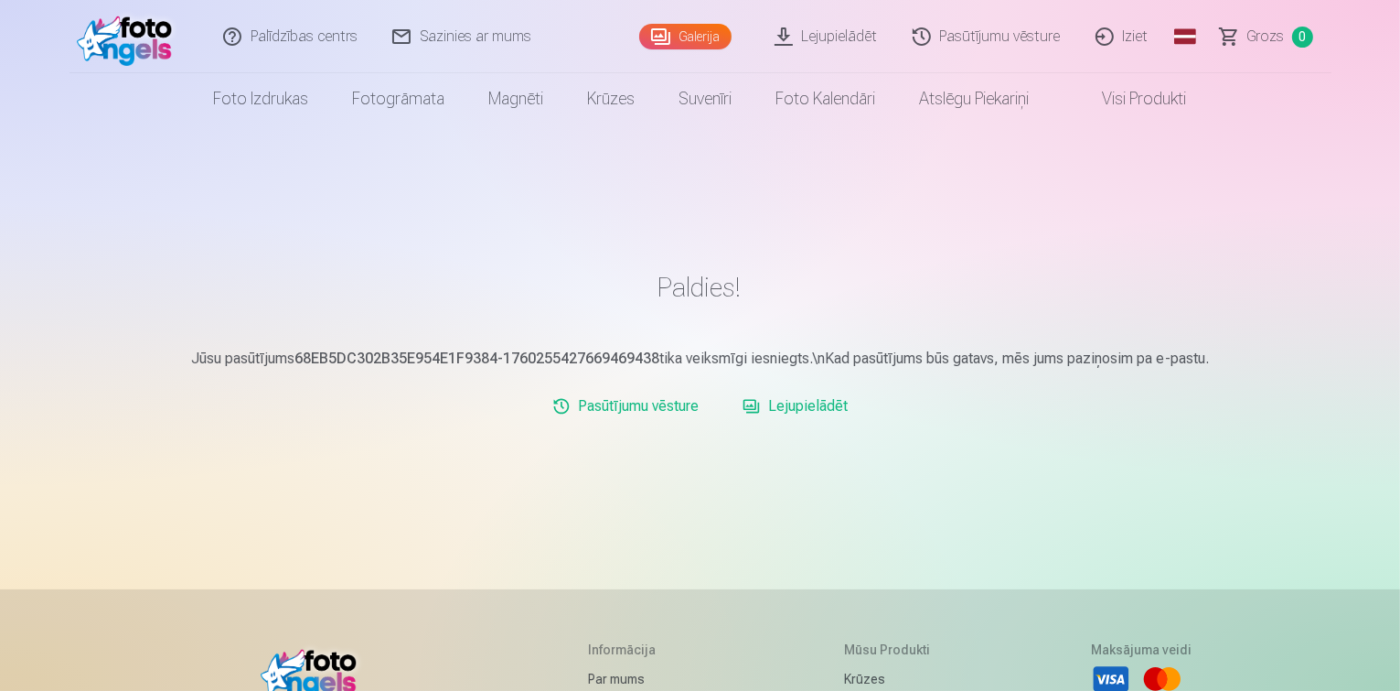
click at [802, 42] on link "Lejupielādēt" at bounding box center [827, 36] width 138 height 73
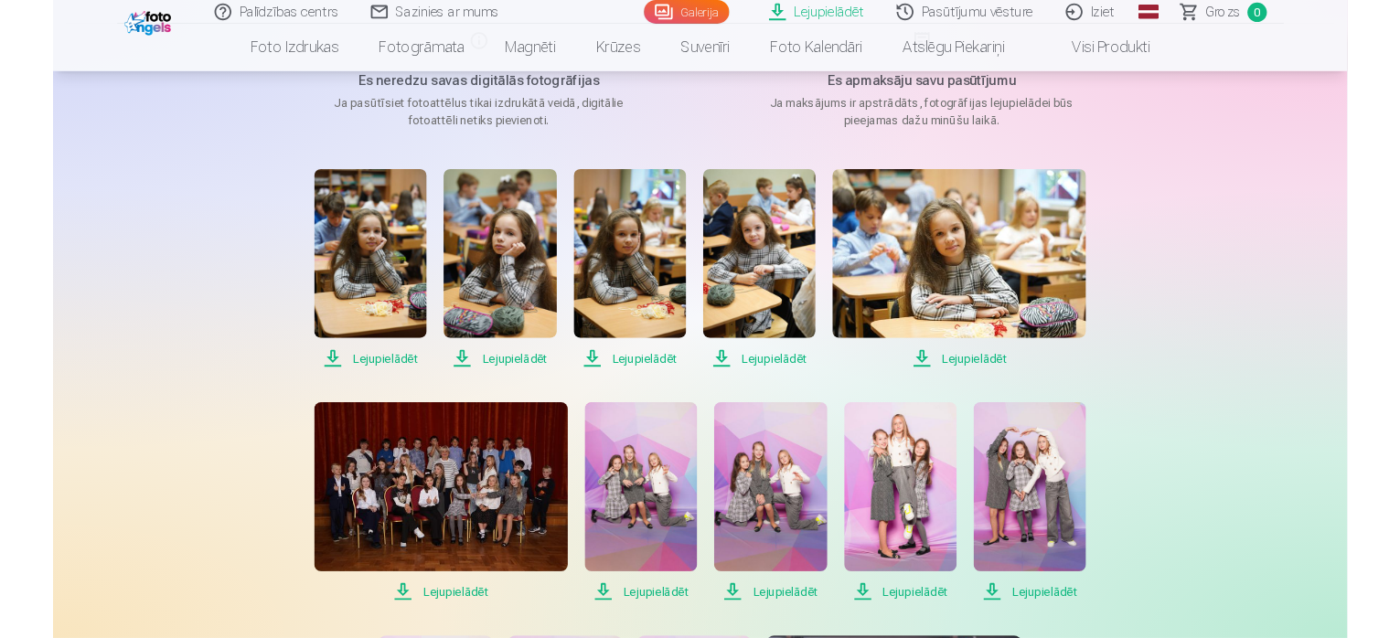
scroll to position [209, 0]
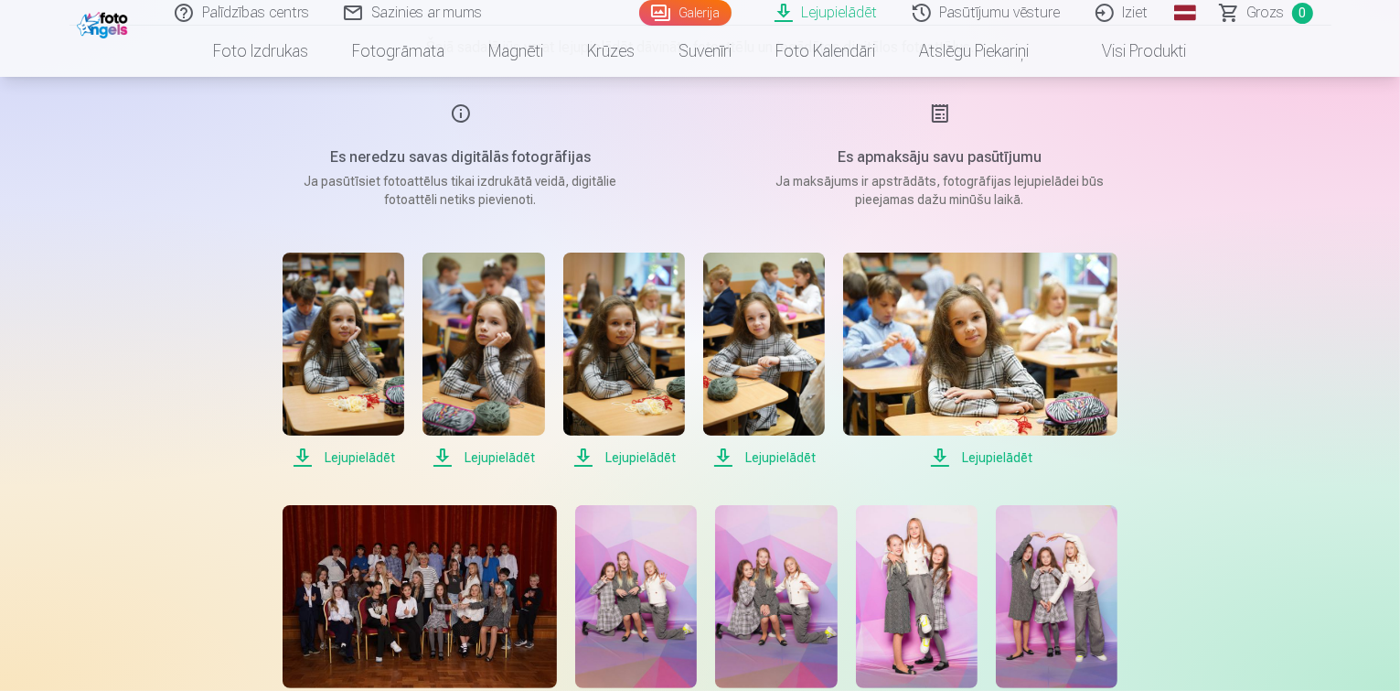
click at [330, 456] on span "Lejupielādēt" at bounding box center [344, 457] width 122 height 22
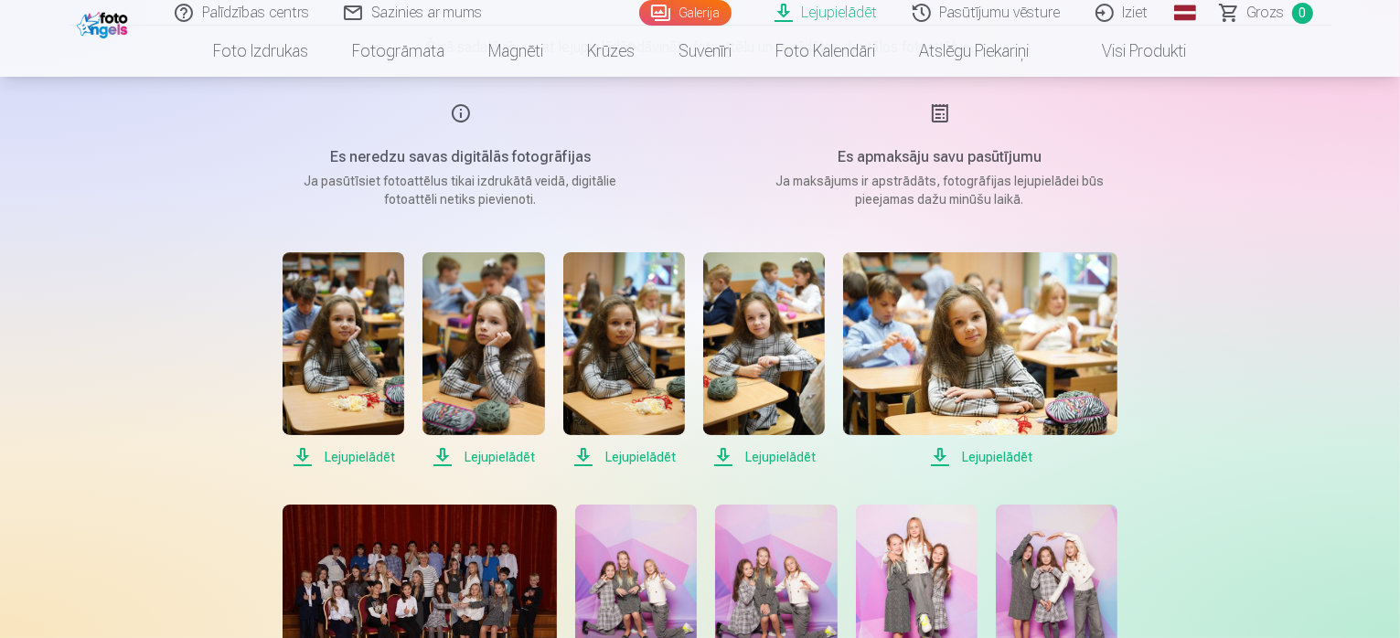
click at [511, 457] on span "Lejupielādēt" at bounding box center [484, 457] width 122 height 22
click at [627, 451] on span "Lejupielādēt" at bounding box center [624, 457] width 122 height 22
click at [774, 453] on span "Lejupielādēt" at bounding box center [764, 457] width 122 height 22
click at [970, 451] on span "Lejupielādēt" at bounding box center [980, 457] width 274 height 22
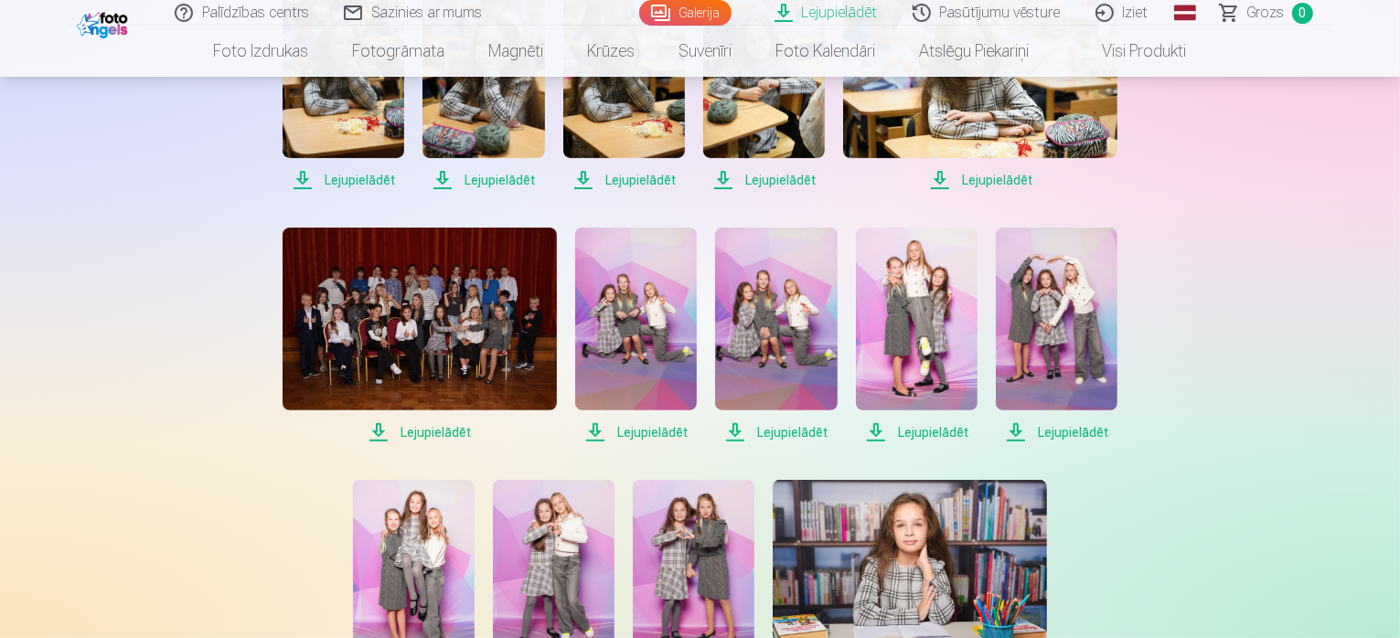
scroll to position [488, 0]
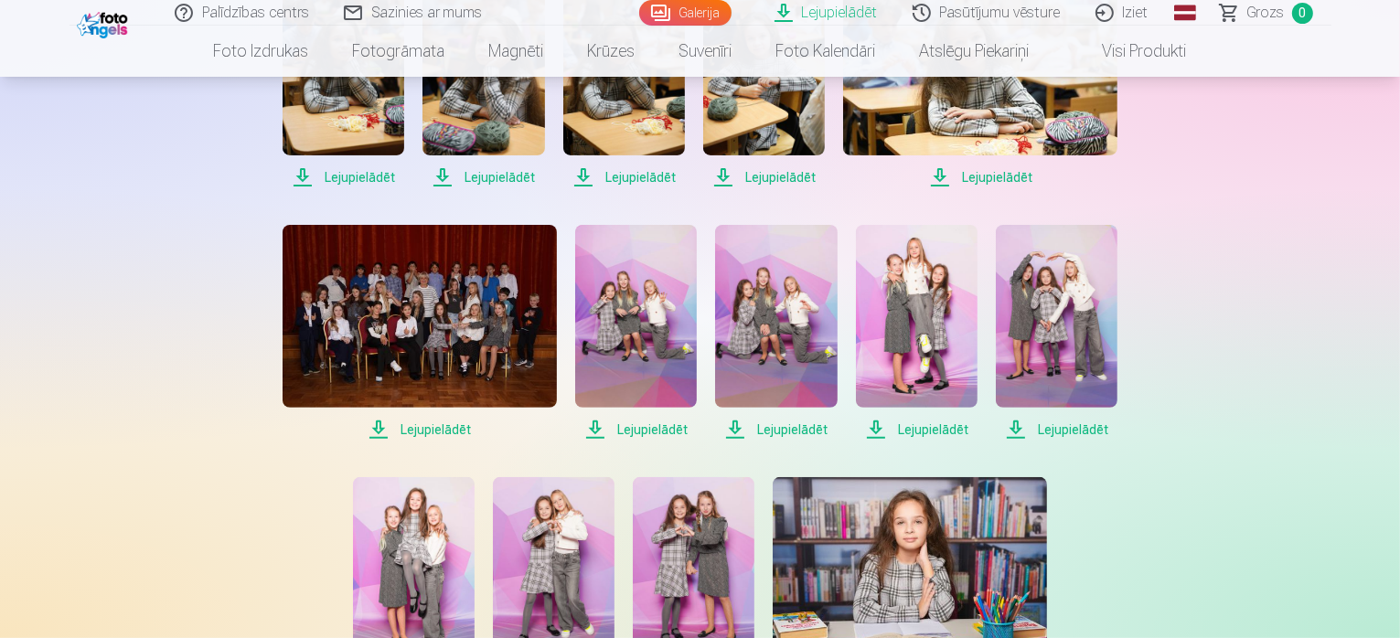
click at [1026, 425] on span "Lejupielādēt" at bounding box center [1057, 430] width 122 height 22
drag, startPoint x: 1399, startPoint y: 284, endPoint x: 1404, endPoint y: 304, distance: 20.9
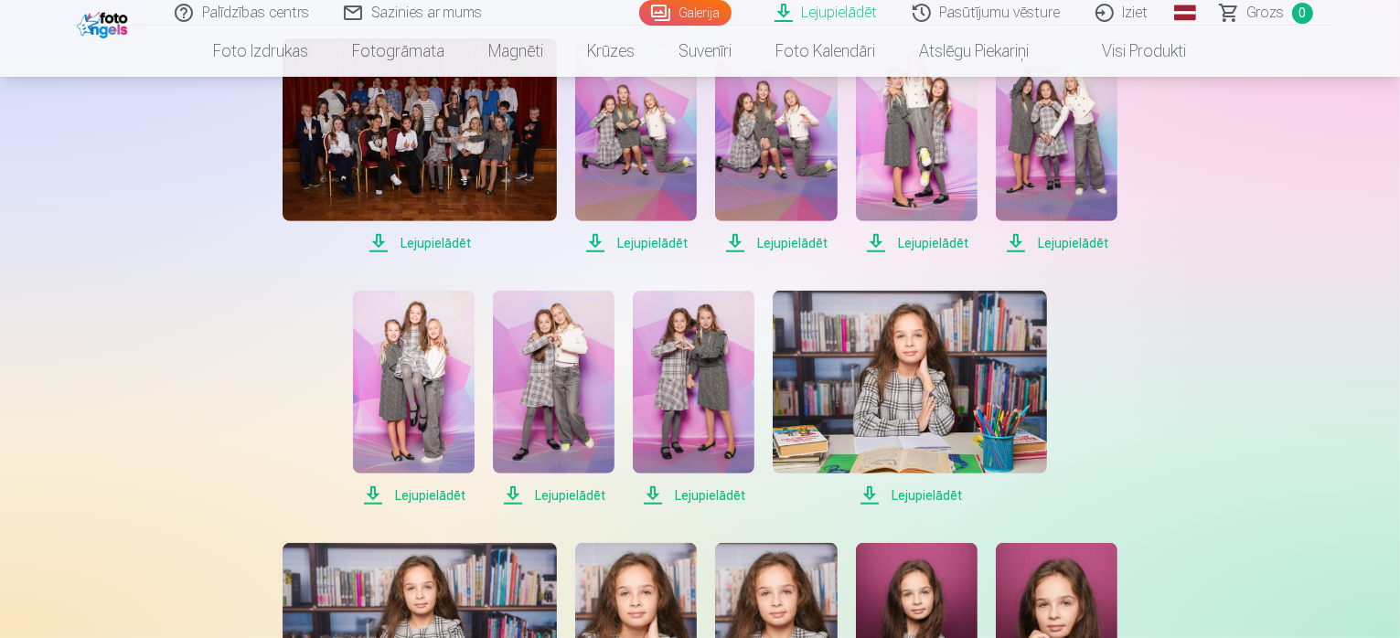
scroll to position [681, 0]
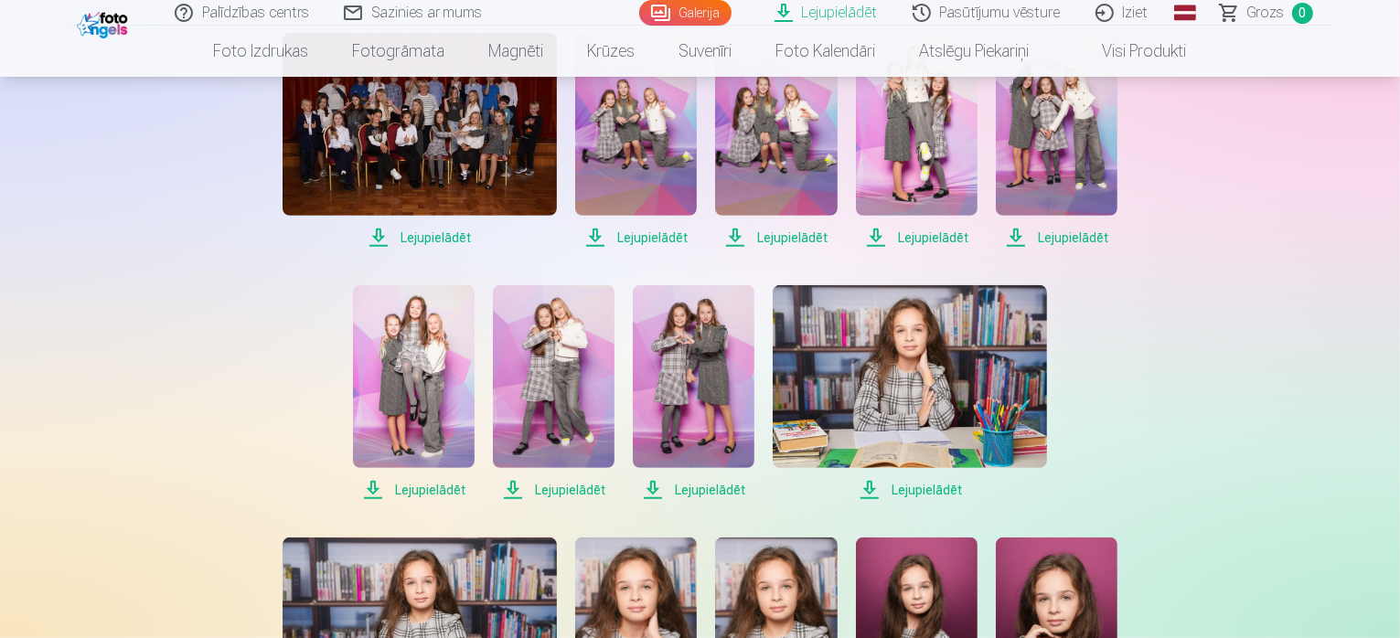
click at [582, 488] on span "Lejupielādēt" at bounding box center [554, 490] width 122 height 22
click at [942, 487] on span "Lejupielādēt" at bounding box center [910, 490] width 274 height 22
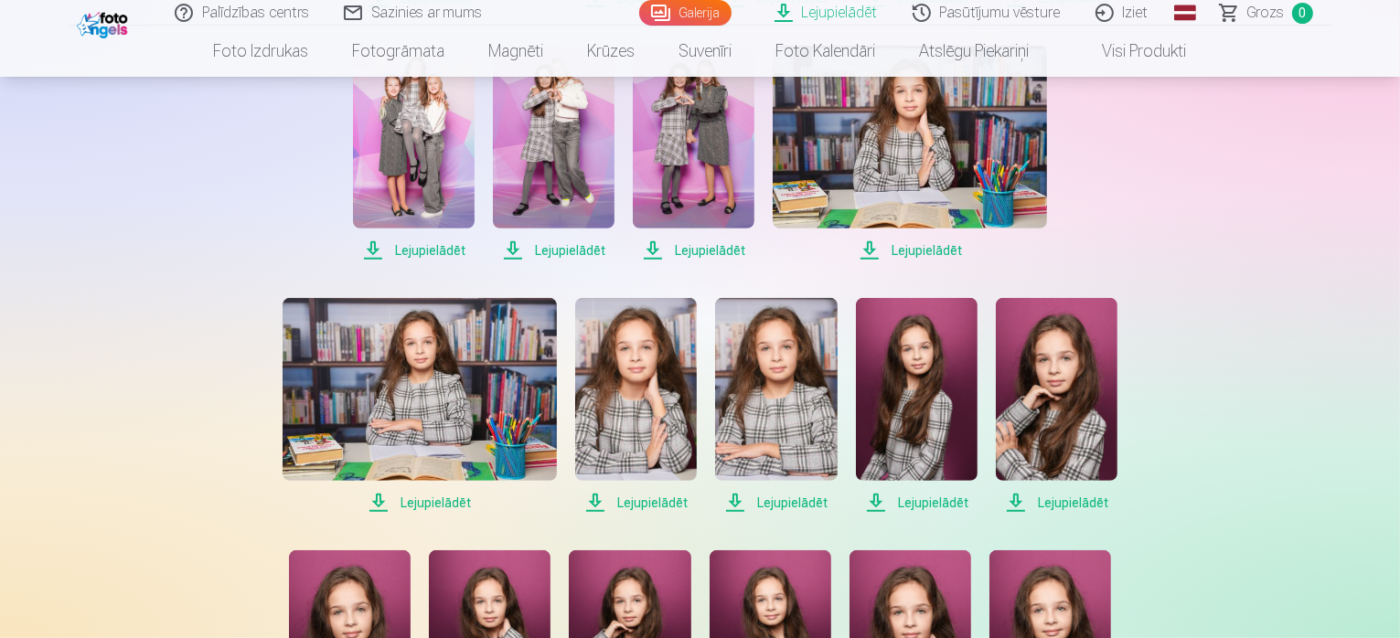
scroll to position [928, 0]
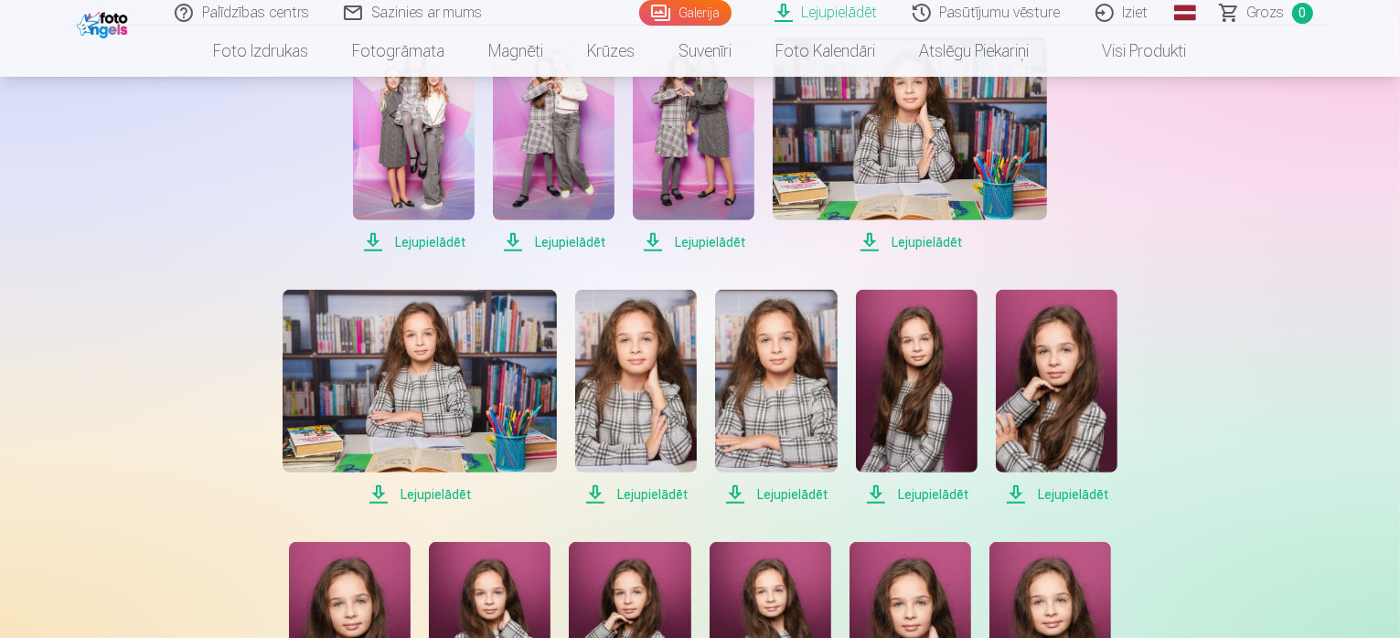
click at [436, 488] on span "Lejupielādēt" at bounding box center [420, 495] width 274 height 22
click at [634, 492] on span "Lejupielādēt" at bounding box center [636, 495] width 122 height 22
click at [774, 499] on span "Lejupielādēt" at bounding box center [776, 495] width 122 height 22
click at [935, 491] on span "Lejupielādēt" at bounding box center [917, 495] width 122 height 22
click at [916, 496] on span "Lejupielādēt" at bounding box center [917, 495] width 122 height 22
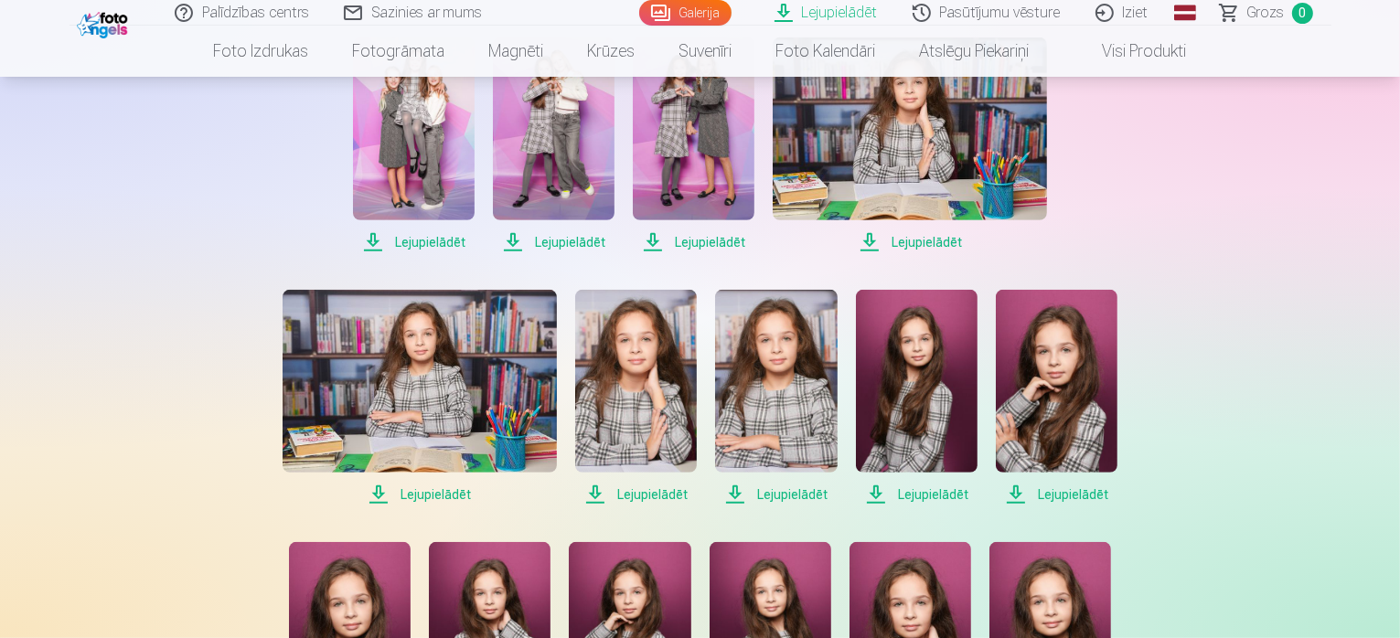
click at [1082, 490] on span "Lejupielādēt" at bounding box center [1057, 495] width 122 height 22
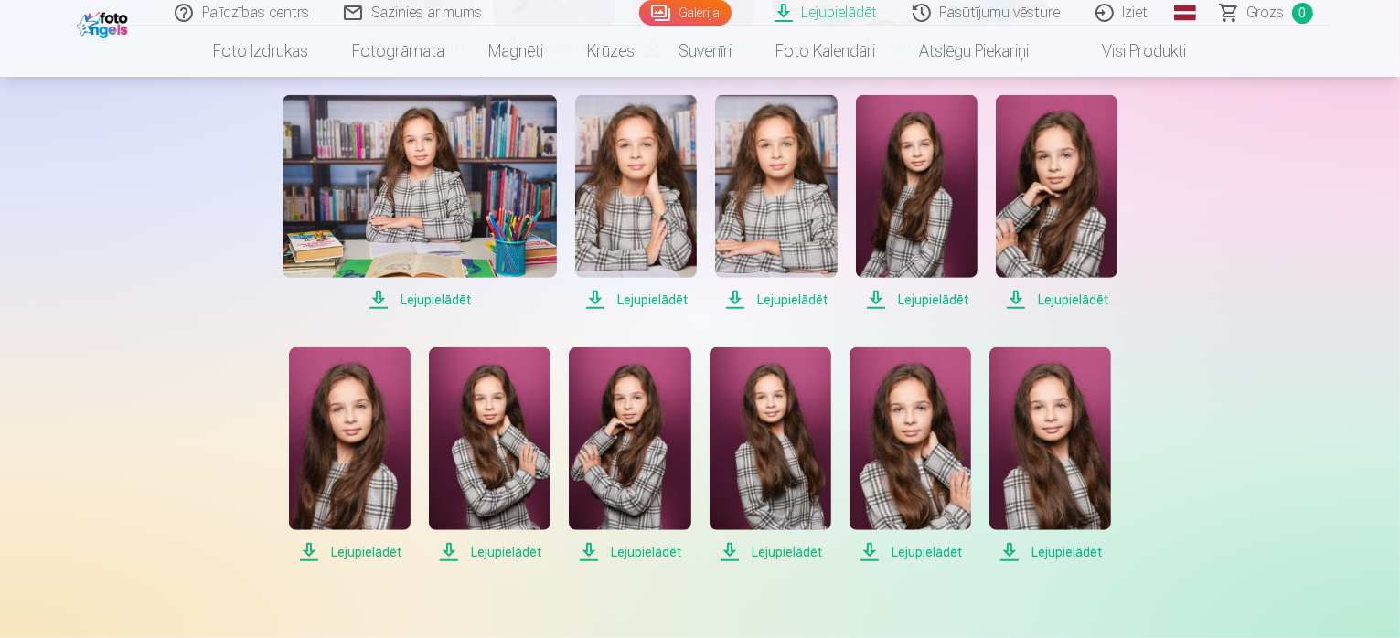
scroll to position [1131, 0]
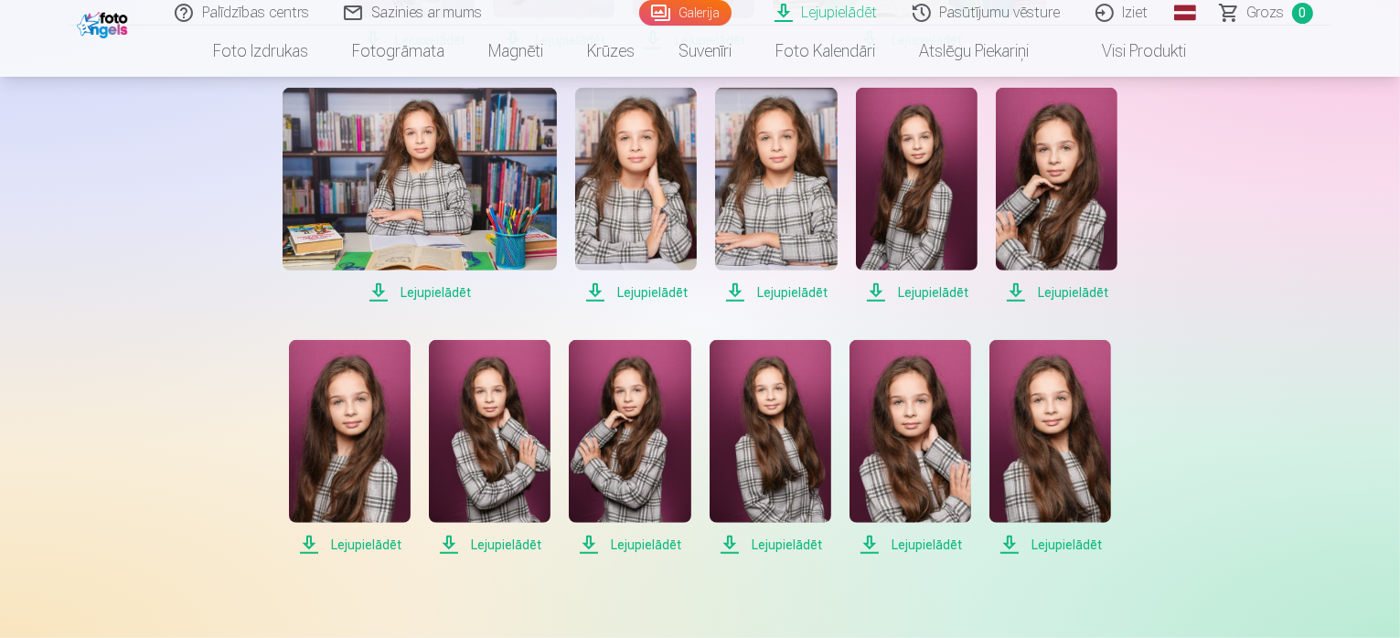
click at [375, 540] on span "Lejupielādēt" at bounding box center [350, 545] width 122 height 22
click at [514, 536] on span "Lejupielādēt" at bounding box center [490, 545] width 122 height 22
click at [778, 538] on span "Lejupielādēt" at bounding box center [771, 545] width 122 height 22
click at [648, 534] on span "Lejupielādēt" at bounding box center [630, 545] width 122 height 22
click at [893, 550] on span "Lejupielādēt" at bounding box center [911, 545] width 122 height 22
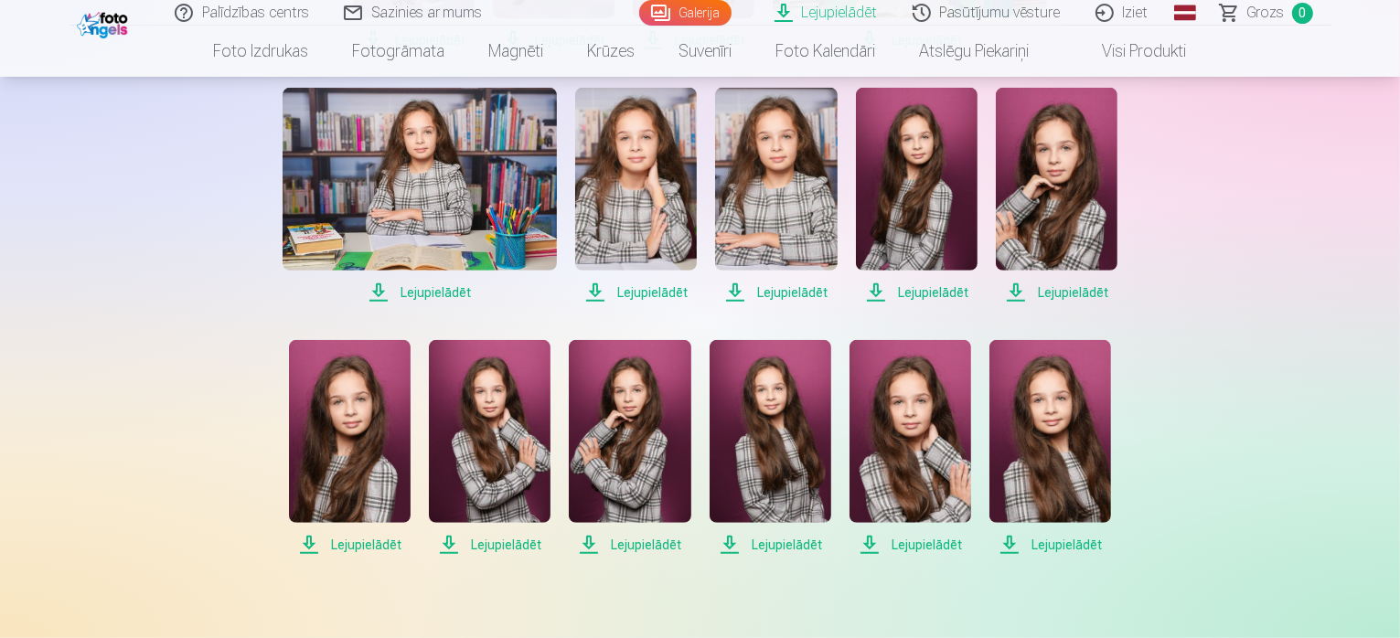
click at [1068, 535] on span "Lejupielādēt" at bounding box center [1051, 545] width 122 height 22
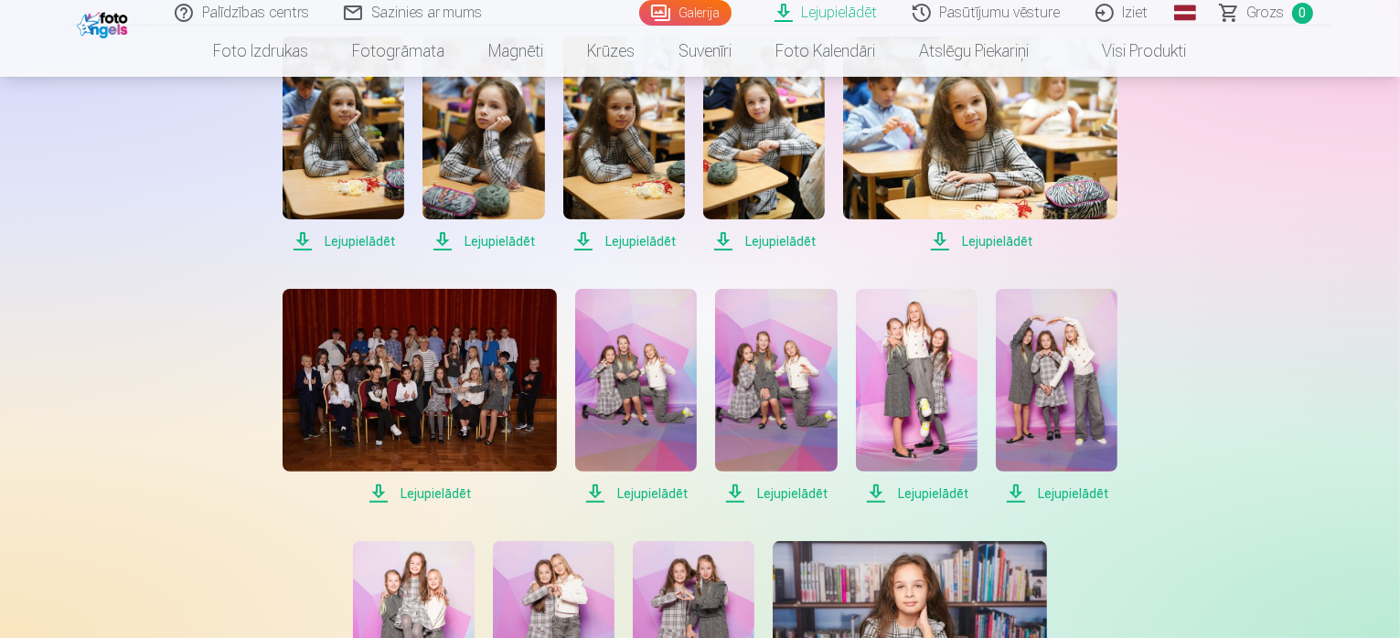
scroll to position [0, 0]
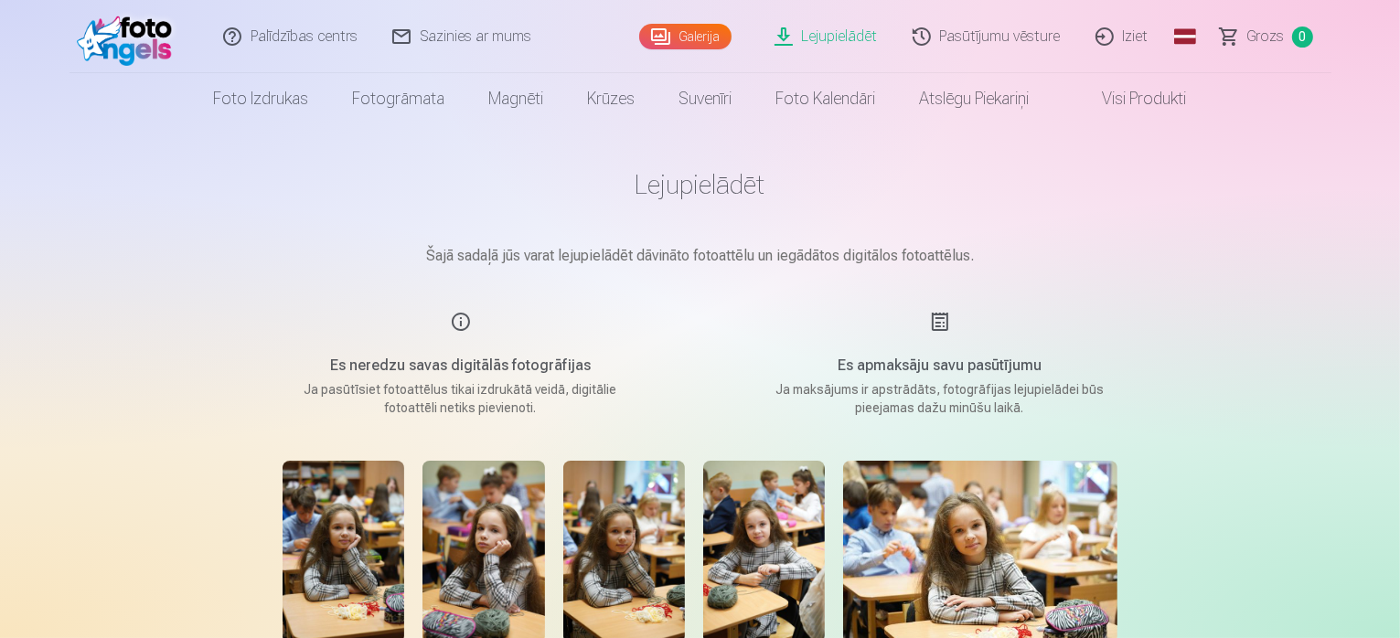
click at [1001, 38] on link "Pasūtījumu vēsture" at bounding box center [987, 36] width 183 height 73
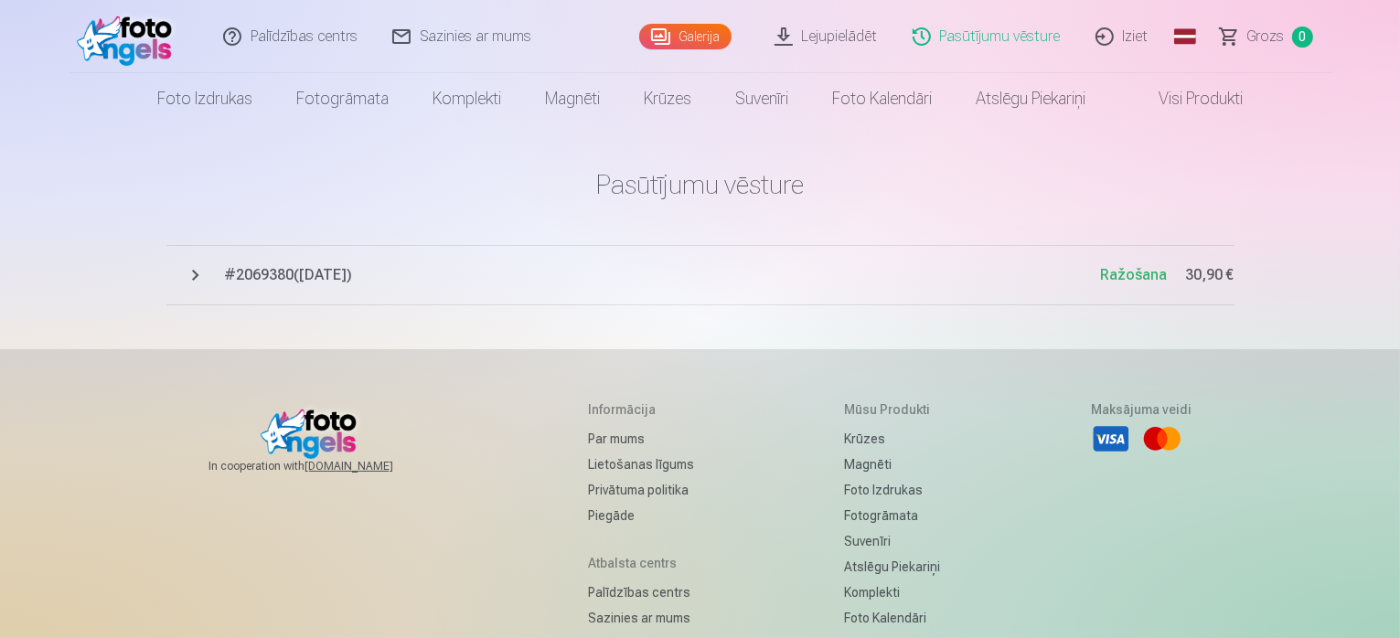
click at [282, 266] on span "# 2069380 ( 12.10.2025 )" at bounding box center [663, 275] width 876 height 22
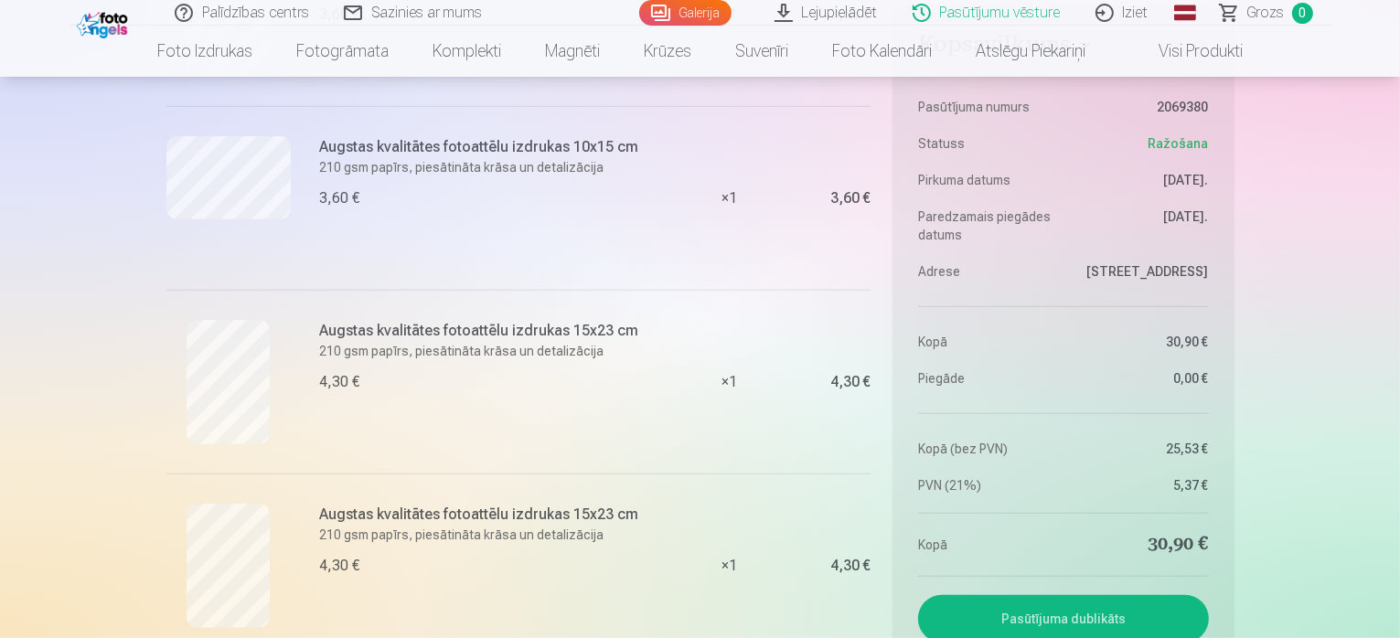
scroll to position [1328, 0]
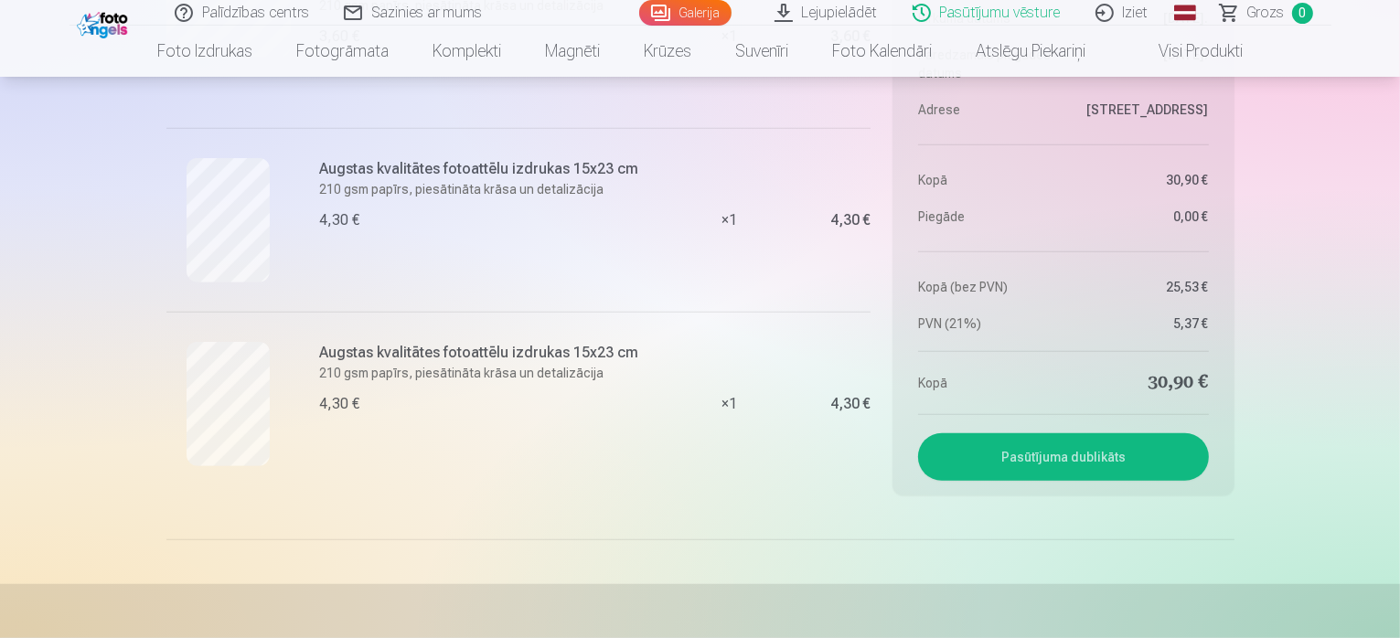
click at [1116, 443] on button "Pasūtījuma dublikāts" at bounding box center [1063, 458] width 290 height 48
